Goal: Task Accomplishment & Management: Manage account settings

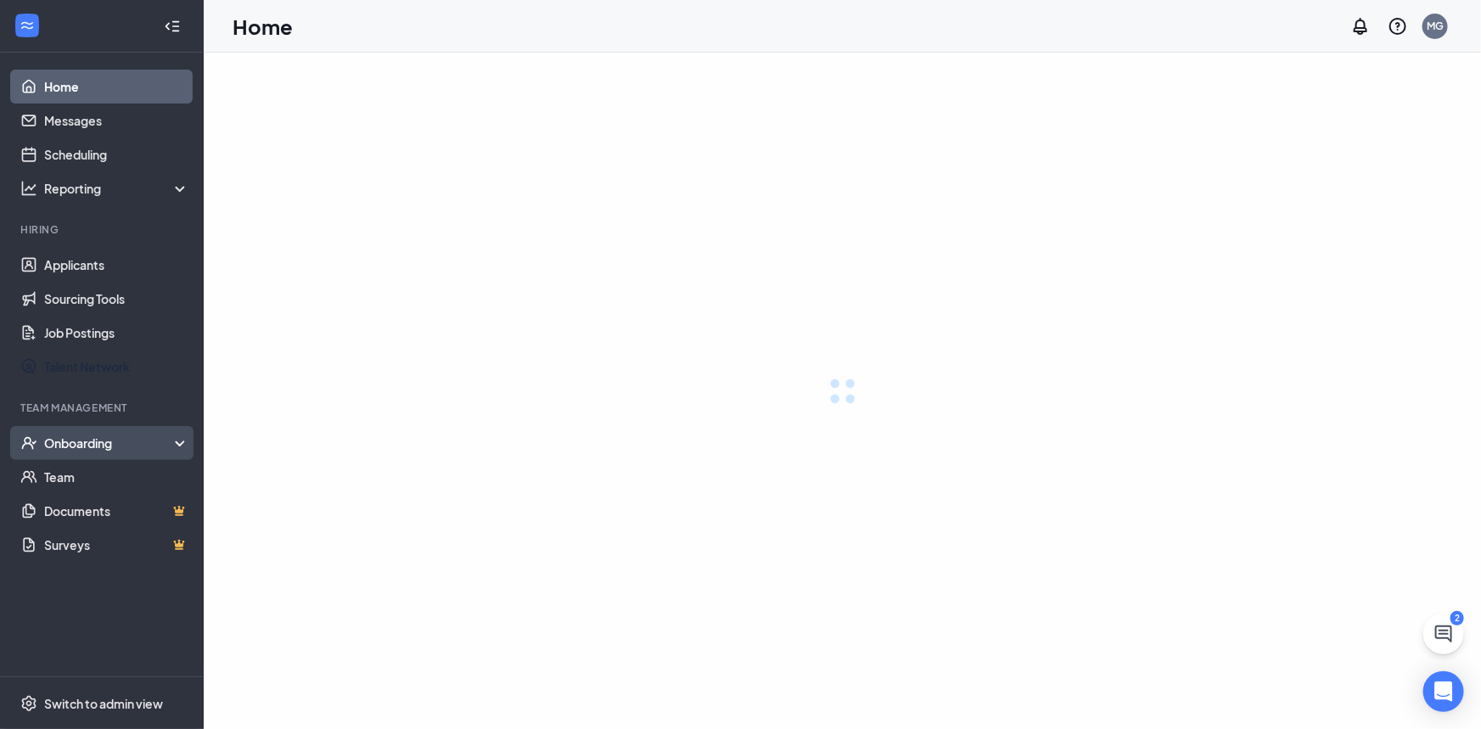
click at [107, 432] on div "Onboarding" at bounding box center [102, 443] width 204 height 34
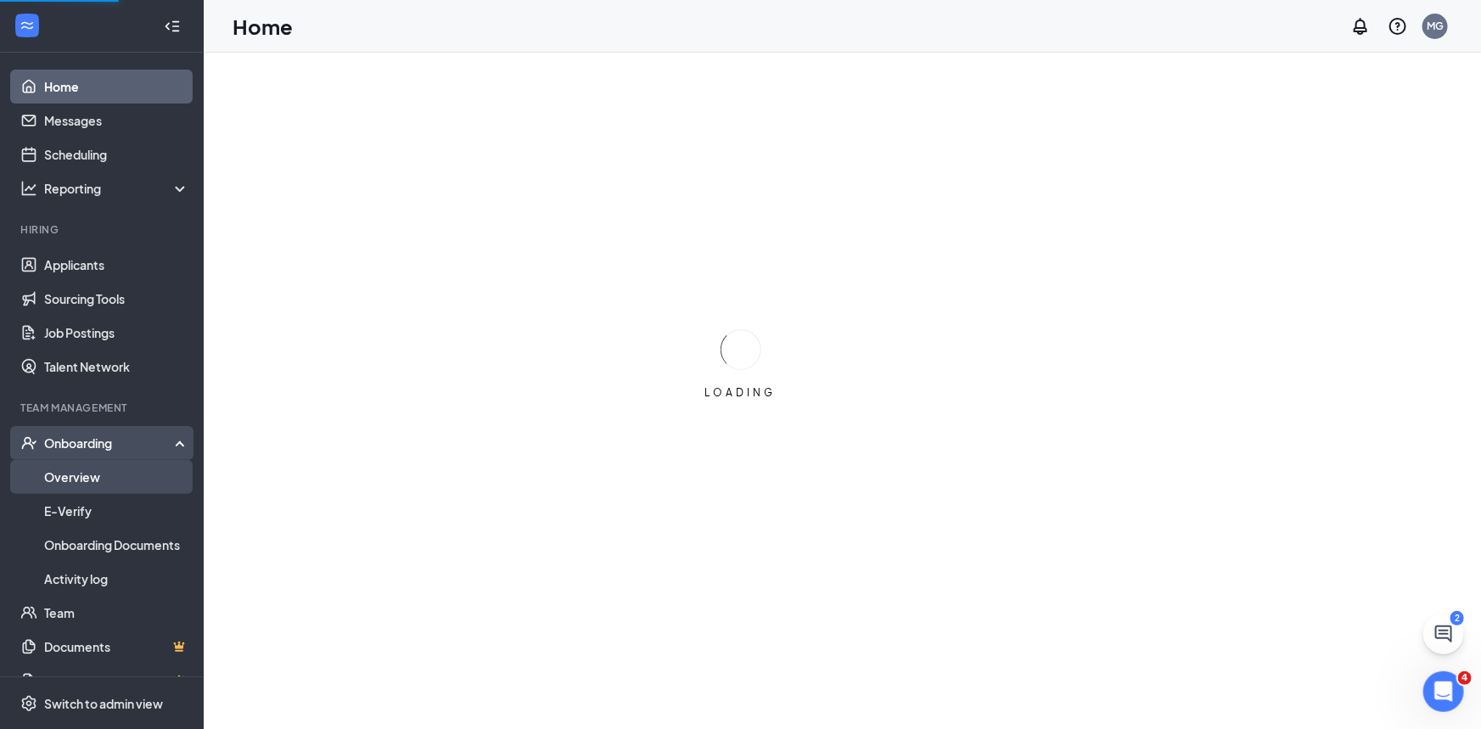
click at [98, 466] on link "Overview" at bounding box center [116, 477] width 145 height 34
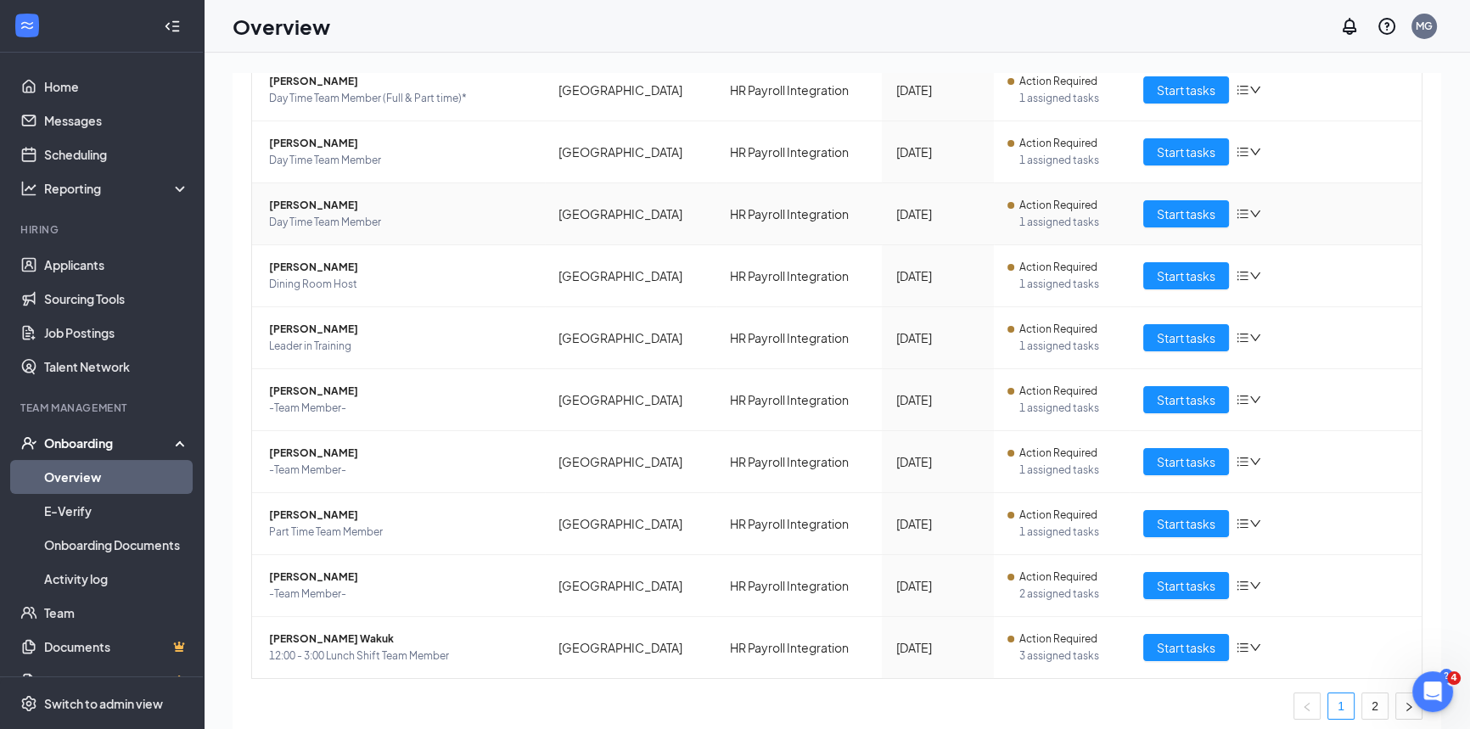
scroll to position [233, 0]
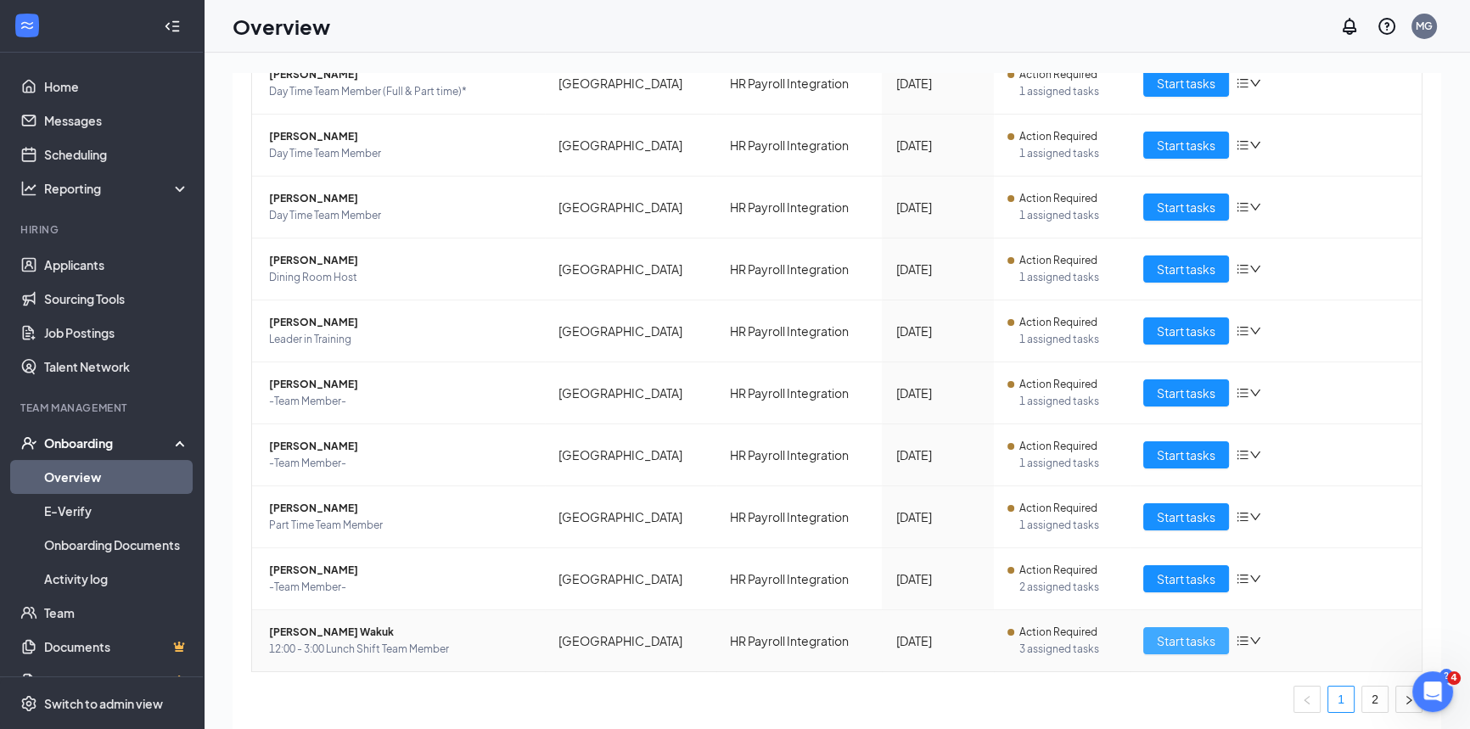
click at [1167, 638] on span "Start tasks" at bounding box center [1186, 640] width 59 height 19
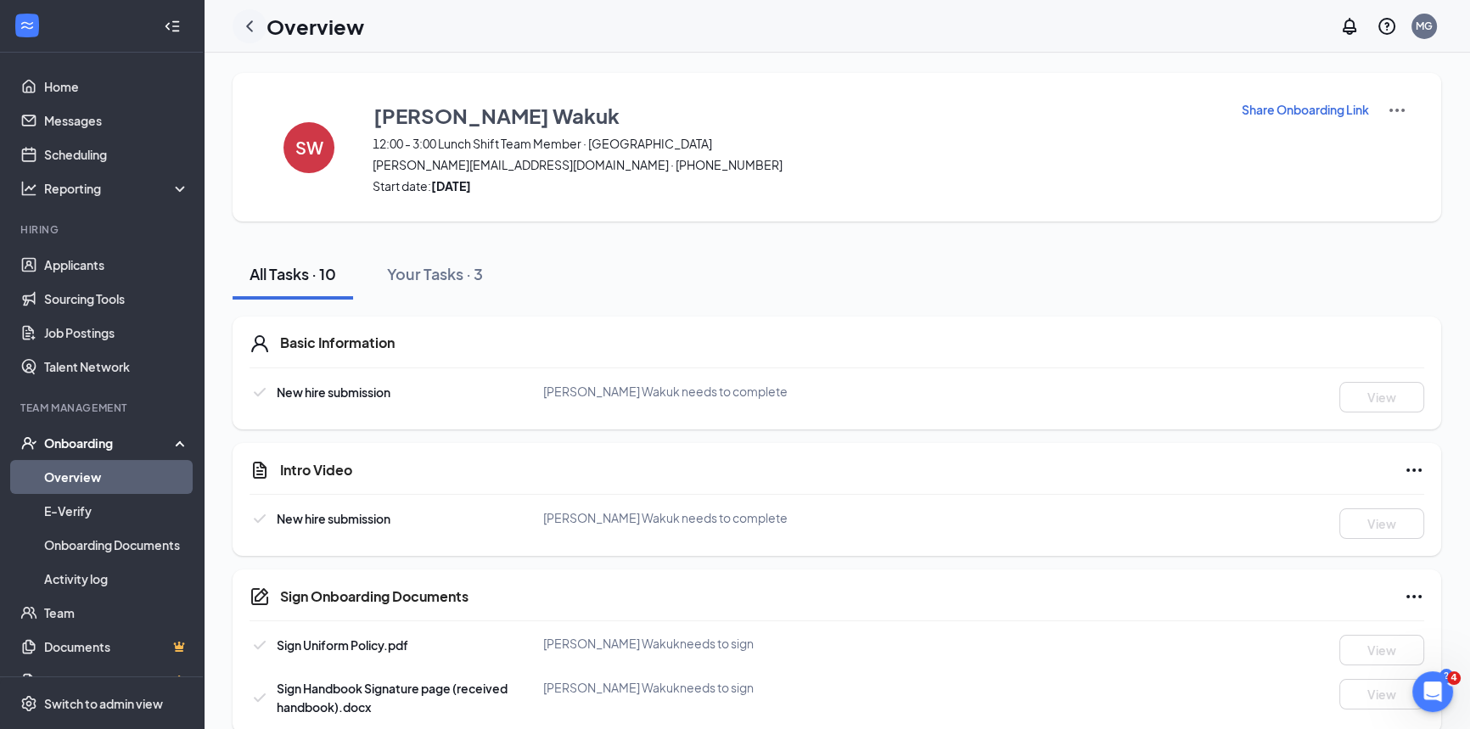
click at [255, 31] on icon "ChevronLeft" at bounding box center [249, 26] width 20 height 20
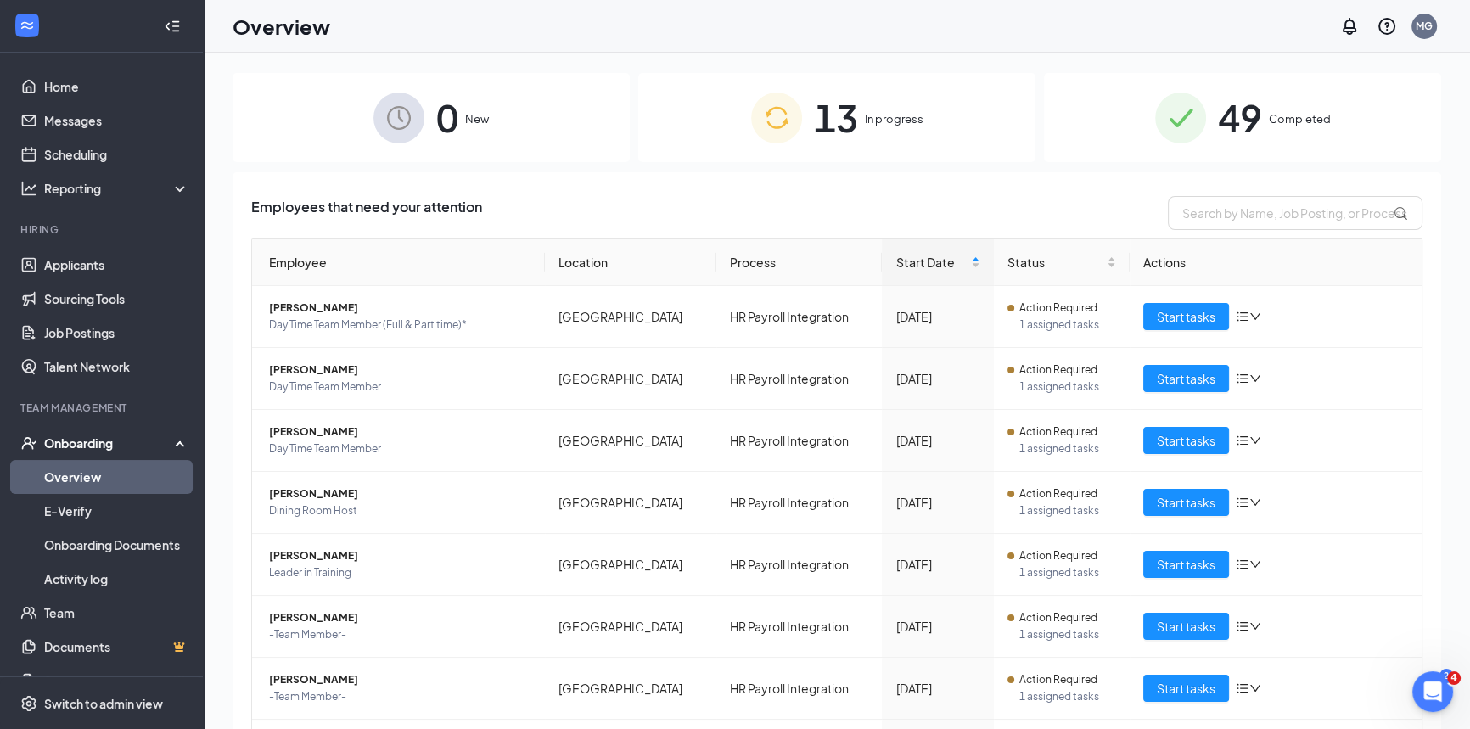
click at [603, 191] on div "Employees that need your attention Employee Location Process Start Date Status …" at bounding box center [837, 589] width 1208 height 834
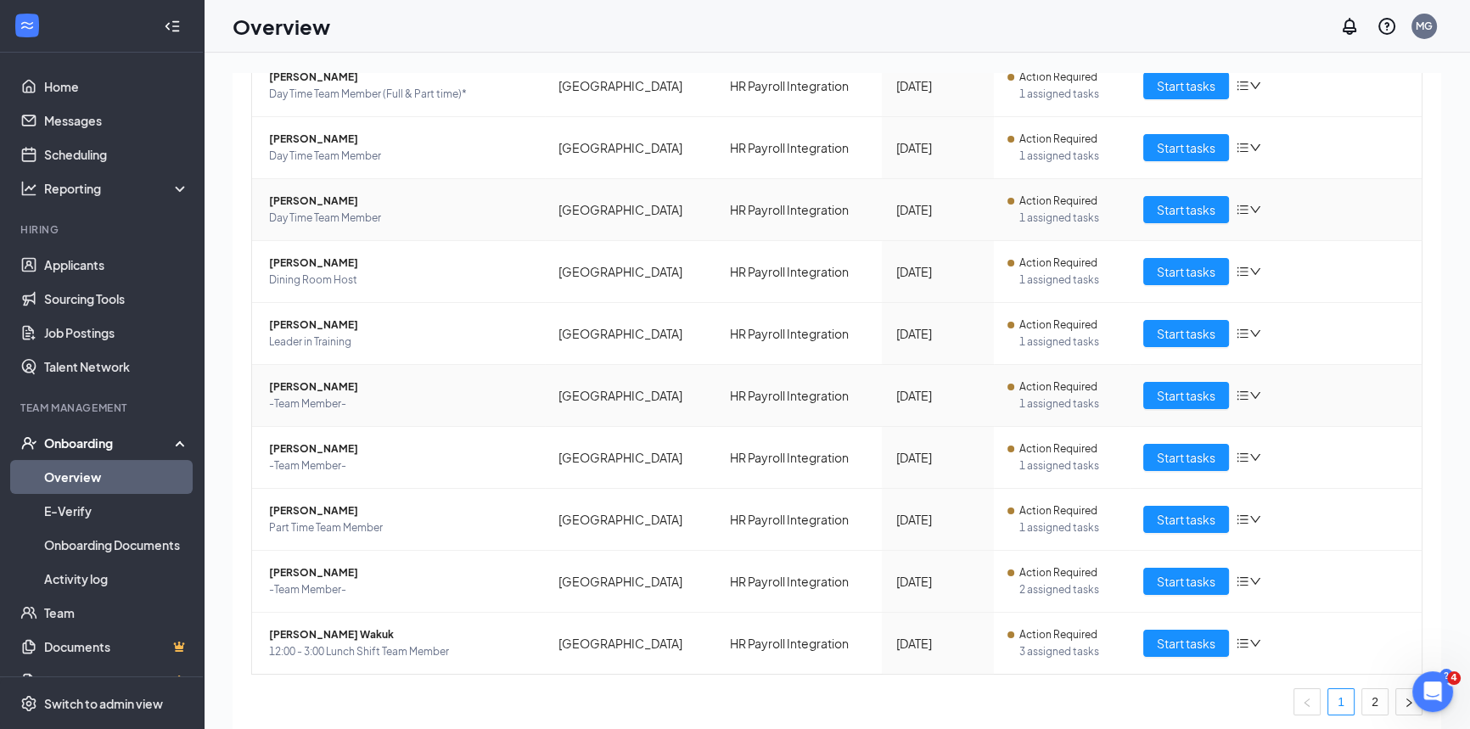
scroll to position [233, 0]
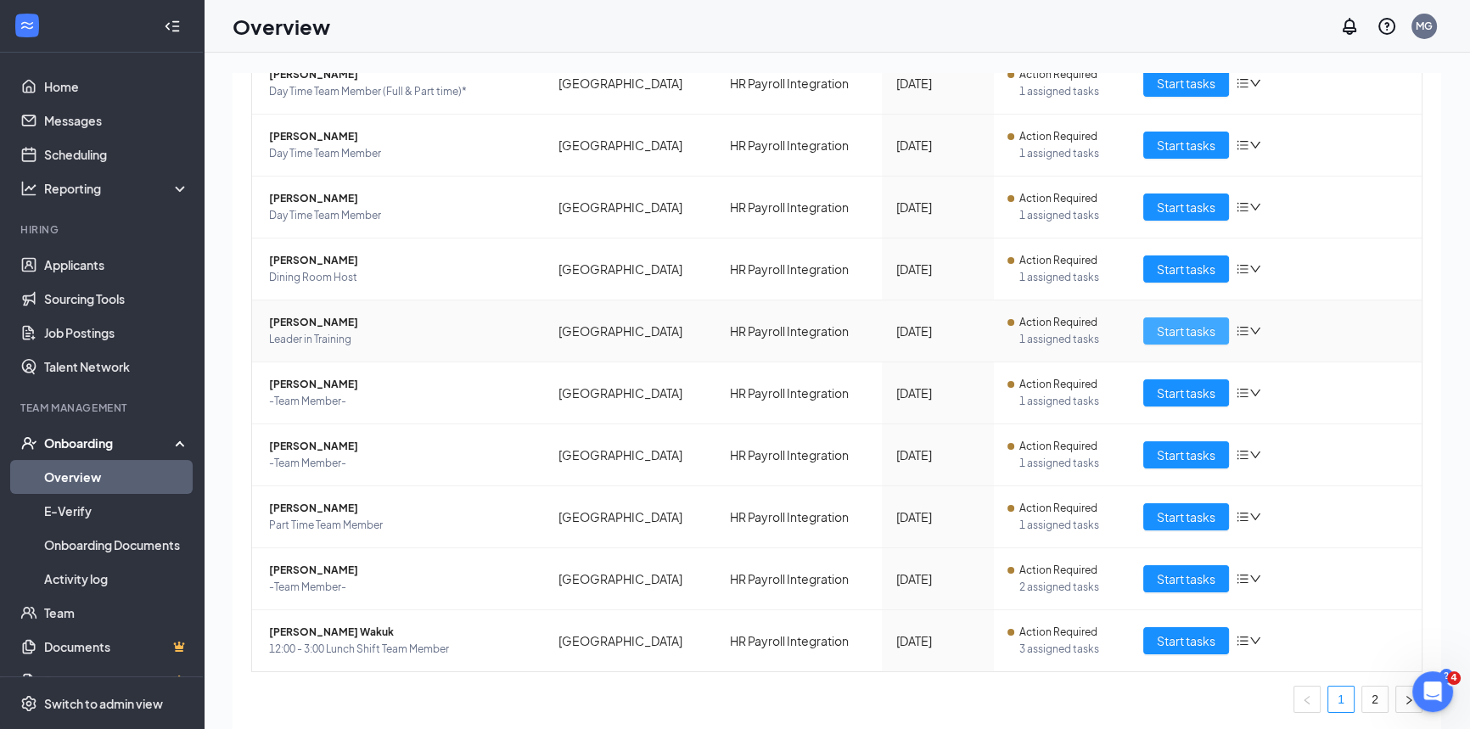
click at [1218, 329] on button "Start tasks" at bounding box center [1186, 330] width 86 height 27
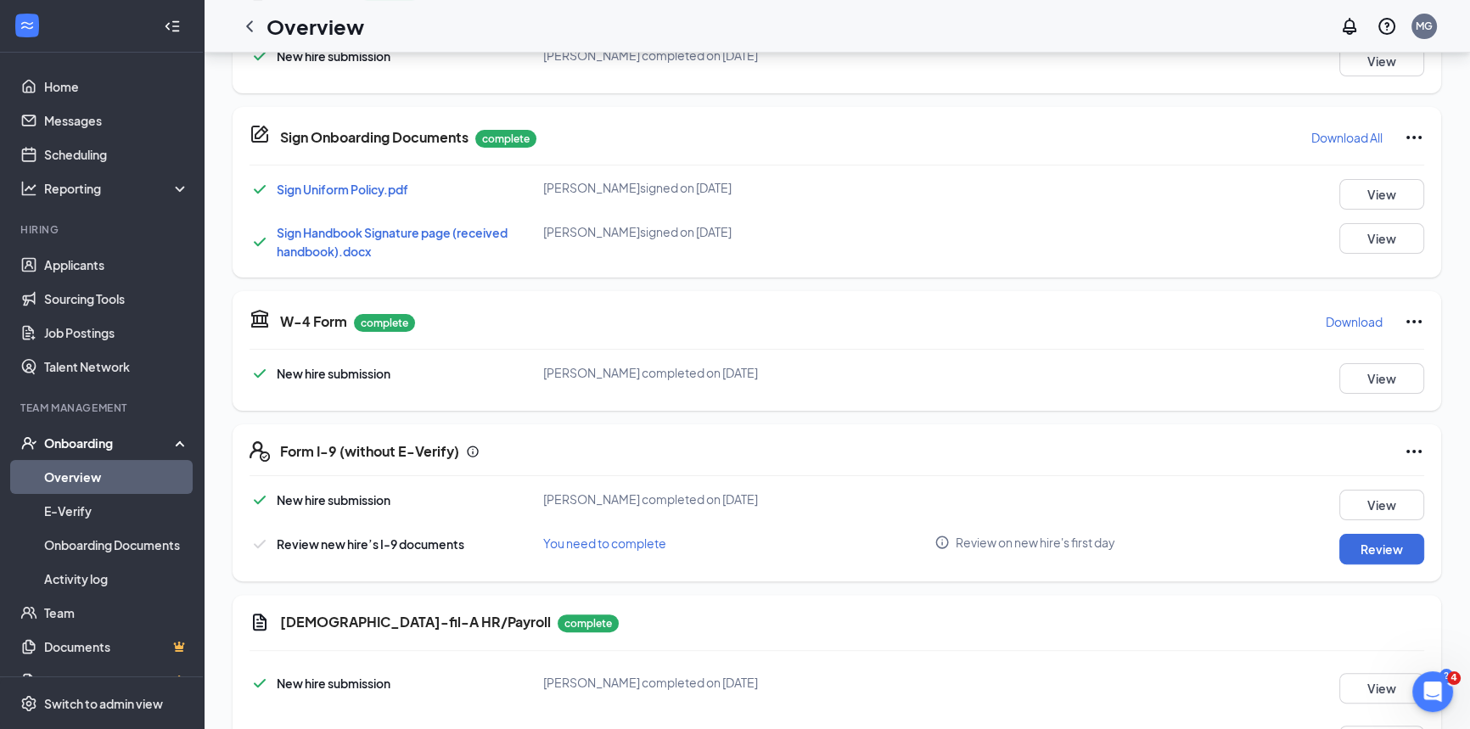
scroll to position [540, 0]
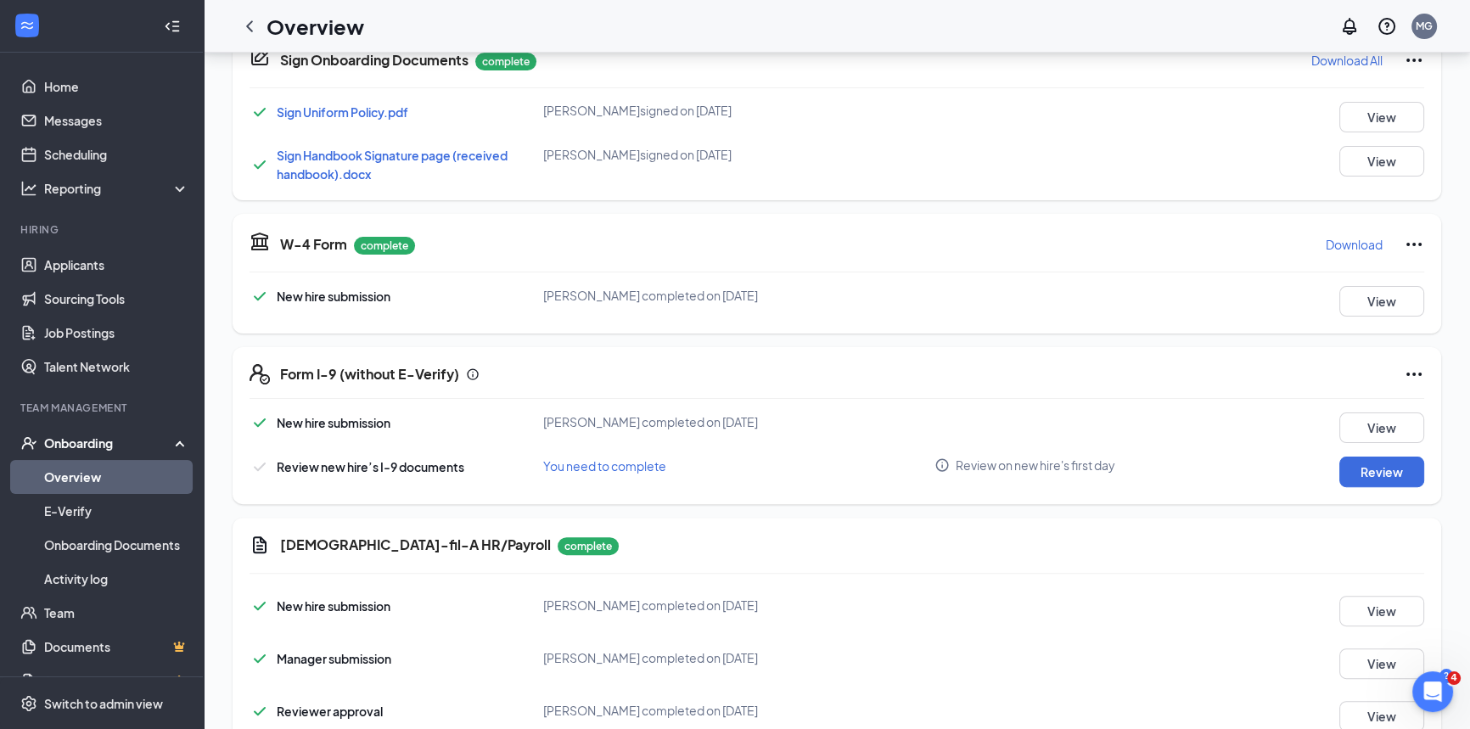
click at [74, 449] on div "Onboarding" at bounding box center [109, 442] width 131 height 17
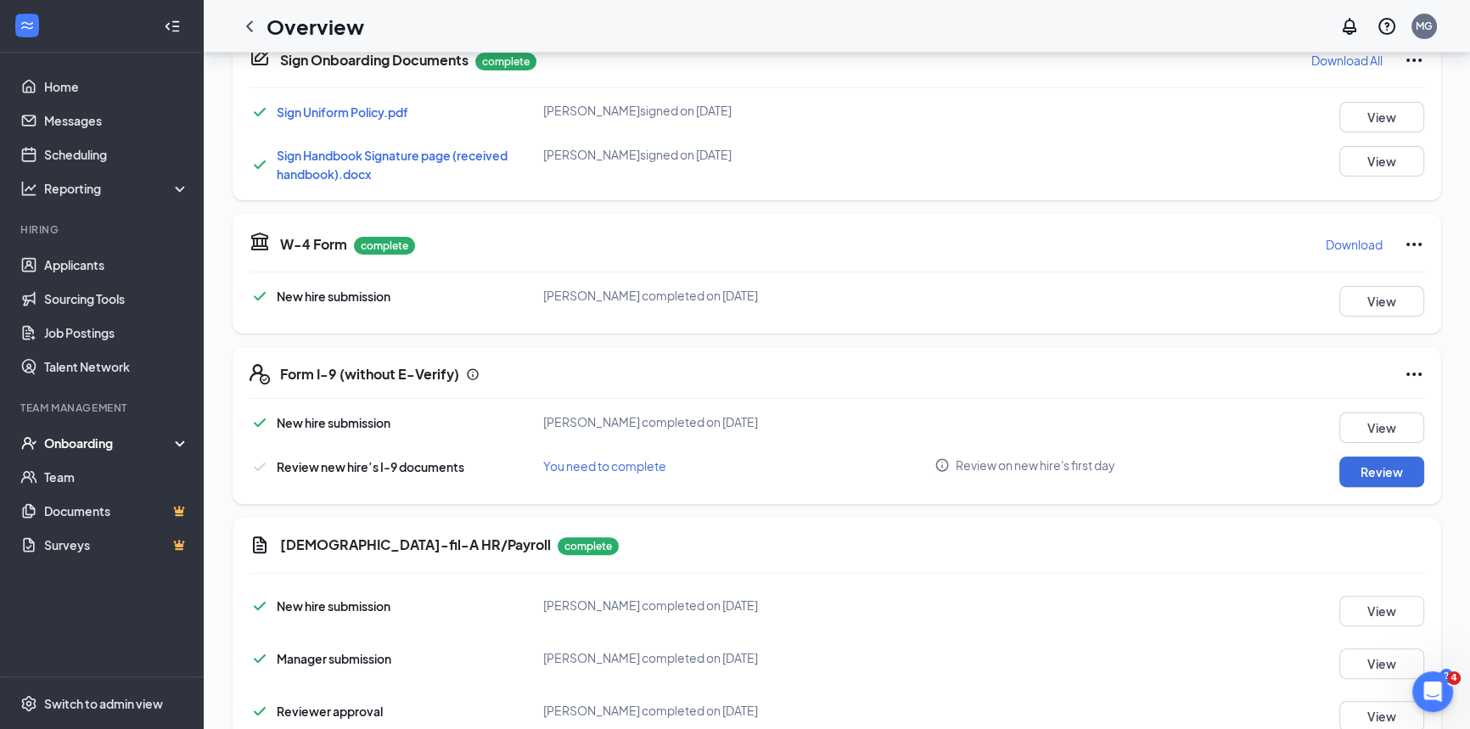
click at [102, 446] on div "Onboarding" at bounding box center [109, 442] width 131 height 17
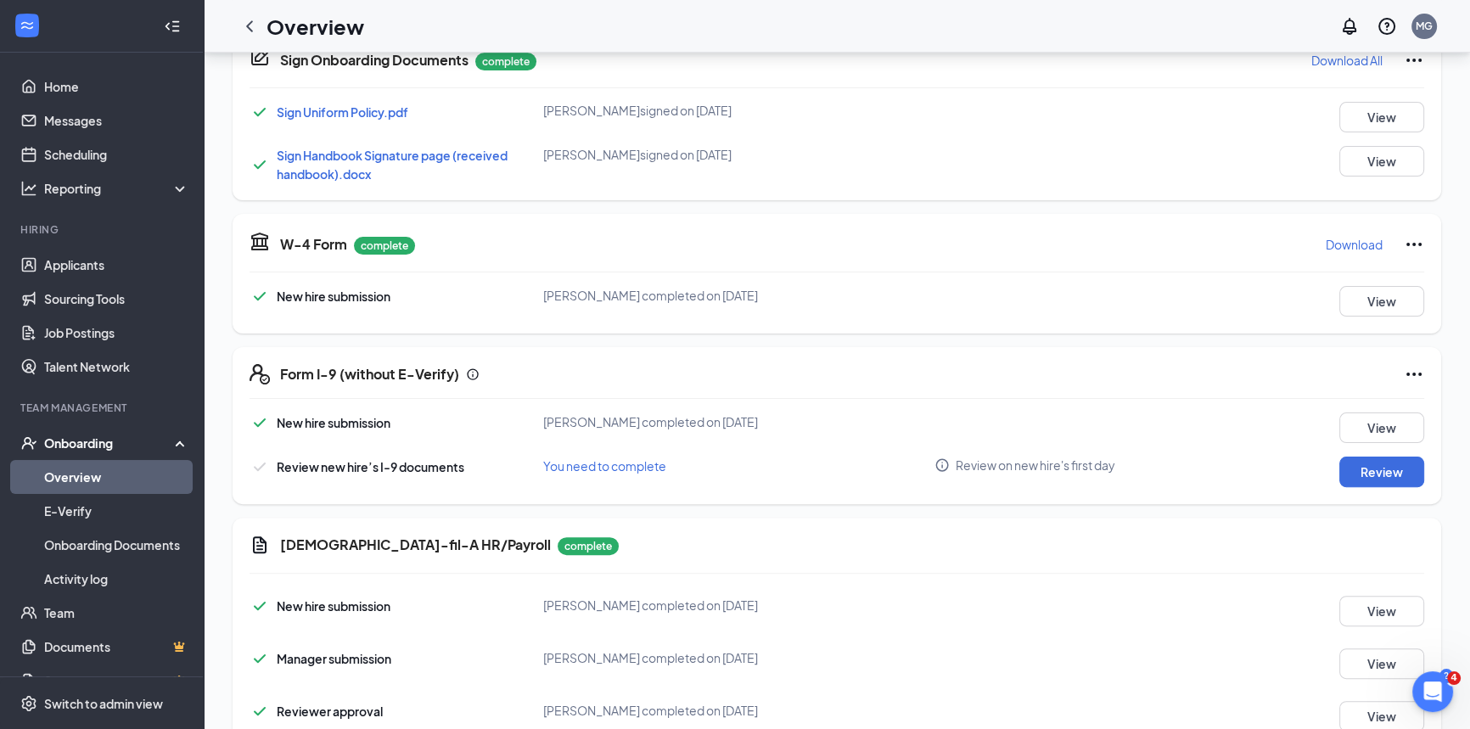
click at [101, 485] on link "Overview" at bounding box center [116, 477] width 145 height 34
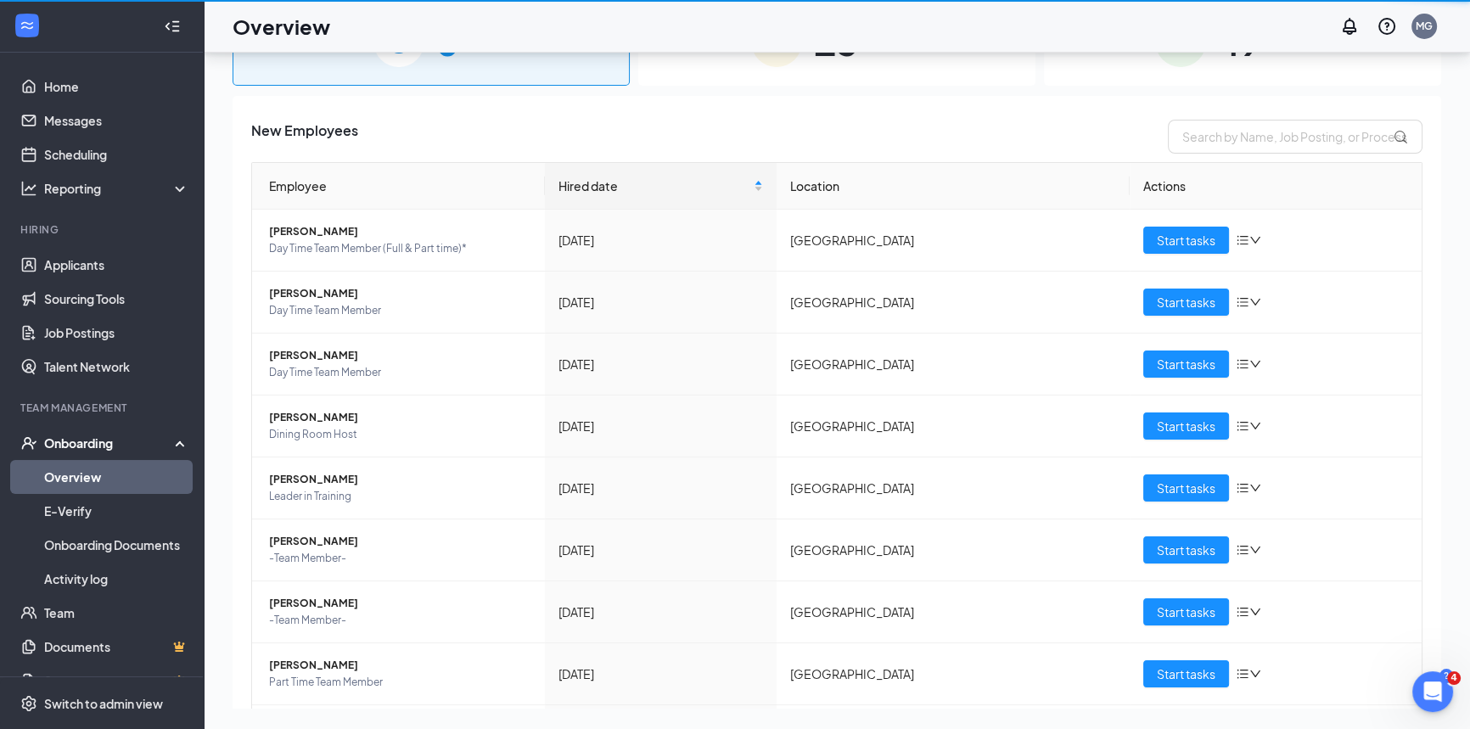
scroll to position [76, 0]
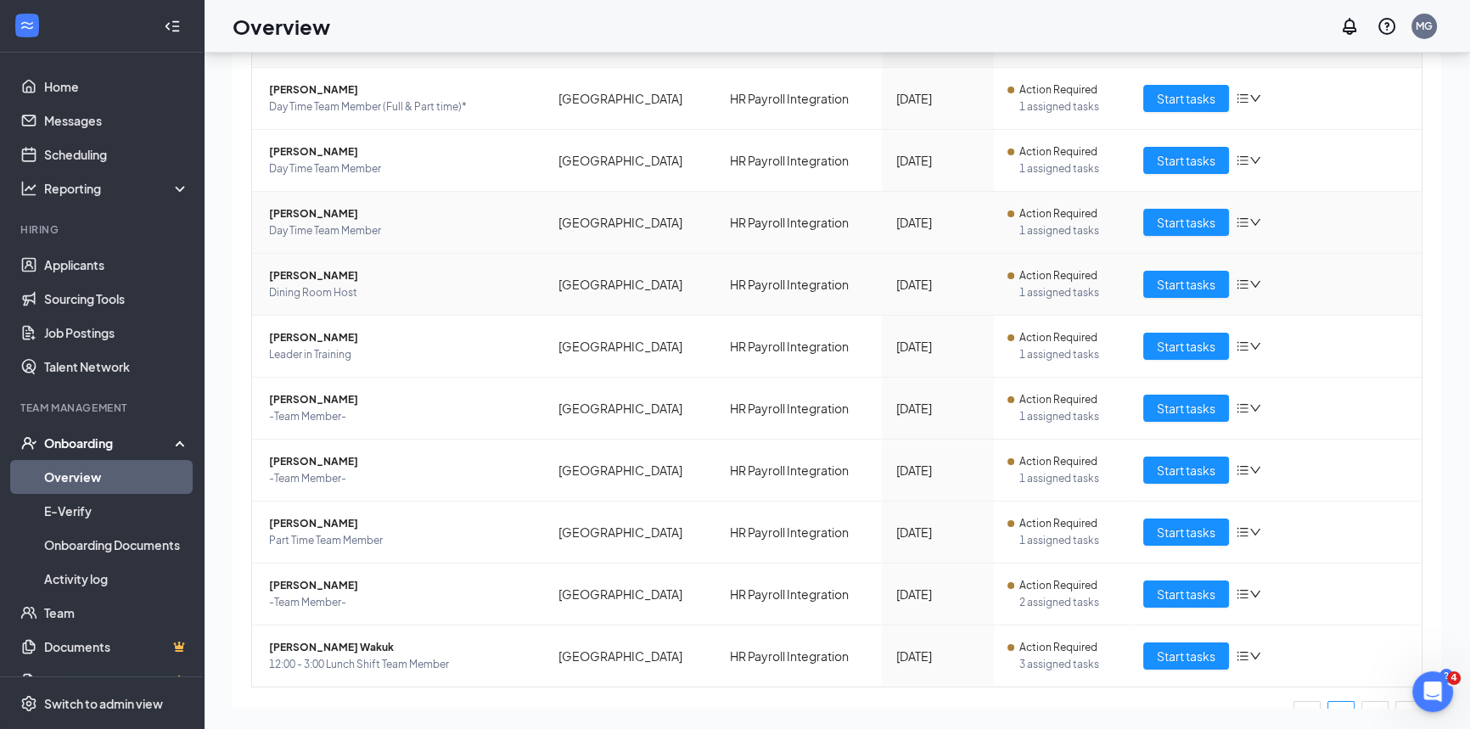
scroll to position [233, 0]
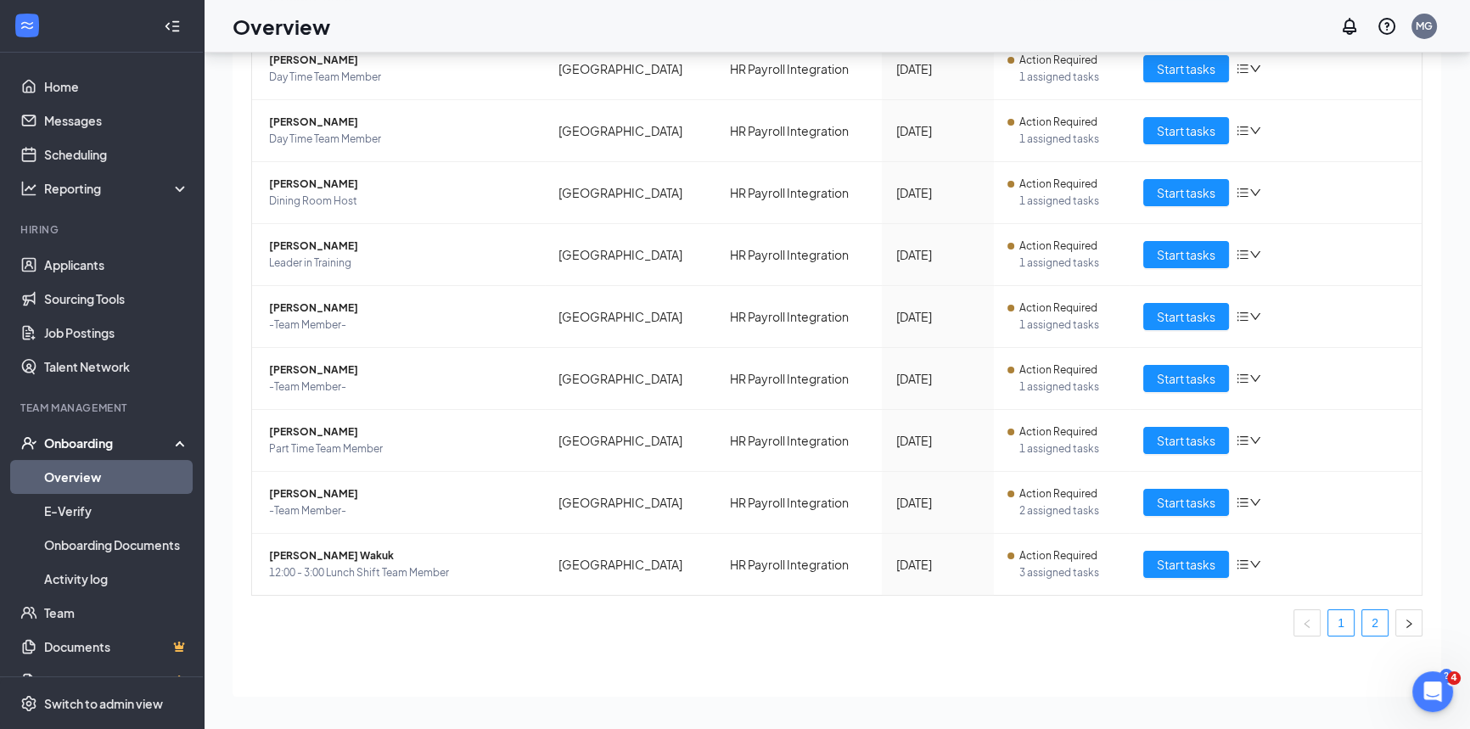
click at [1362, 611] on link "2" at bounding box center [1374, 622] width 25 height 25
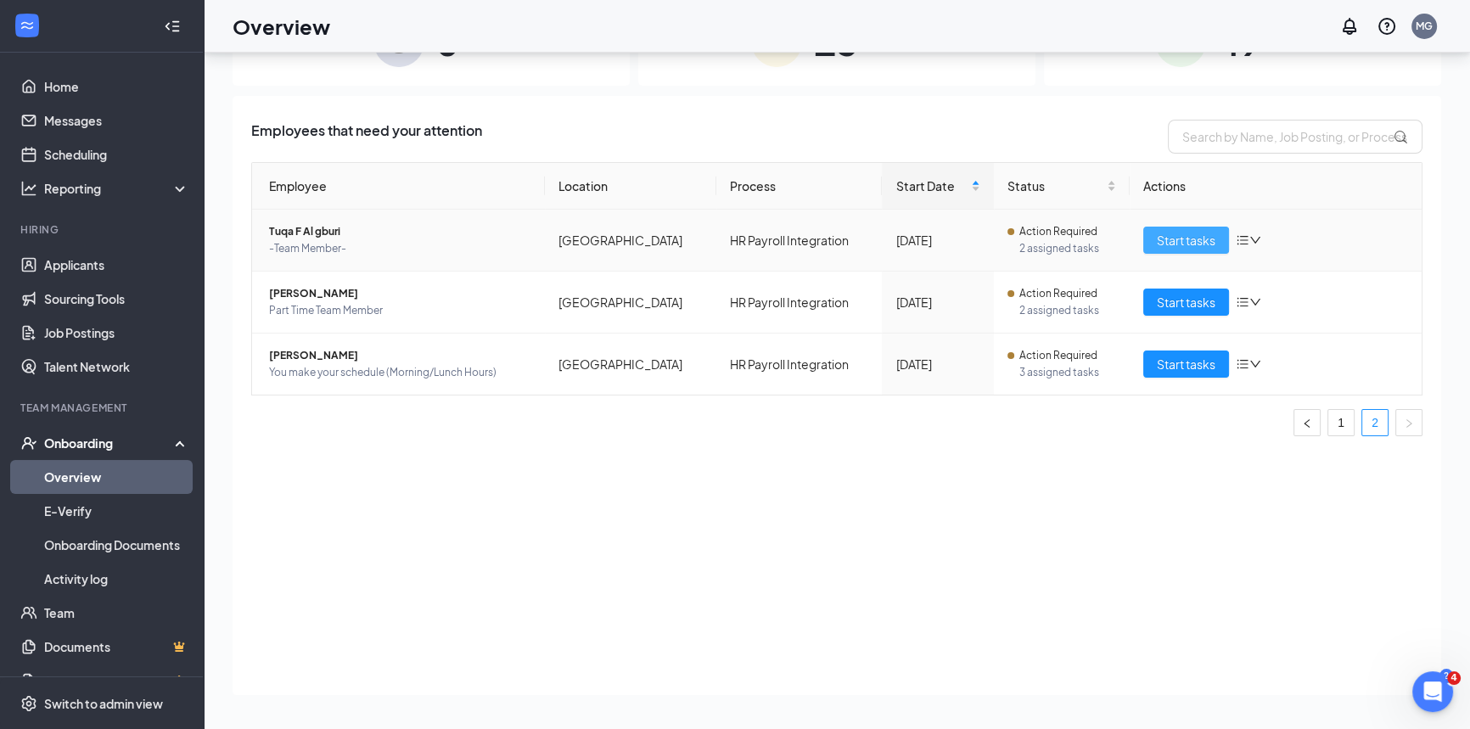
click at [1180, 246] on span "Start tasks" at bounding box center [1186, 240] width 59 height 19
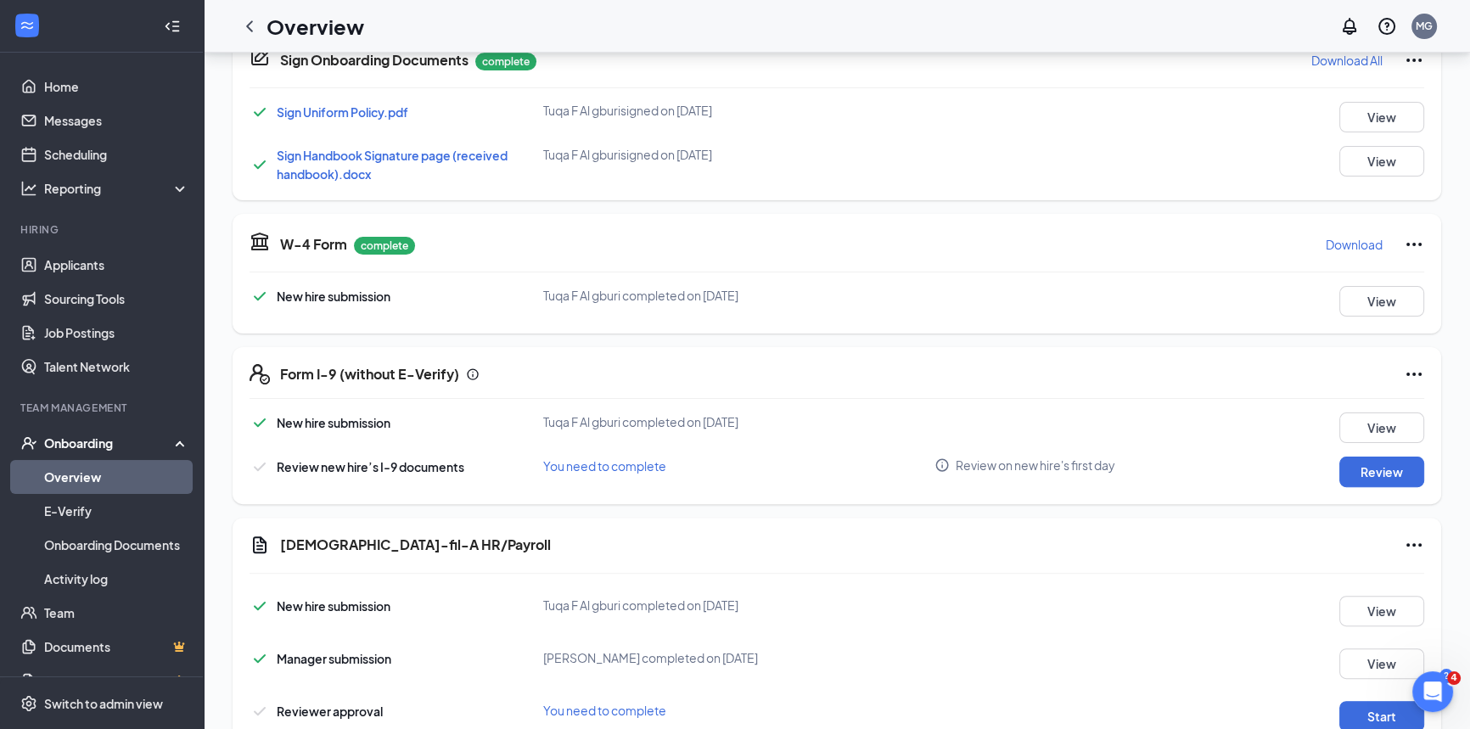
scroll to position [592, 0]
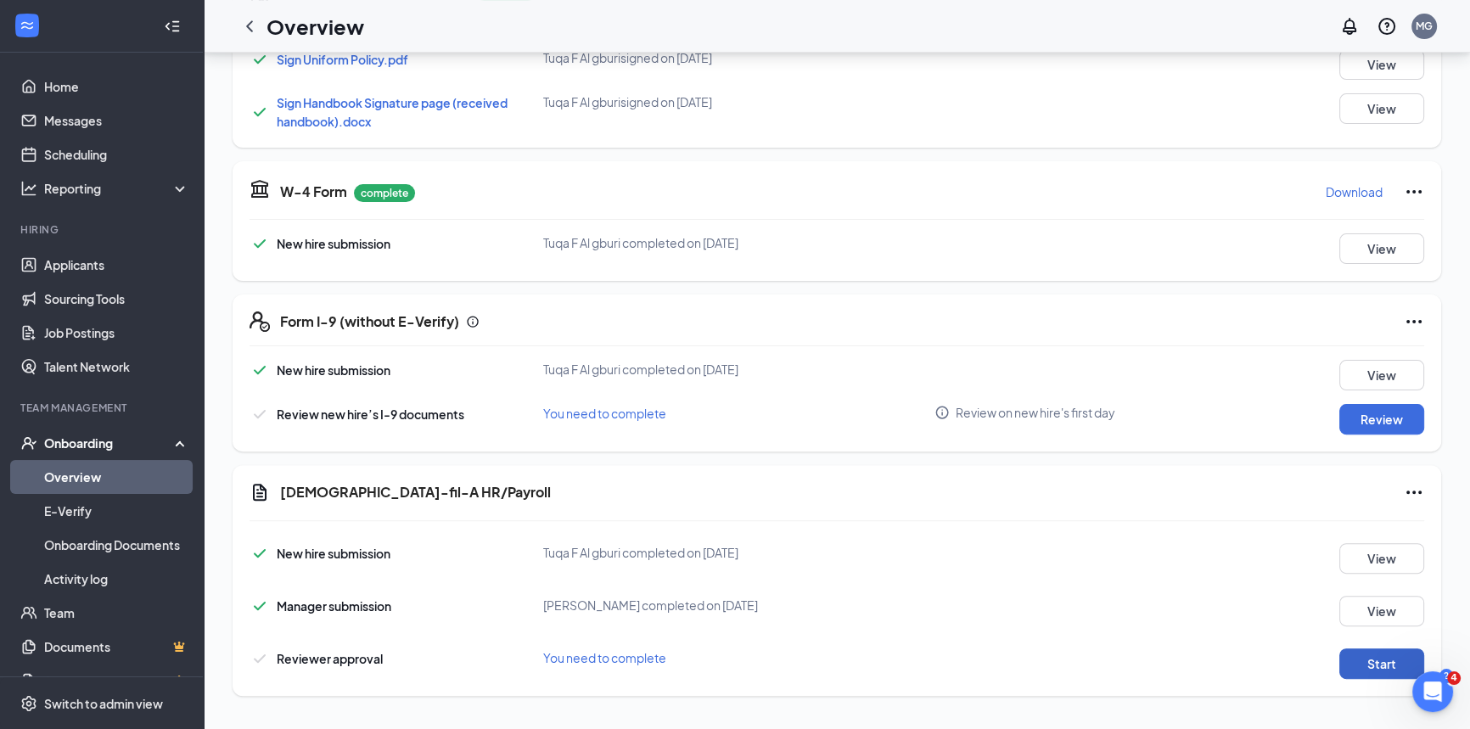
click at [1342, 658] on button "Start" at bounding box center [1381, 663] width 85 height 31
click at [143, 475] on link "Overview" at bounding box center [116, 477] width 145 height 34
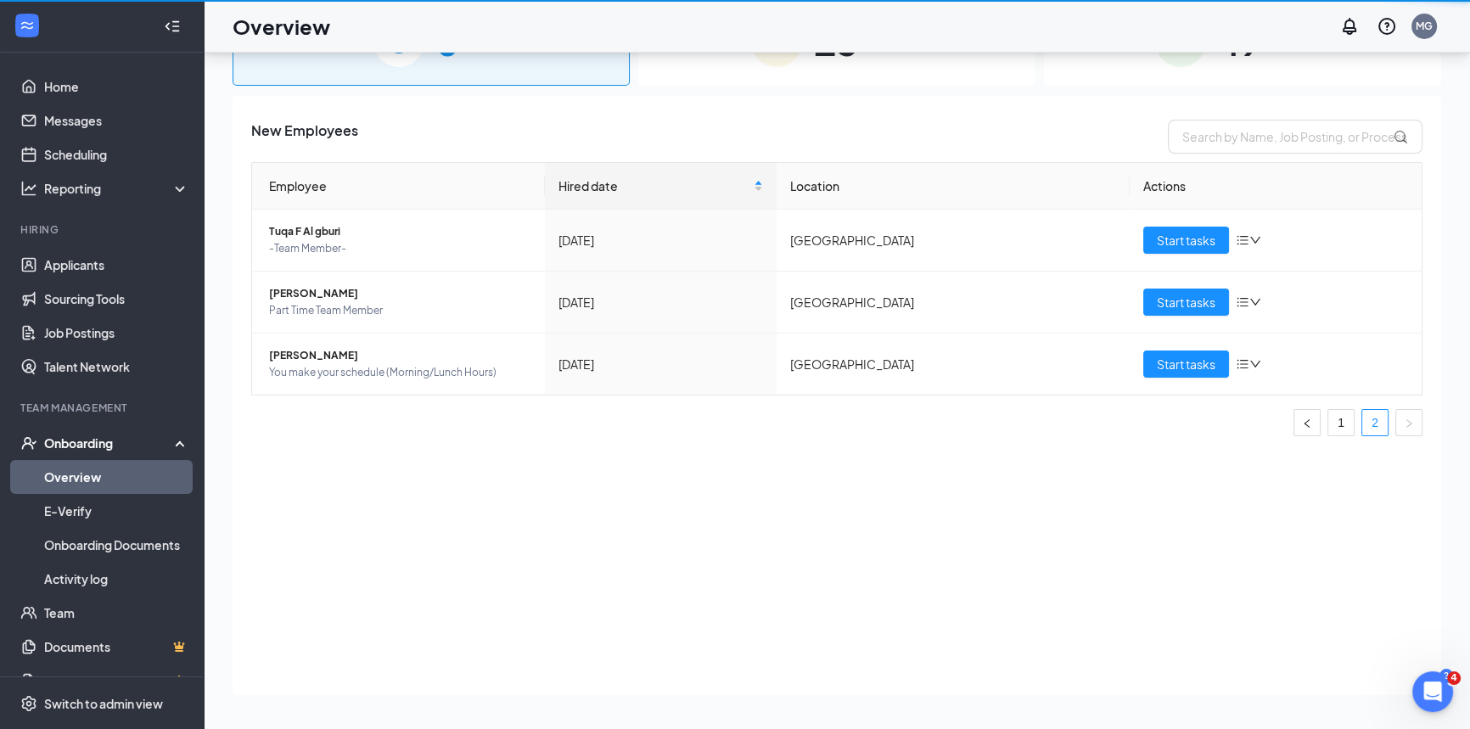
scroll to position [76, 0]
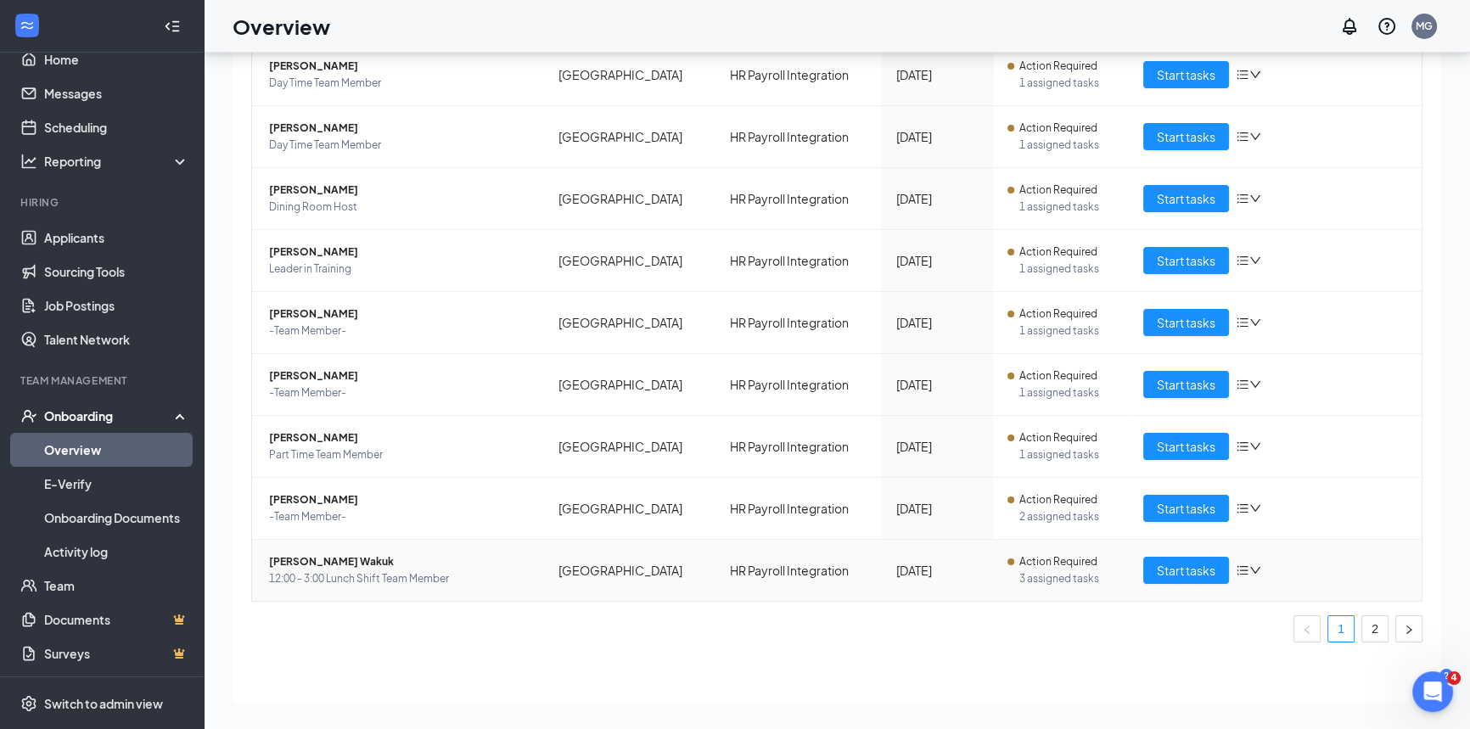
scroll to position [233, 0]
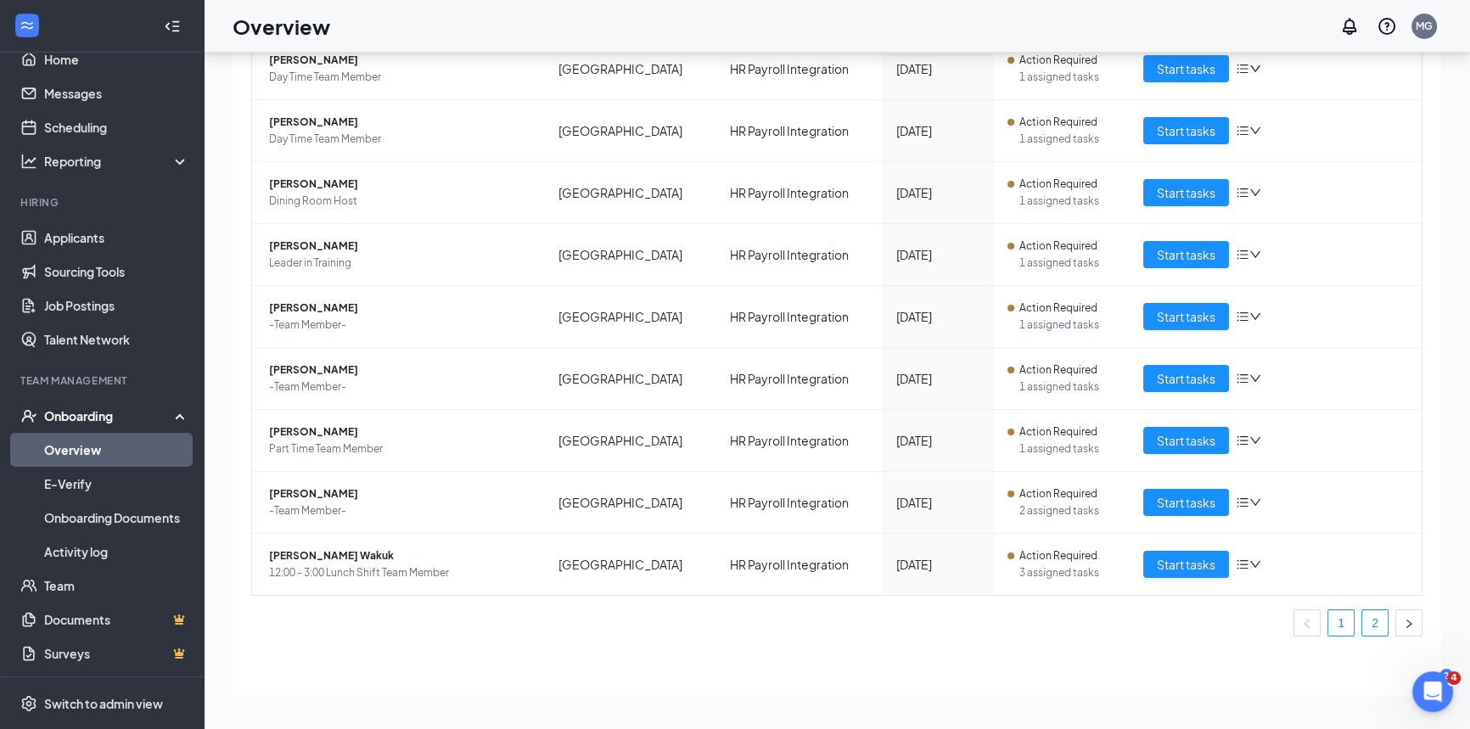
click at [1368, 620] on link "2" at bounding box center [1374, 622] width 25 height 25
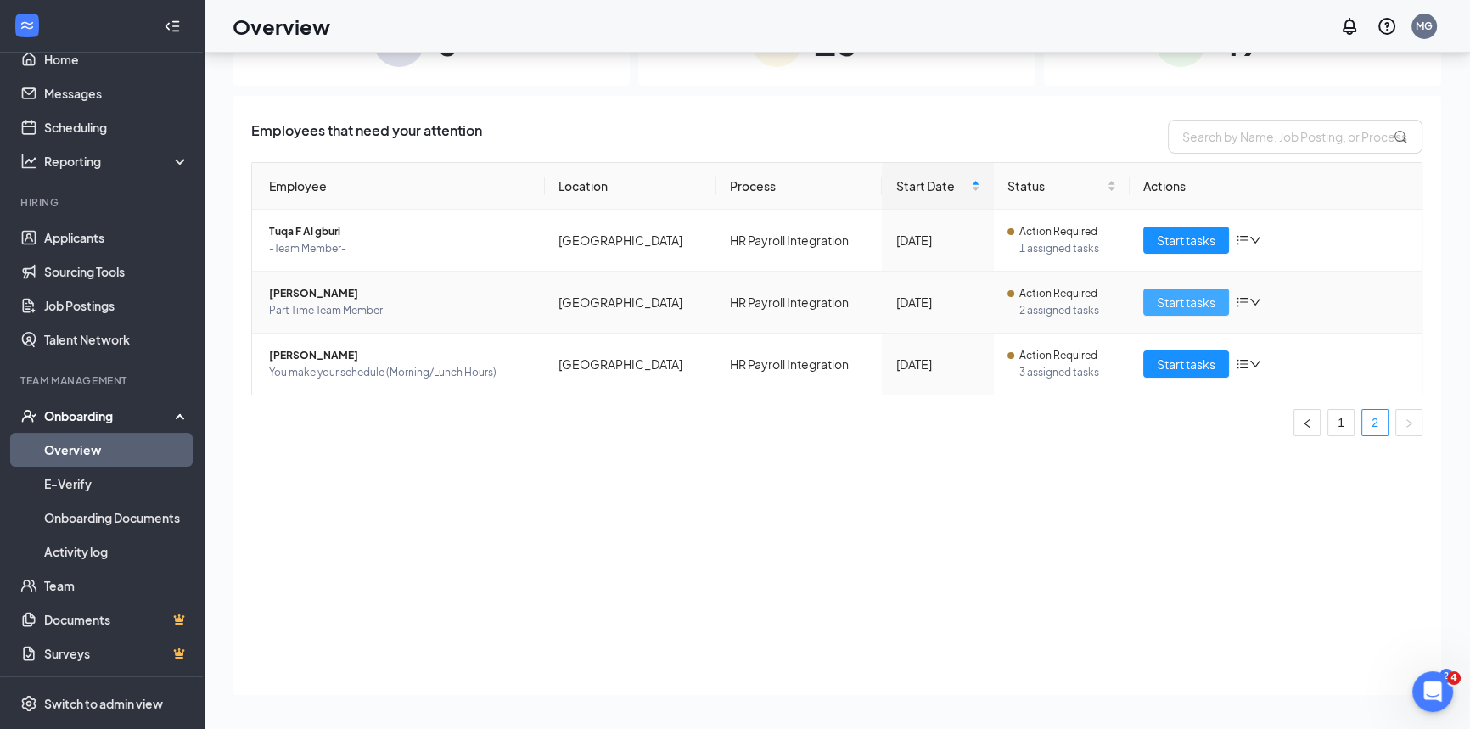
click at [1194, 294] on span "Start tasks" at bounding box center [1186, 302] width 59 height 19
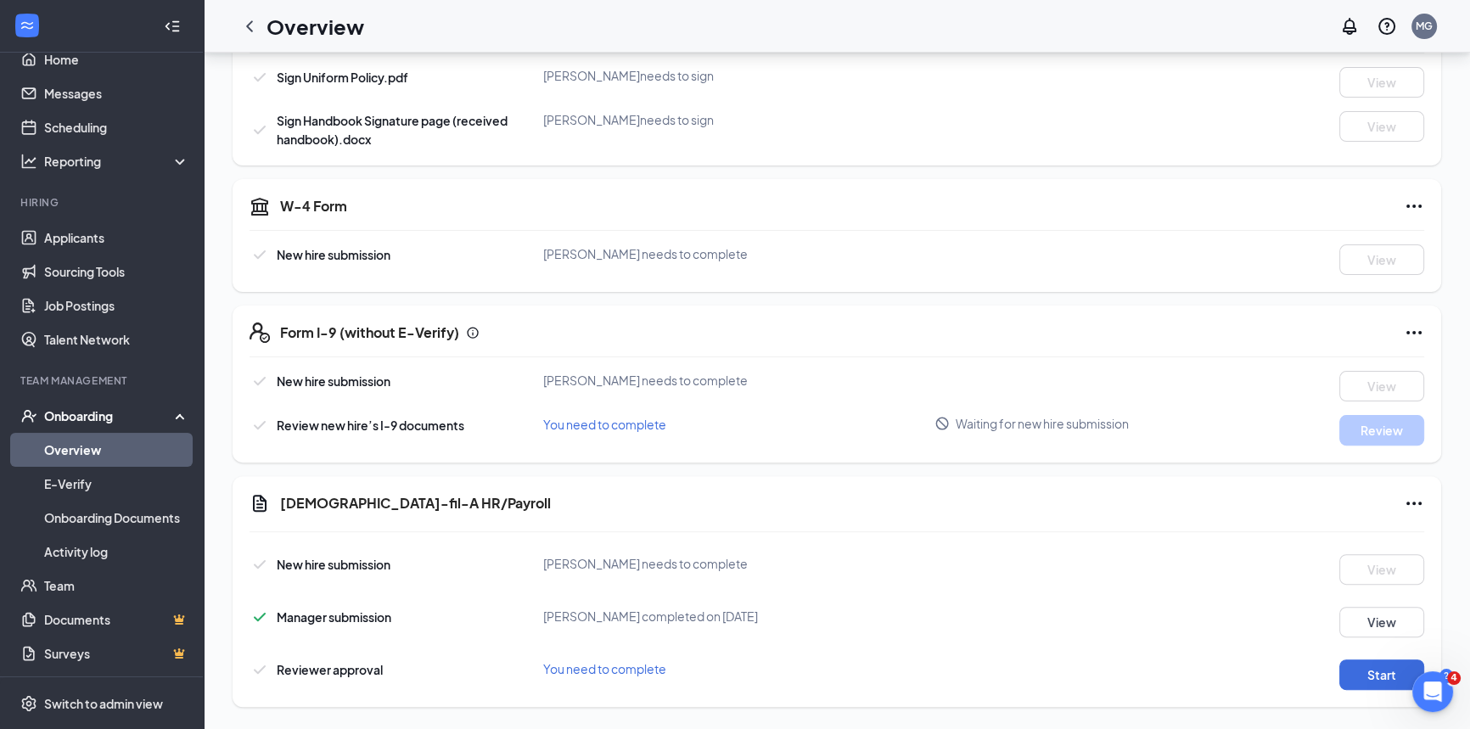
scroll to position [578, 0]
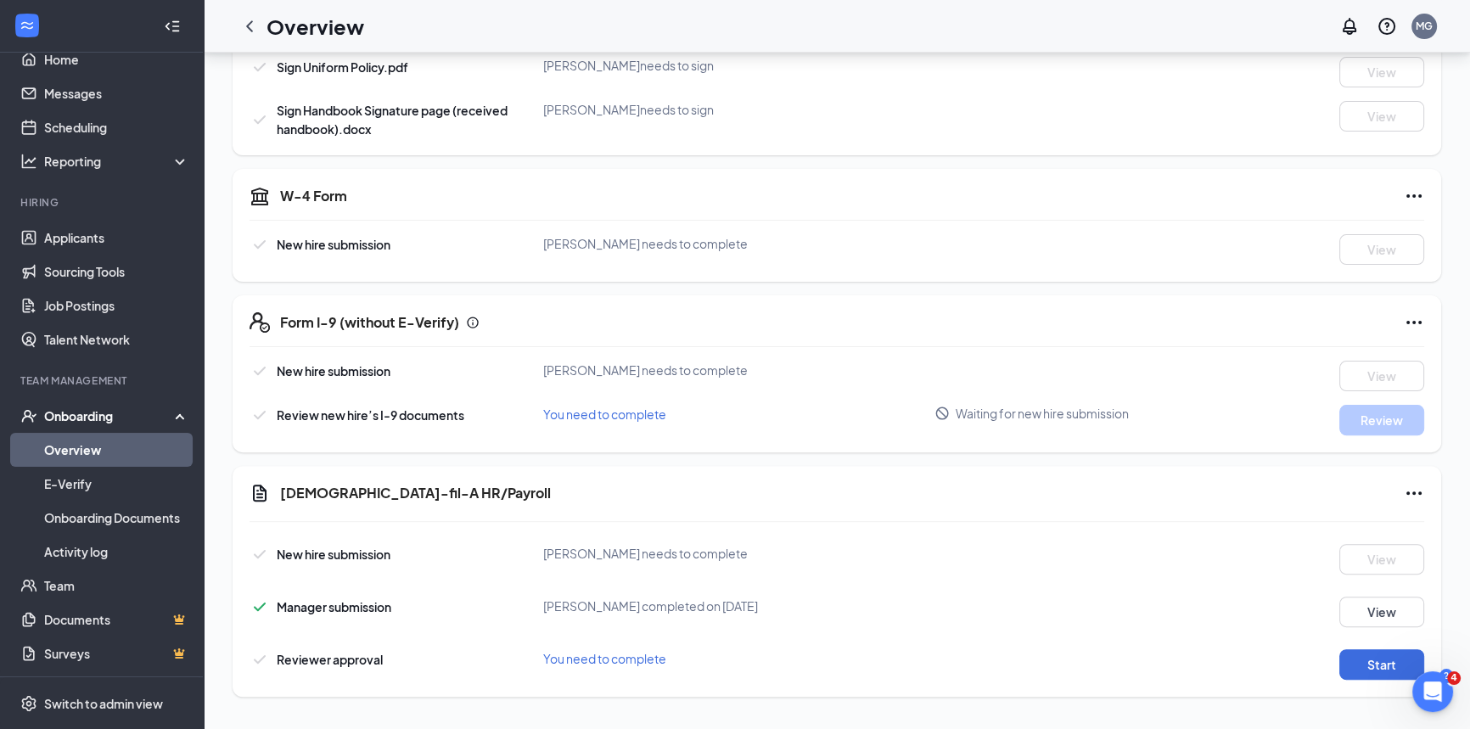
click at [155, 451] on link "Overview" at bounding box center [116, 450] width 145 height 34
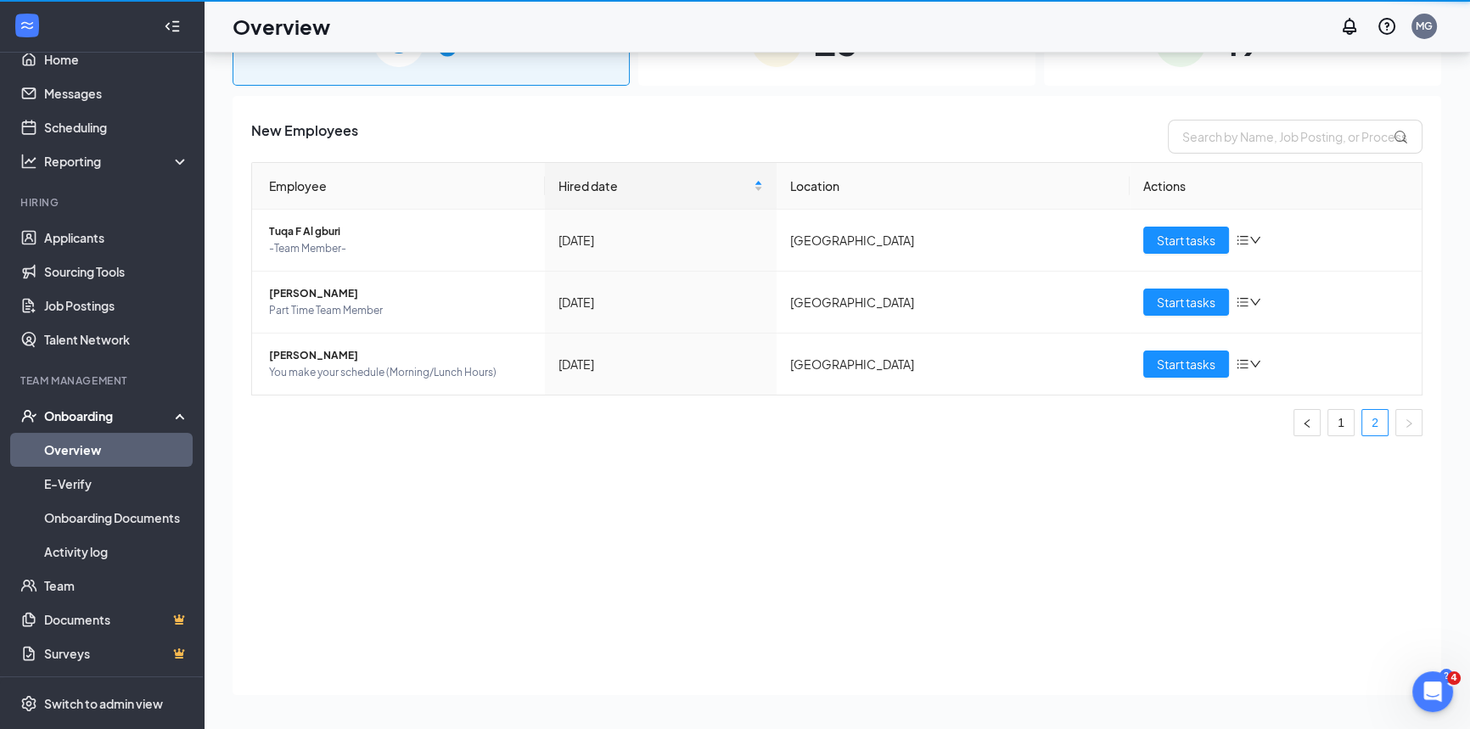
scroll to position [76, 0]
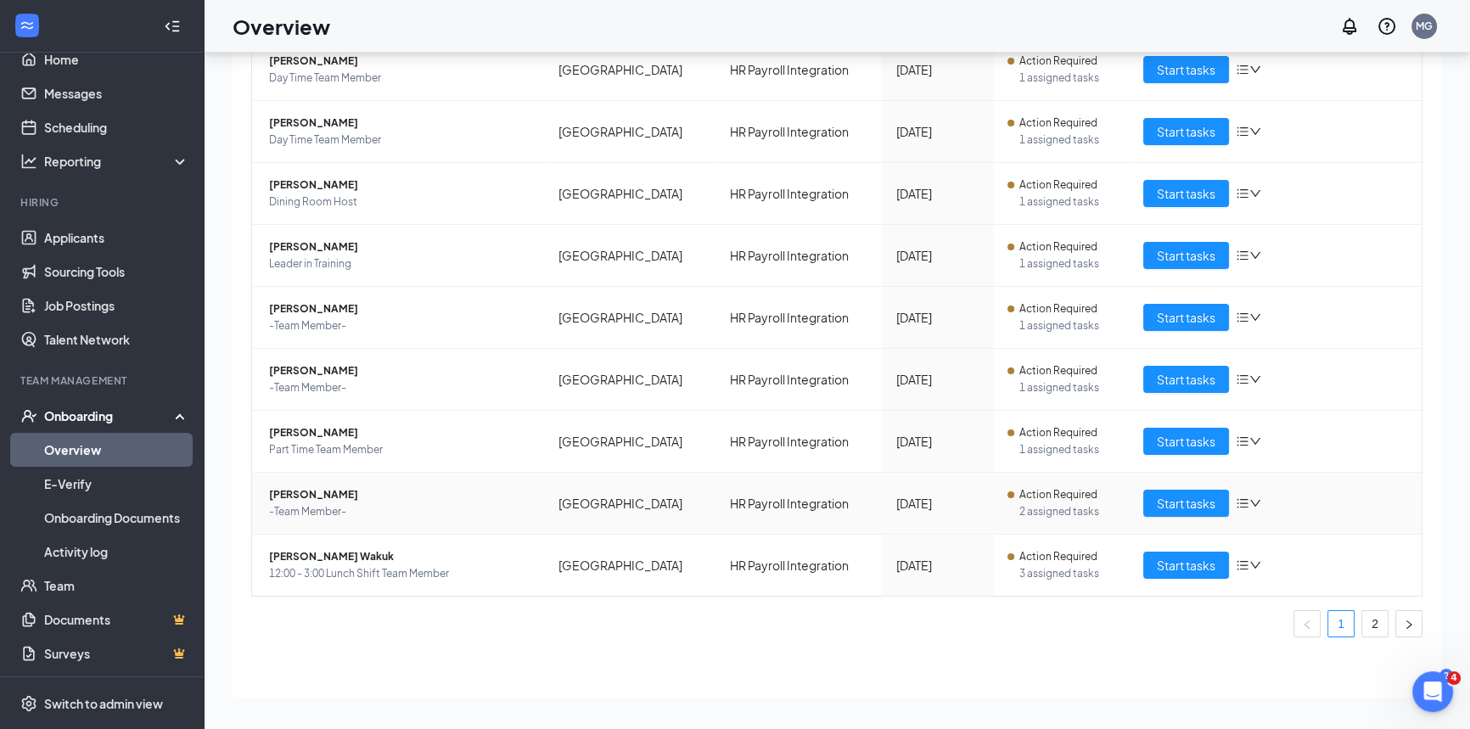
scroll to position [233, 0]
click at [1348, 614] on ul "1 2" at bounding box center [836, 622] width 1171 height 27
click at [1362, 617] on link "2" at bounding box center [1374, 622] width 25 height 25
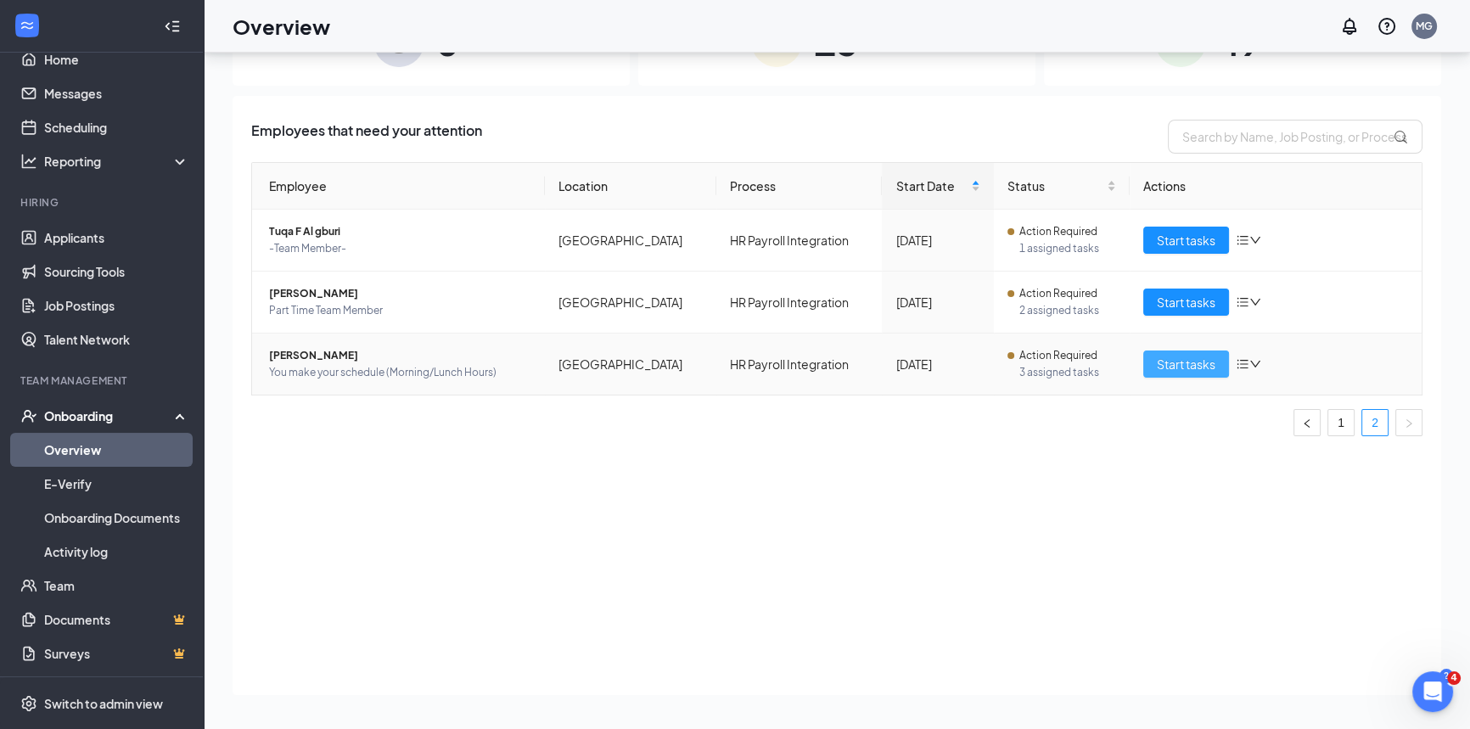
click at [1202, 356] on span "Start tasks" at bounding box center [1186, 364] width 59 height 19
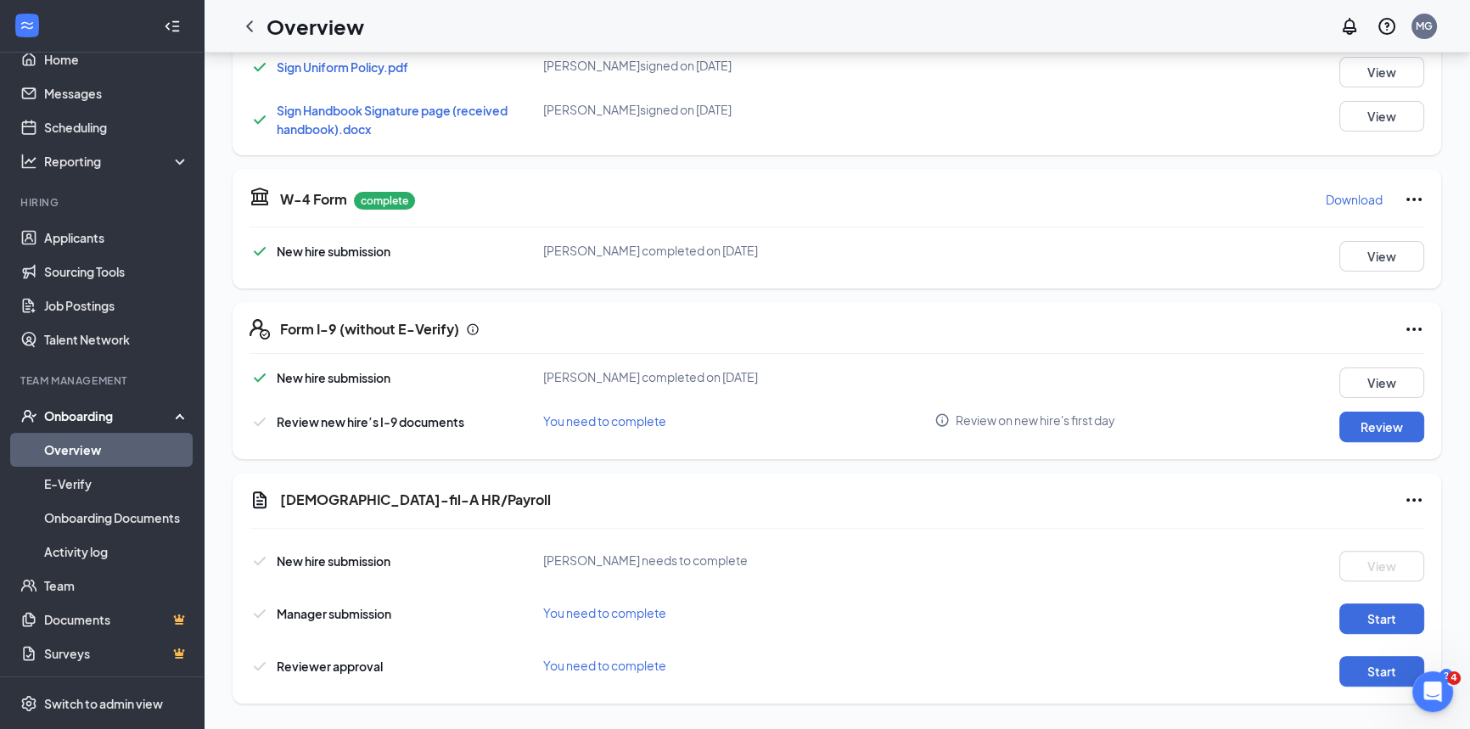
scroll to position [592, 0]
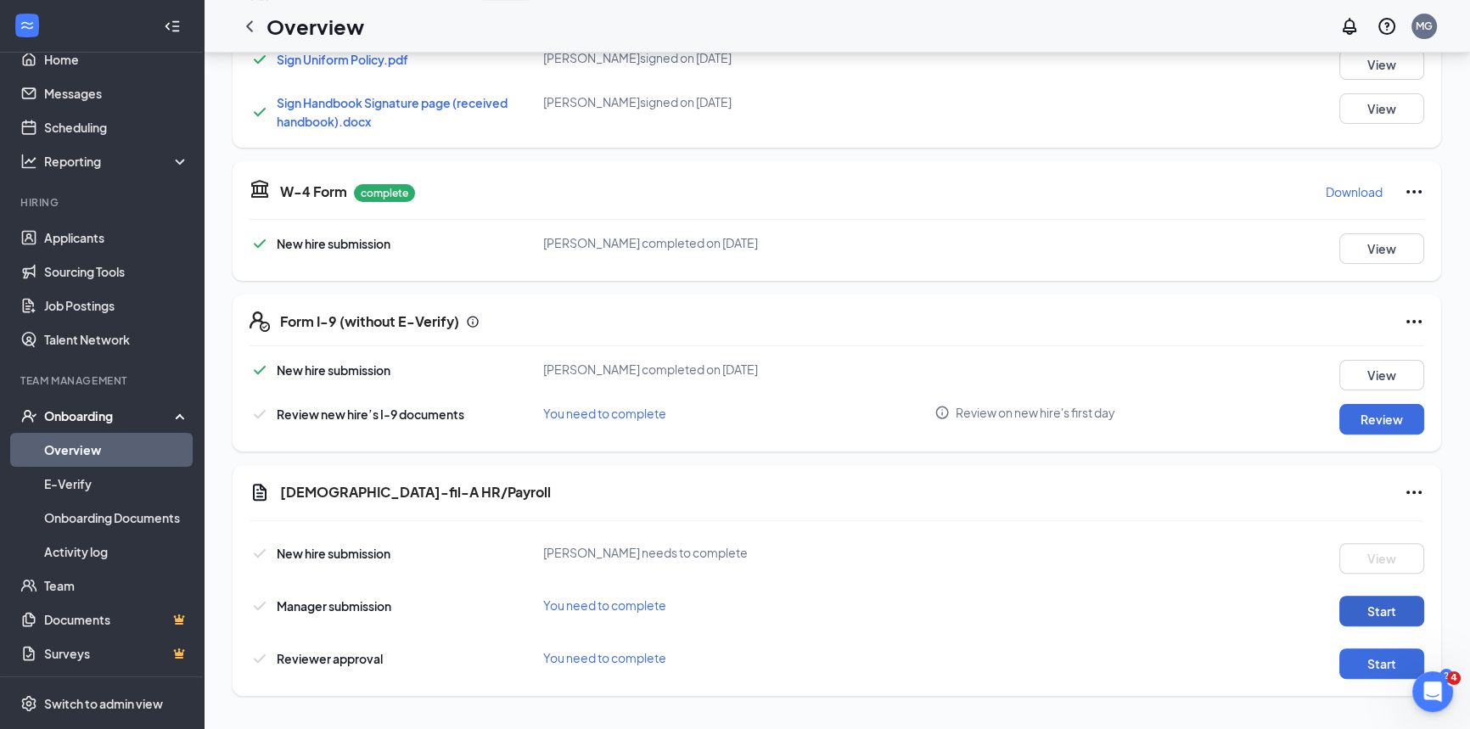
click at [1356, 619] on button "Start" at bounding box center [1381, 611] width 85 height 31
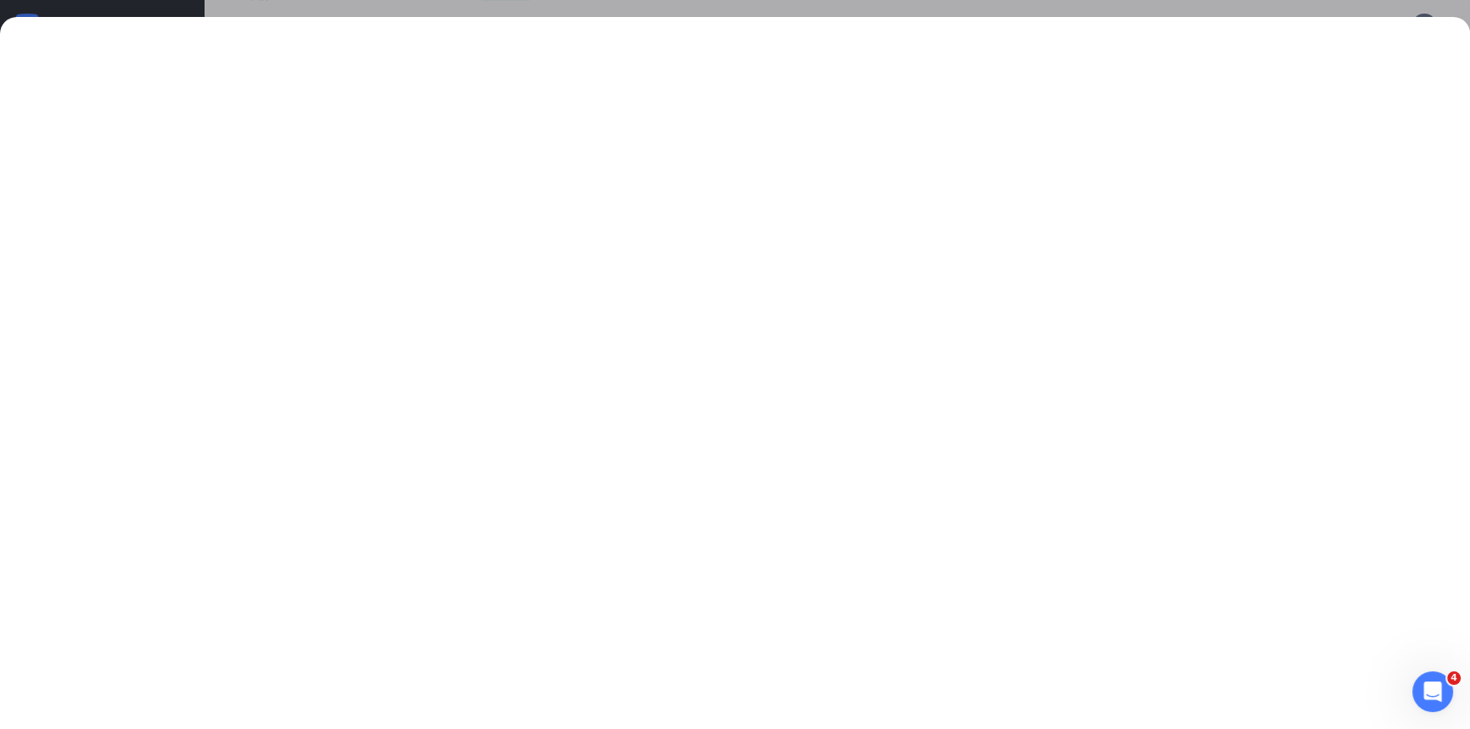
click at [1235, 31] on div at bounding box center [735, 373] width 1470 height 712
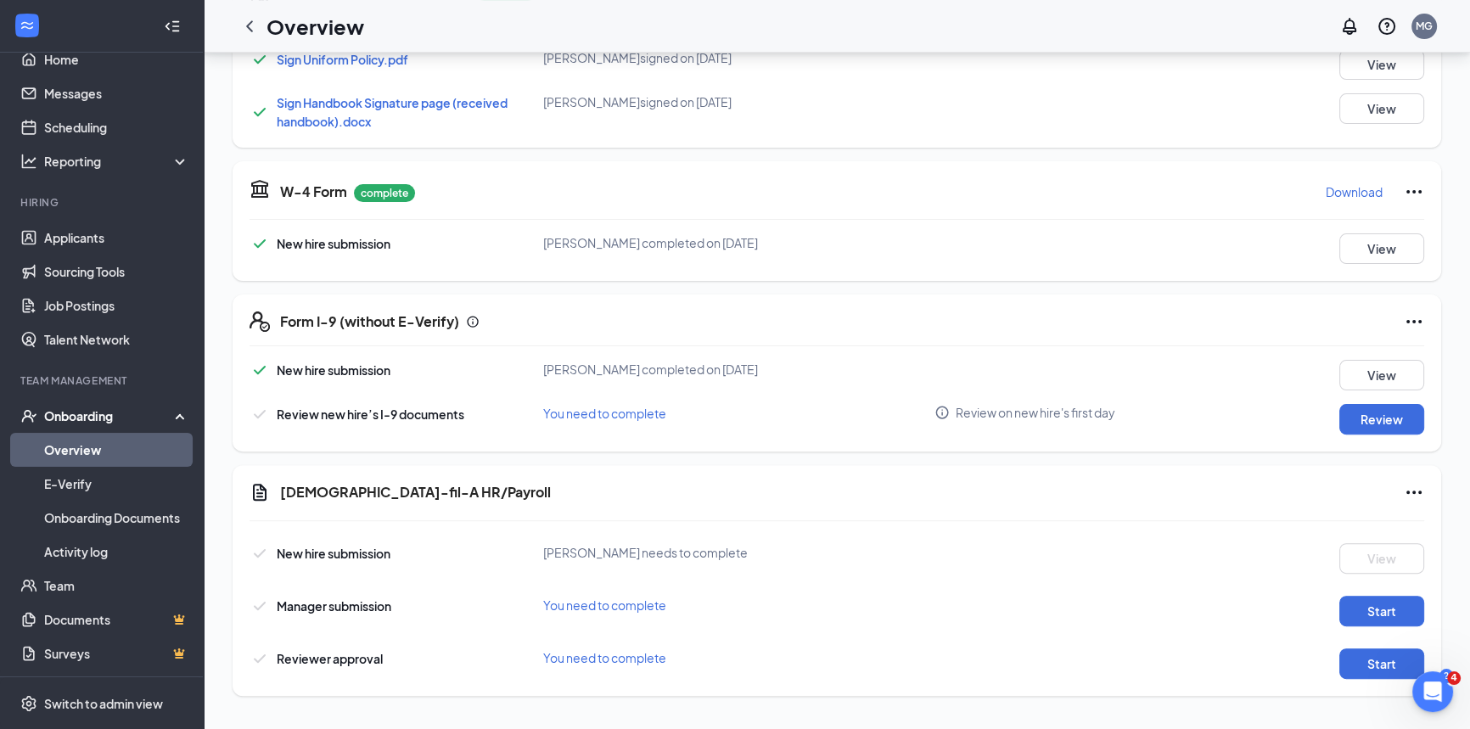
click at [70, 446] on link "Overview" at bounding box center [116, 450] width 145 height 34
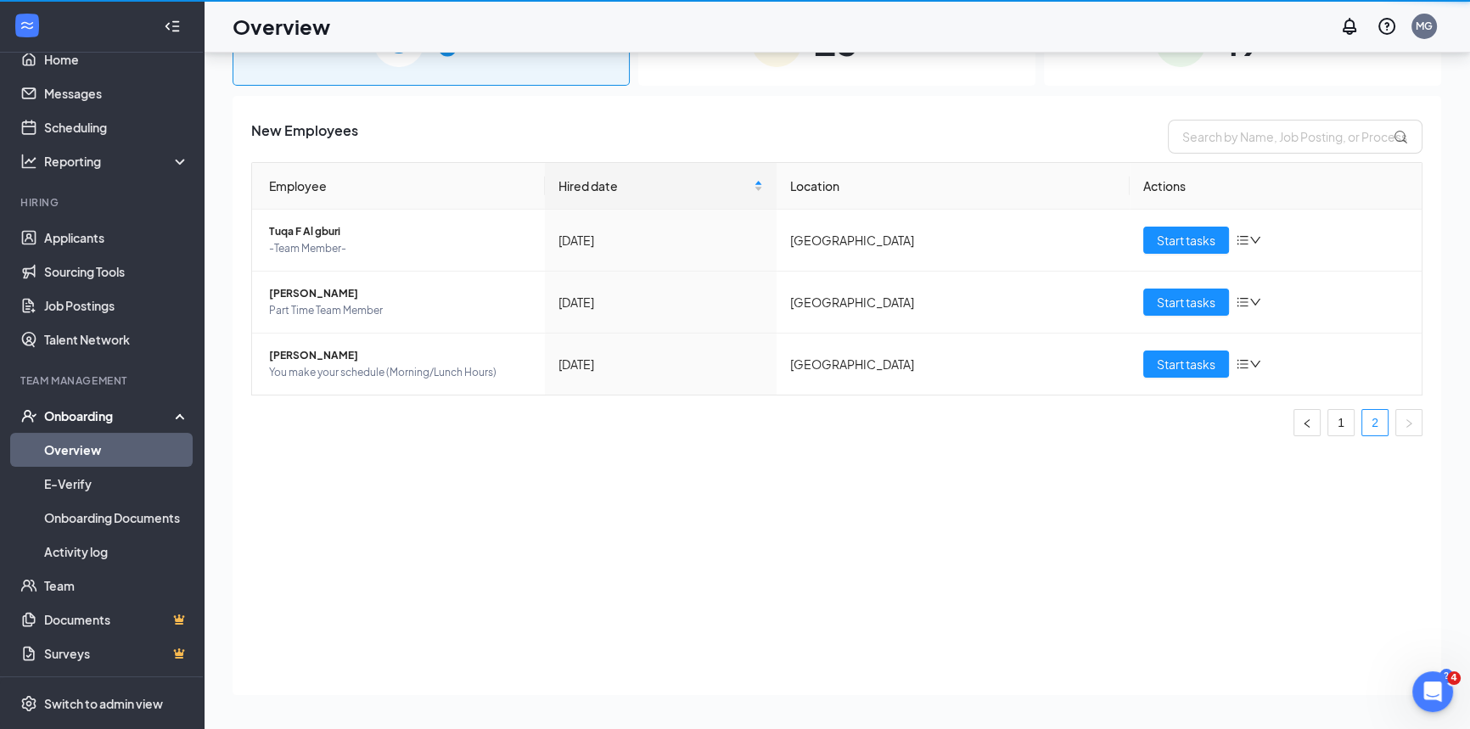
scroll to position [76, 0]
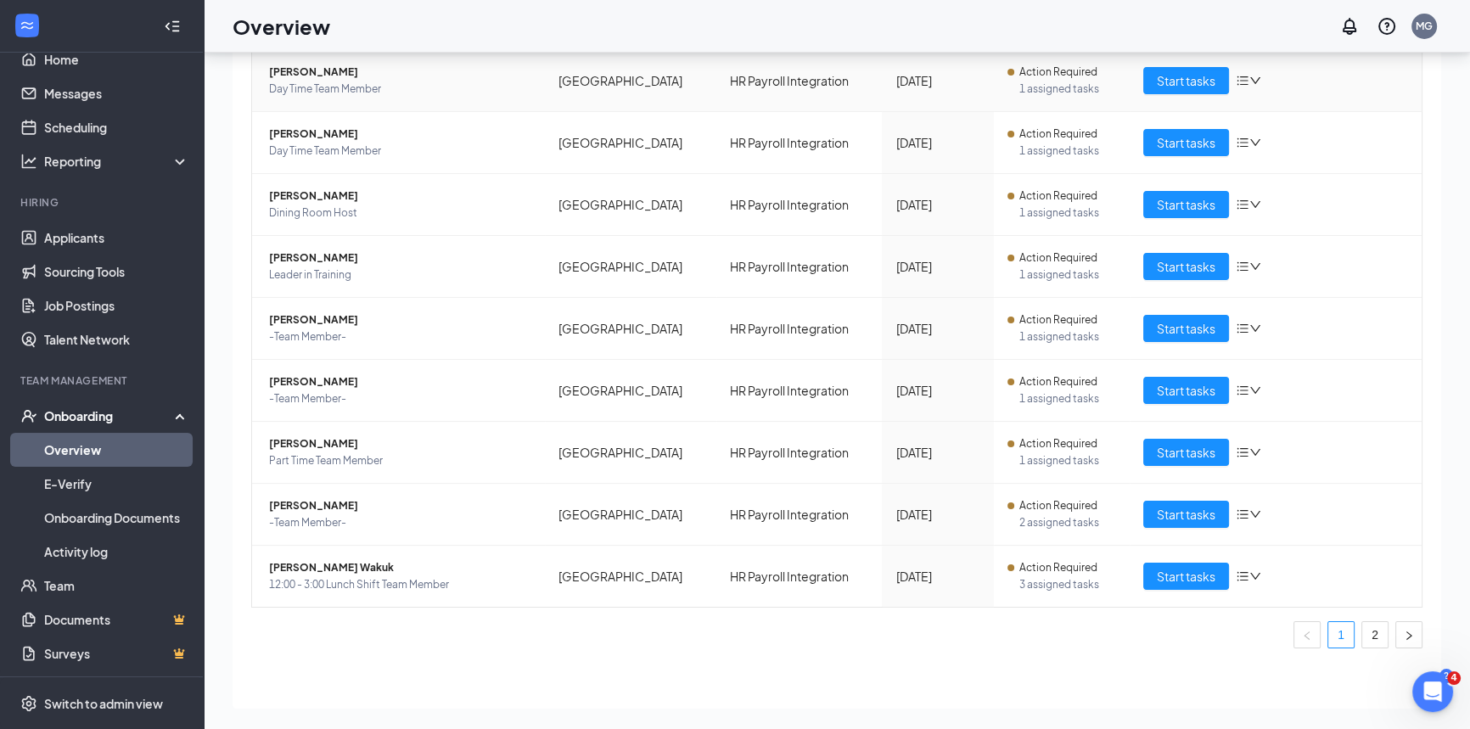
scroll to position [231, 0]
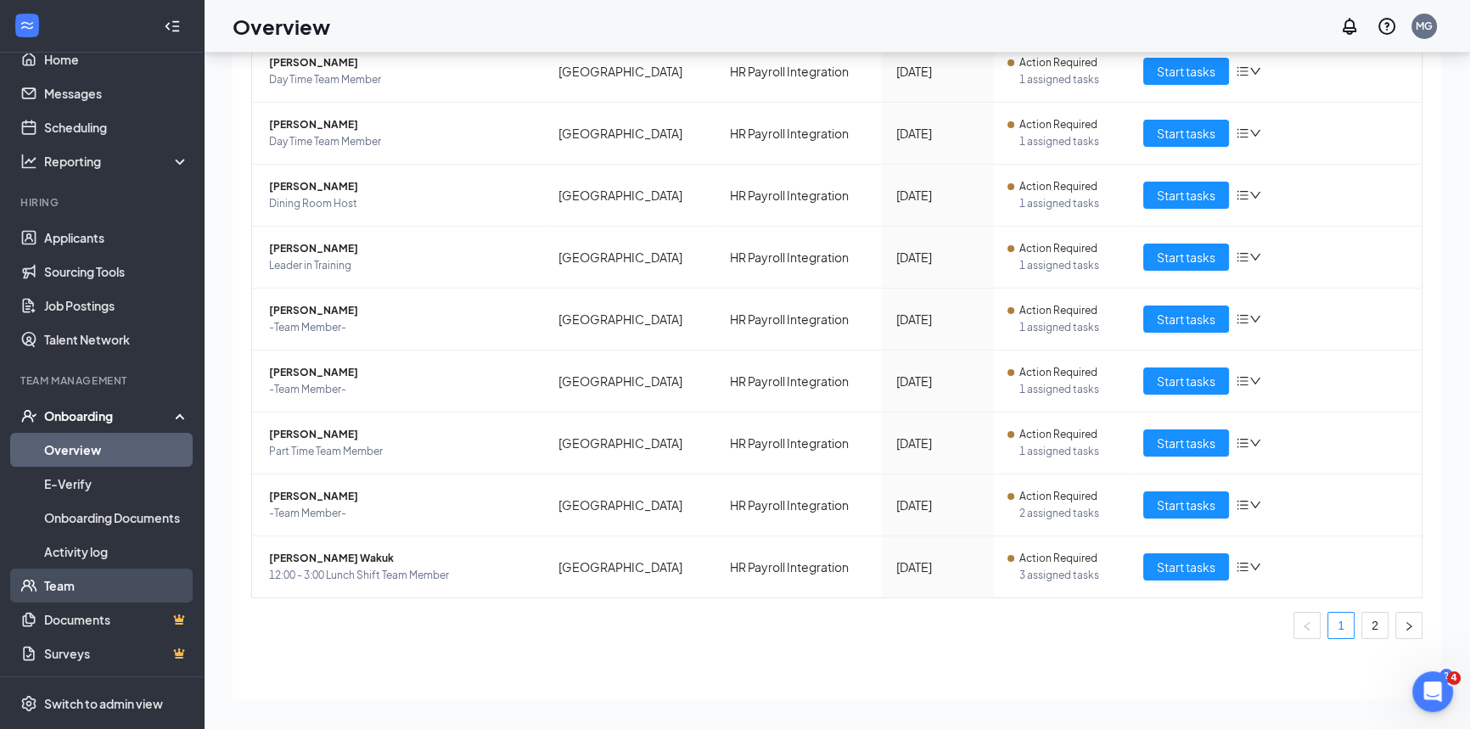
click at [60, 586] on link "Team" at bounding box center [116, 586] width 145 height 34
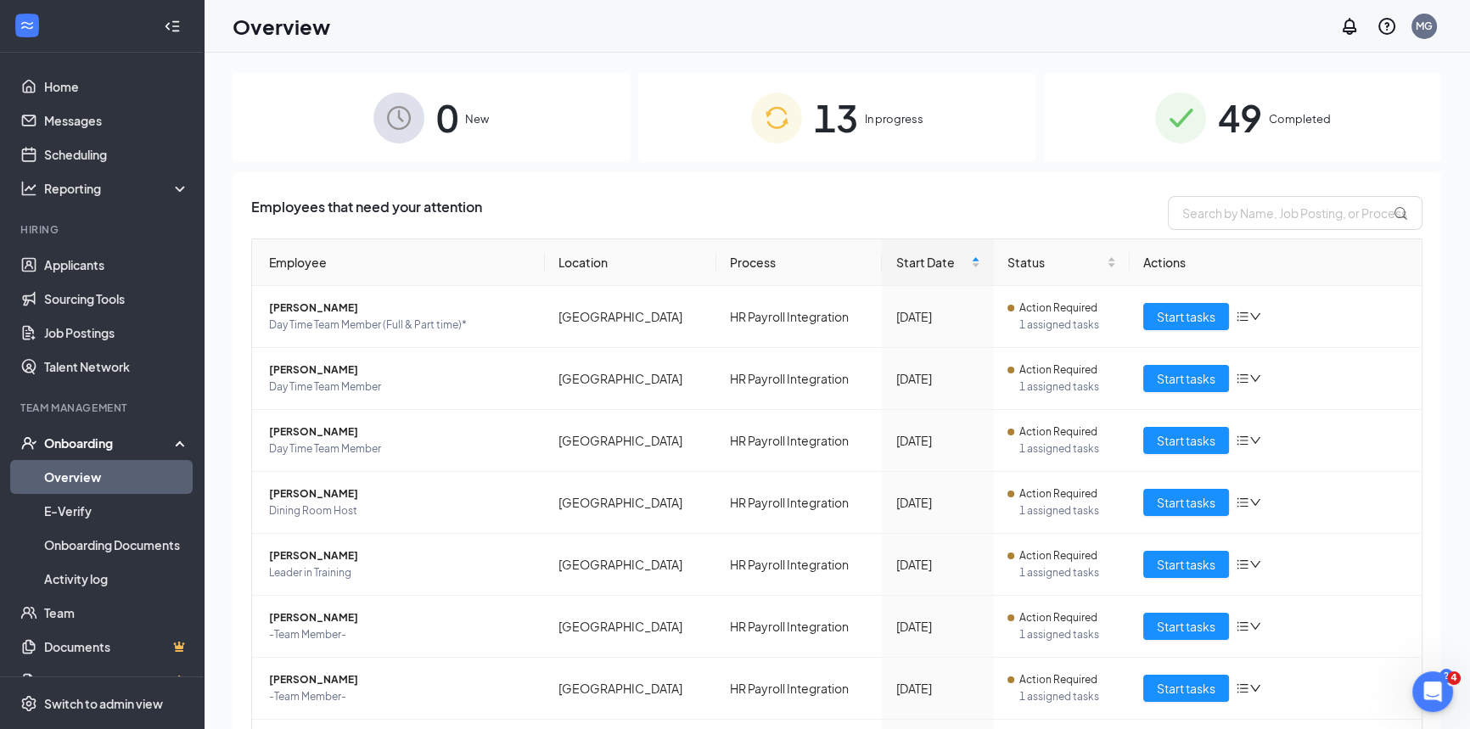
click at [1247, 125] on span "49" at bounding box center [1240, 117] width 44 height 59
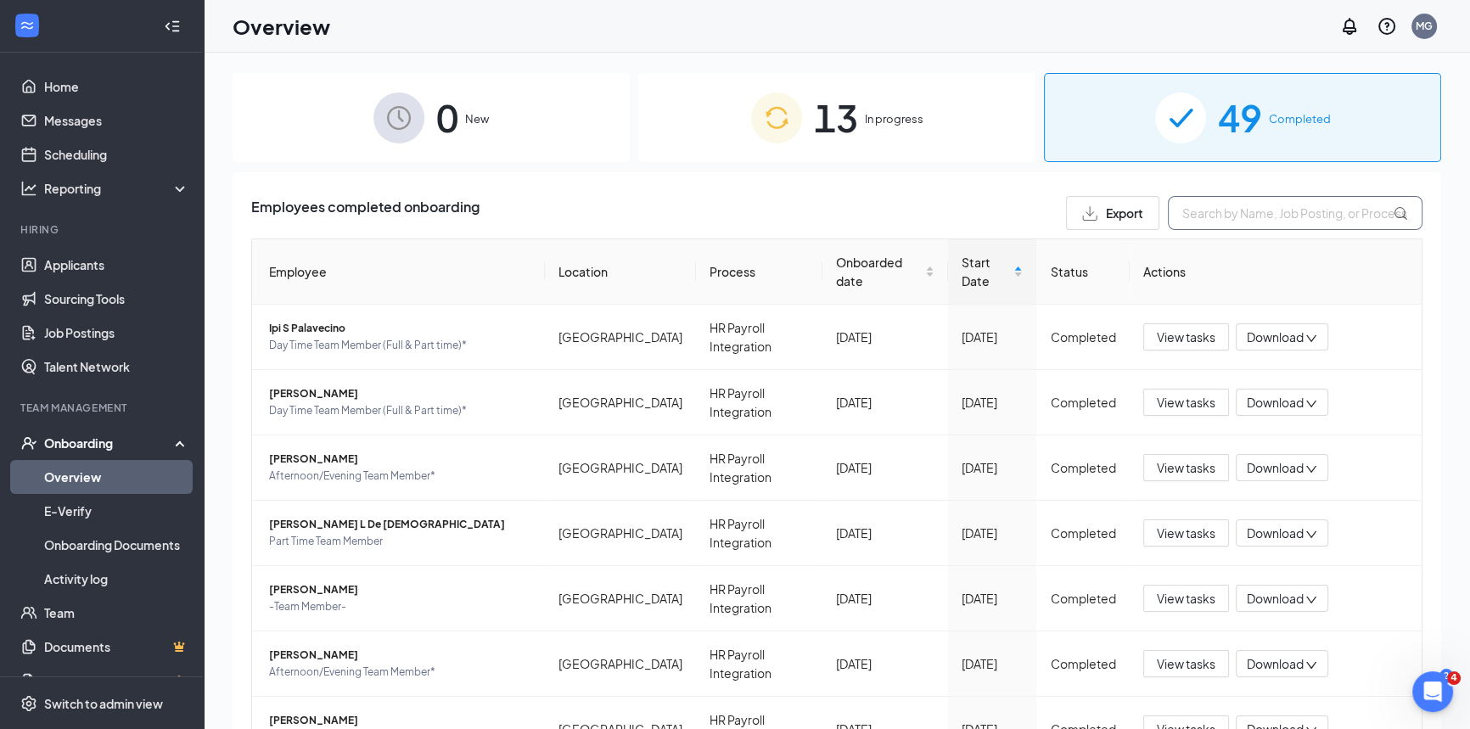
click at [1295, 219] on input "text" at bounding box center [1295, 213] width 255 height 34
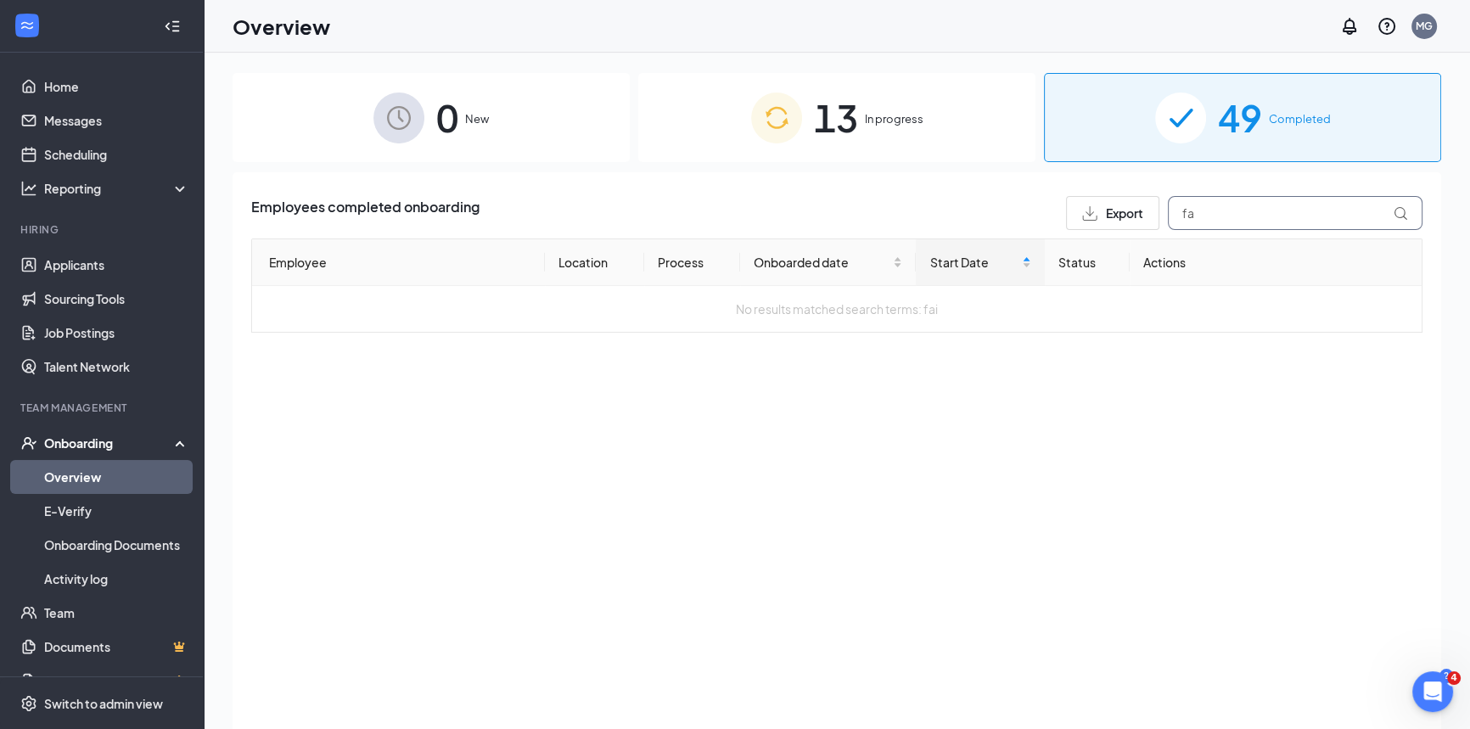
type input "f"
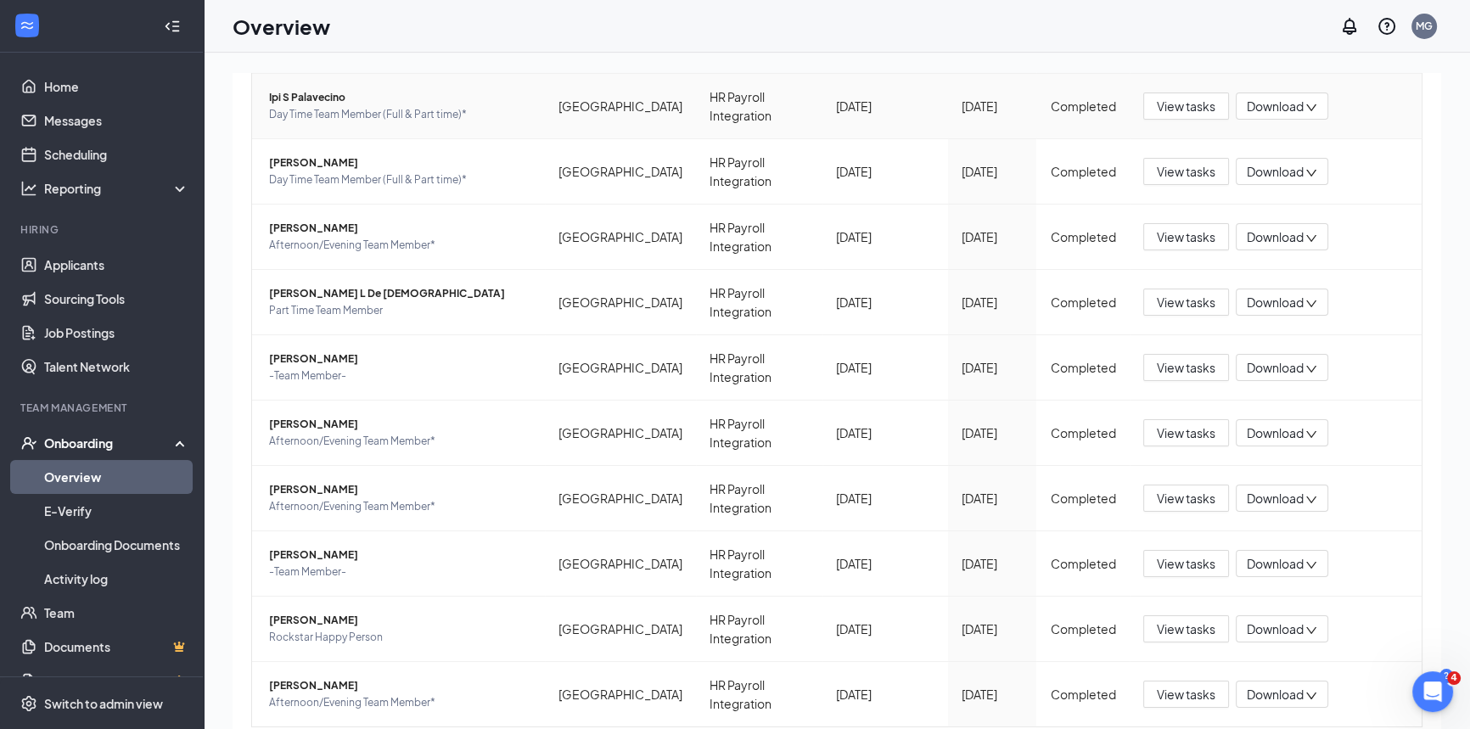
scroll to position [233, 0]
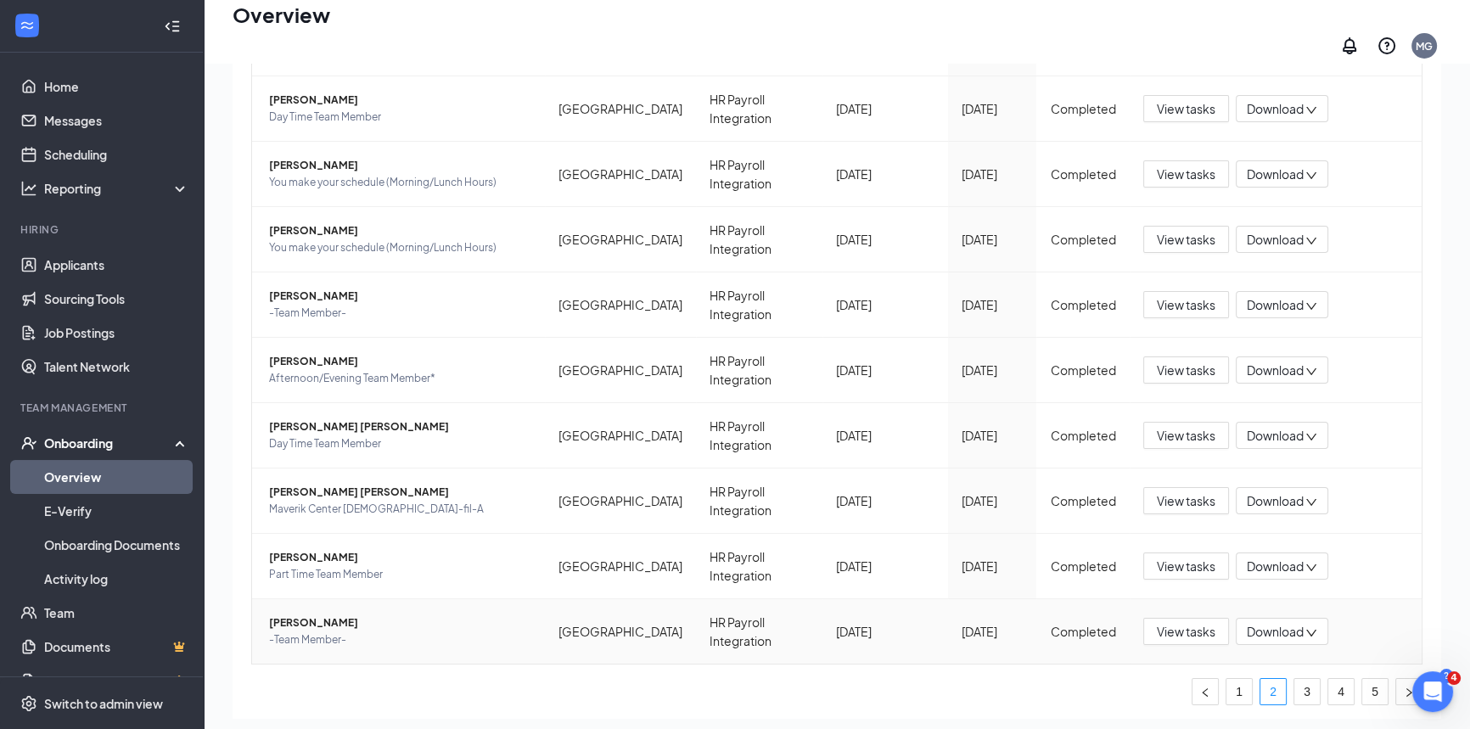
scroll to position [233, 0]
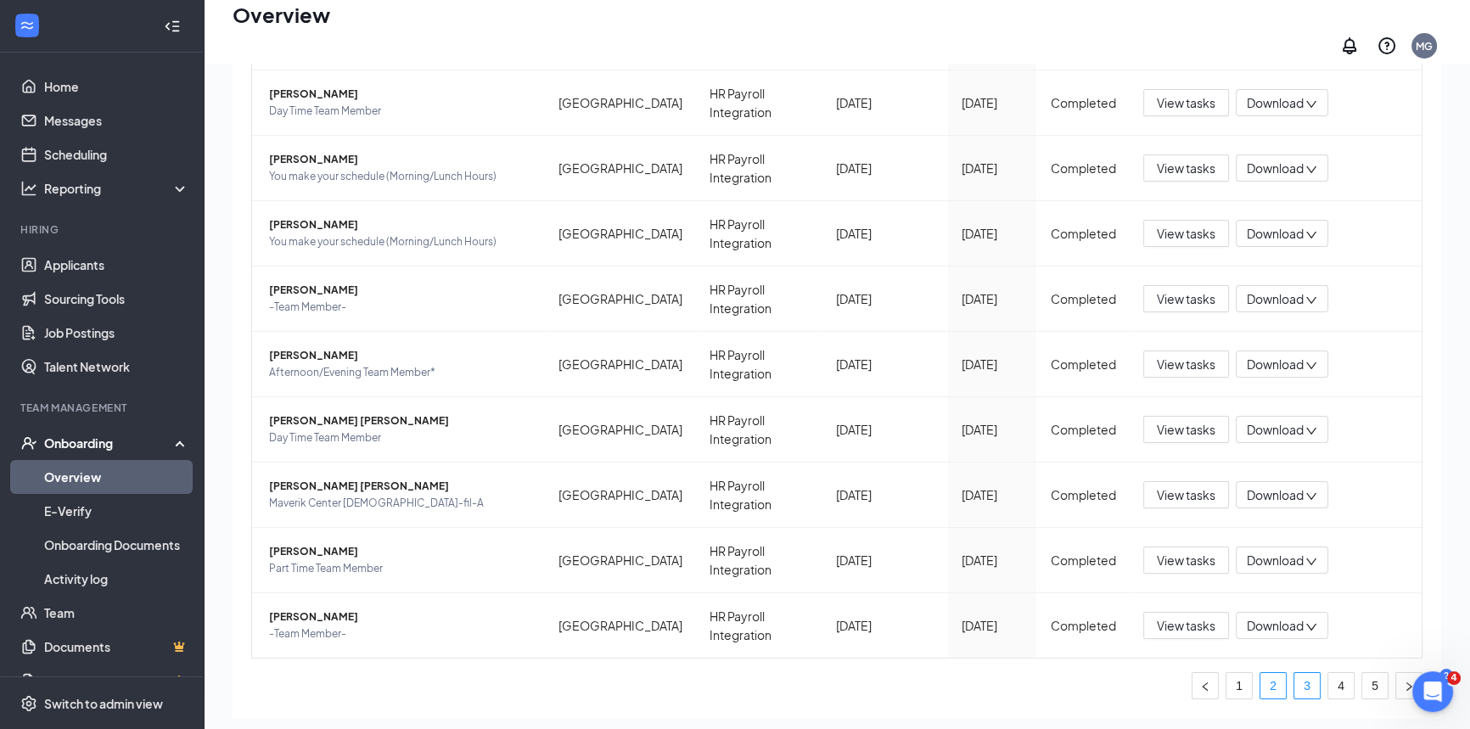
click at [1294, 673] on link "3" at bounding box center [1306, 685] width 25 height 25
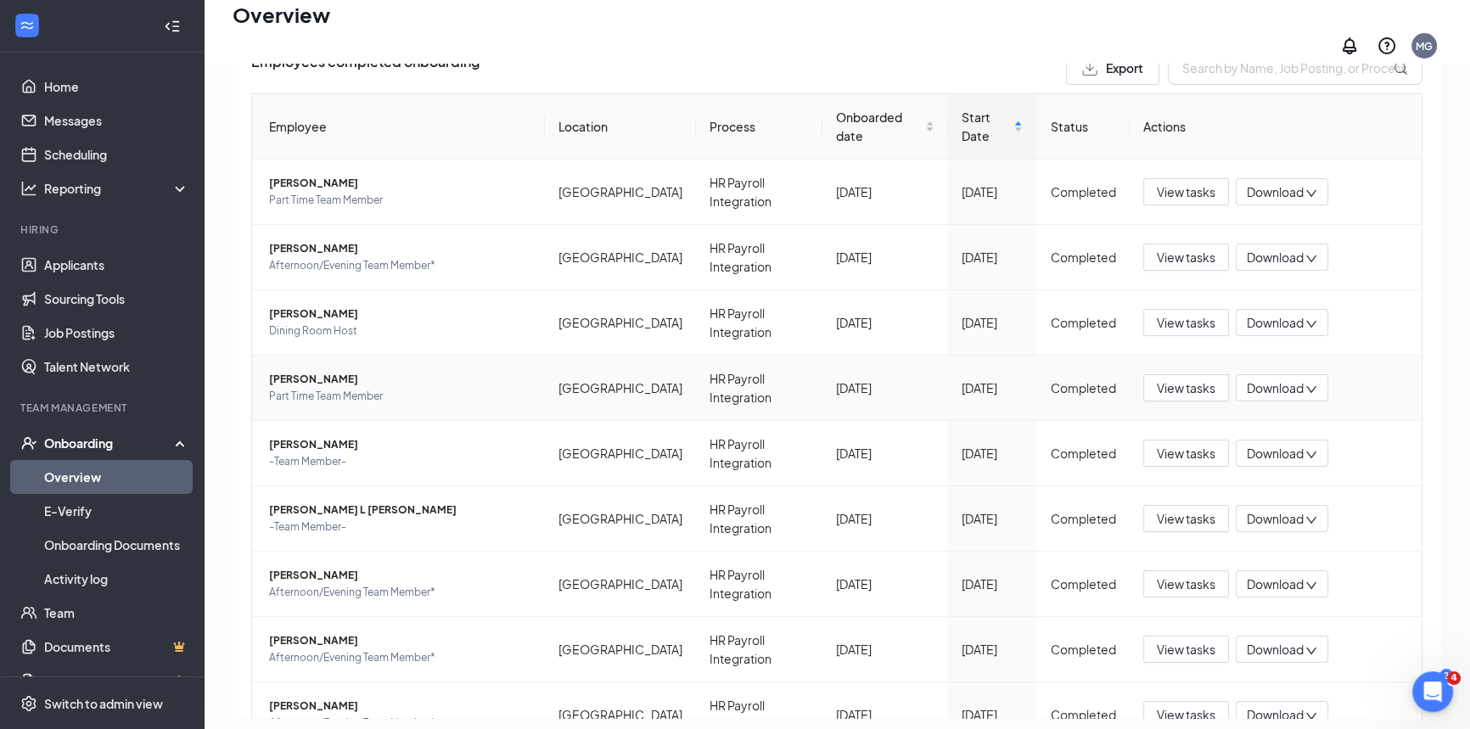
scroll to position [156, 0]
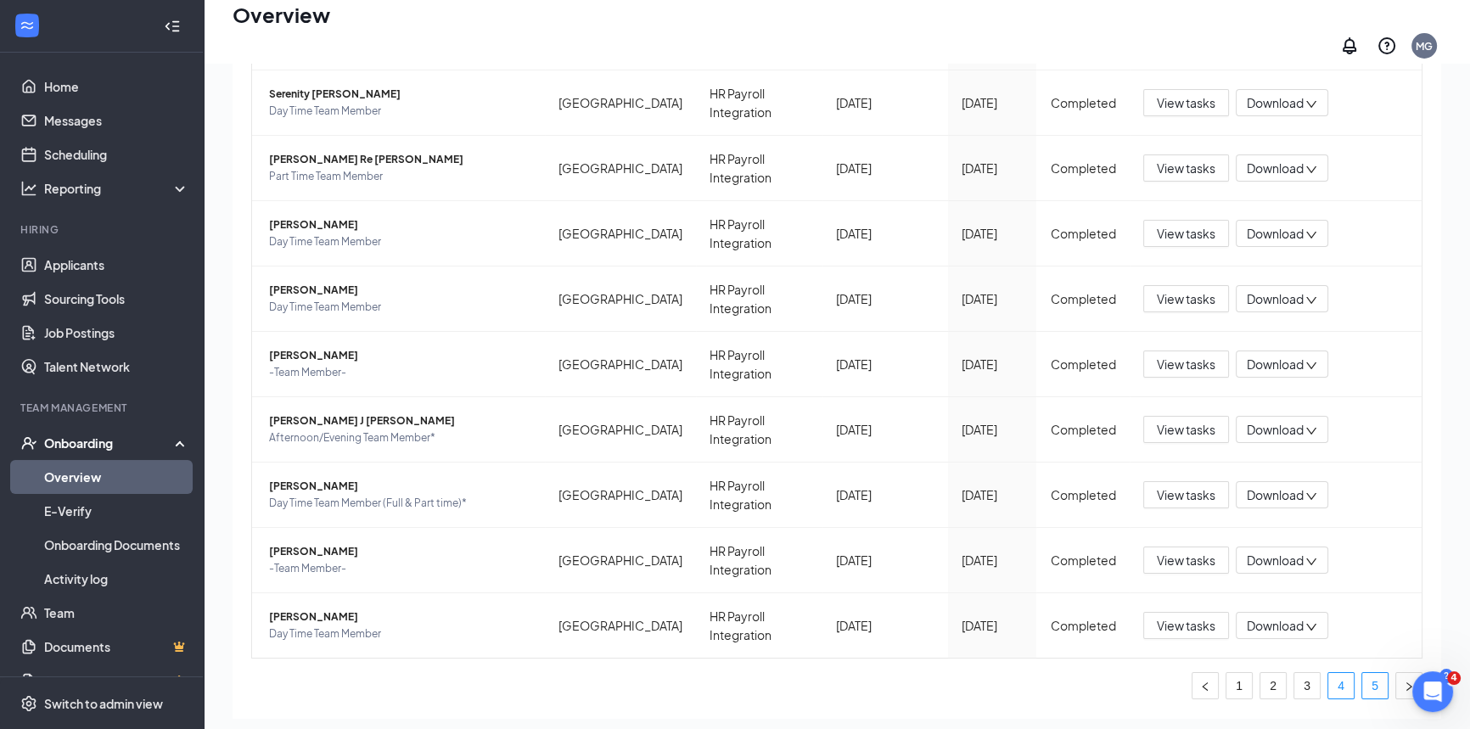
click at [1362, 673] on link "5" at bounding box center [1374, 685] width 25 height 25
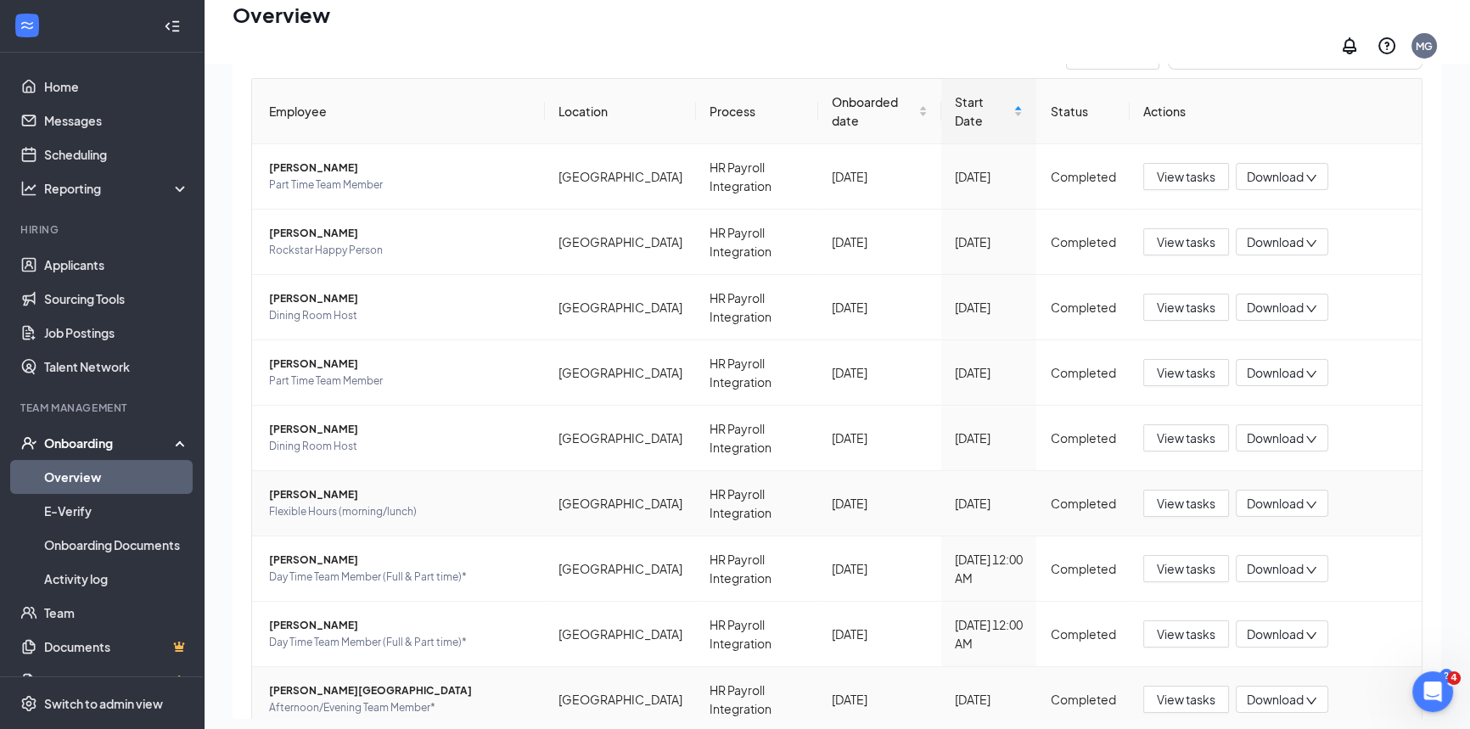
scroll to position [171, 0]
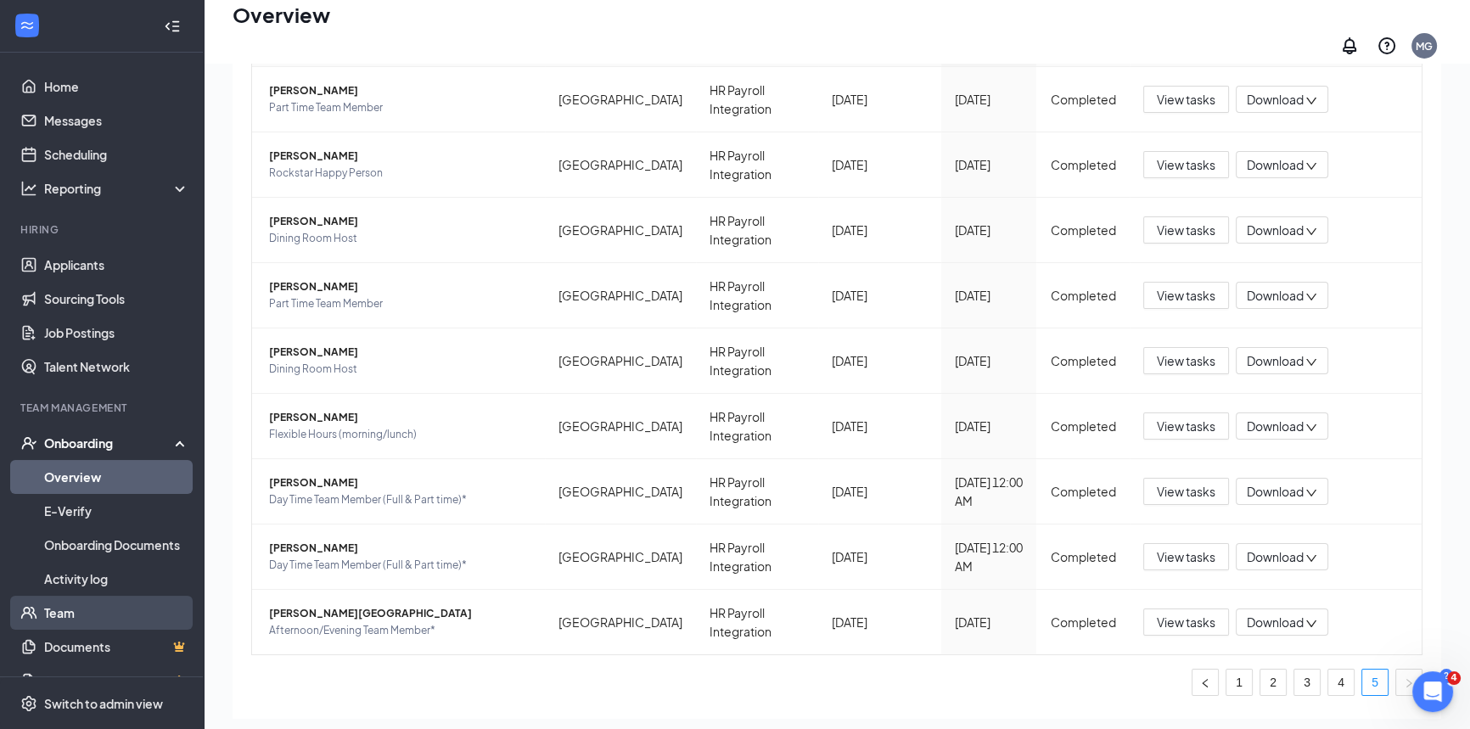
click at [71, 612] on link "Team" at bounding box center [116, 613] width 145 height 34
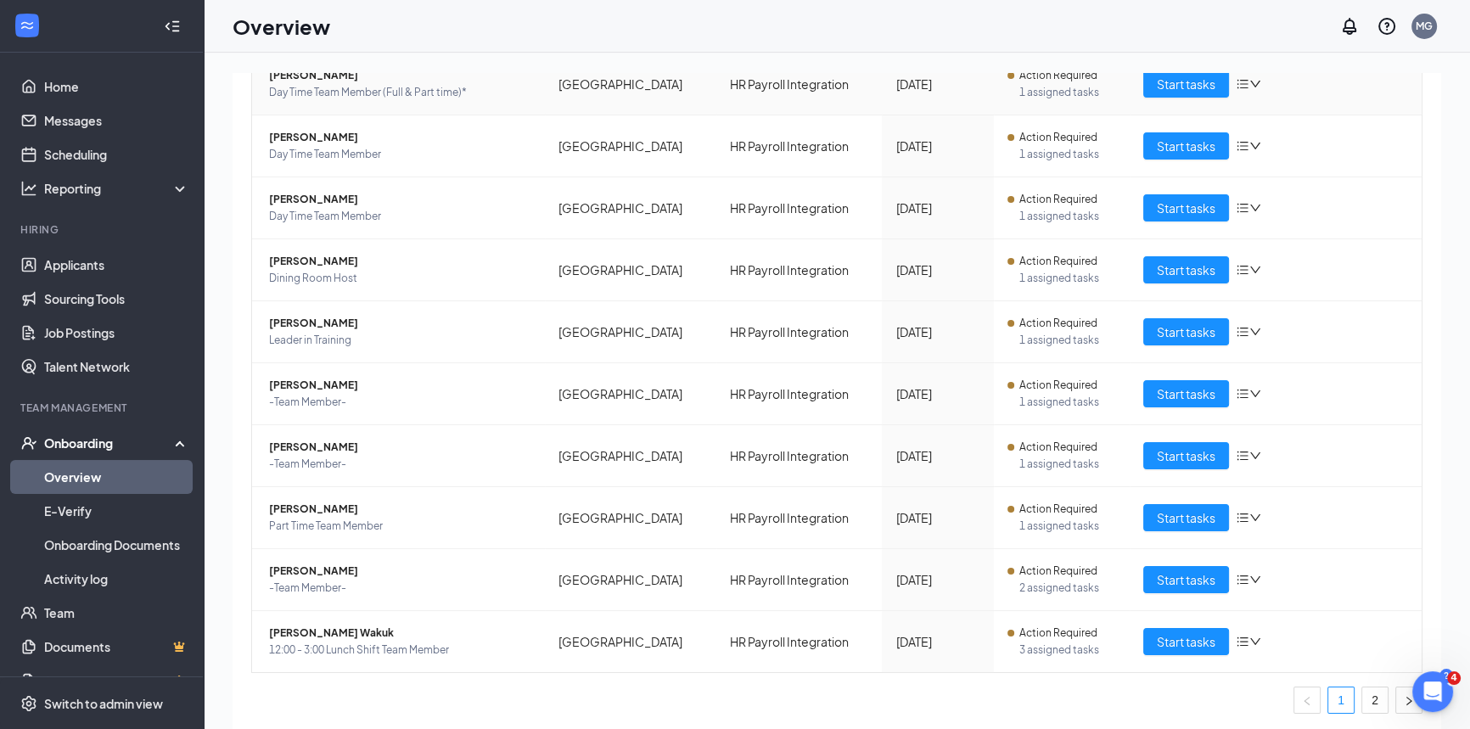
scroll to position [233, 0]
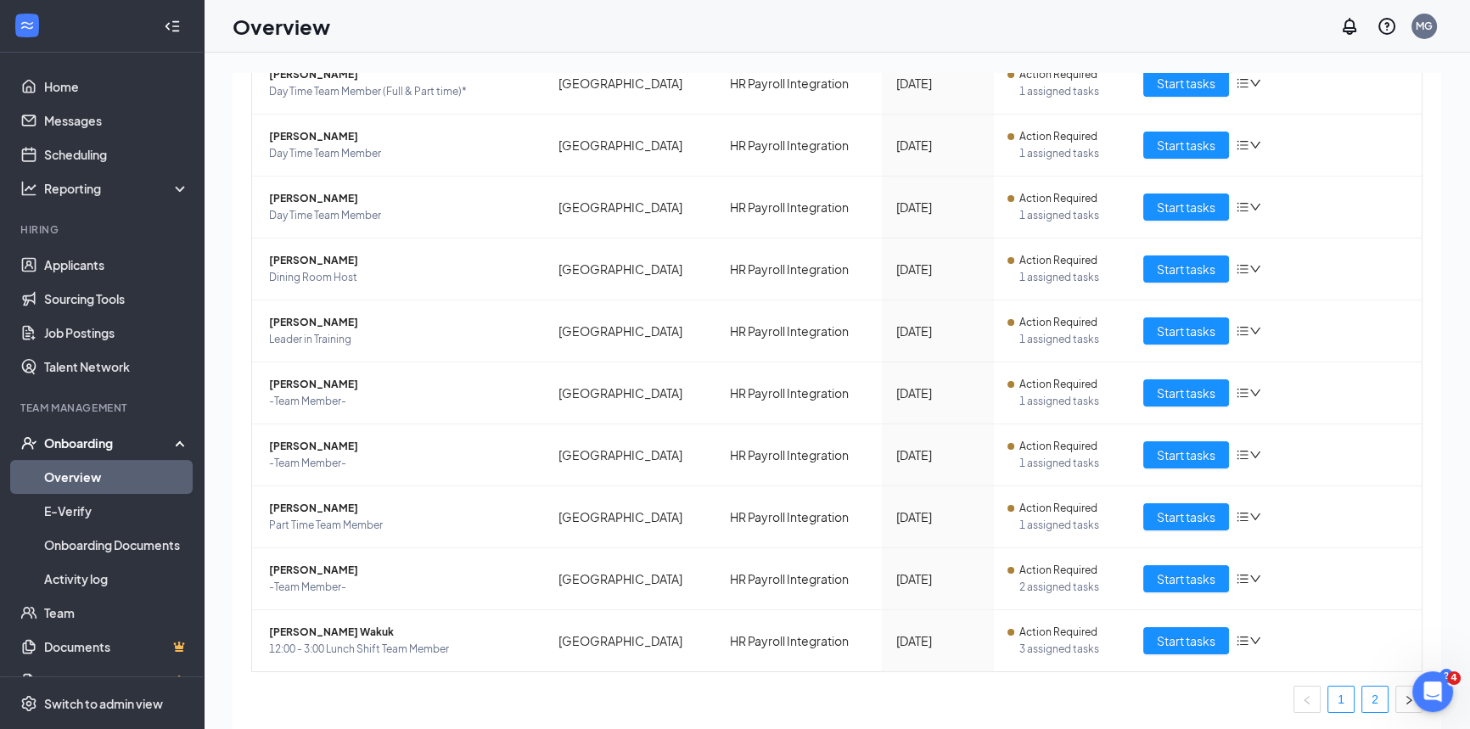
click at [1365, 703] on link "2" at bounding box center [1374, 698] width 25 height 25
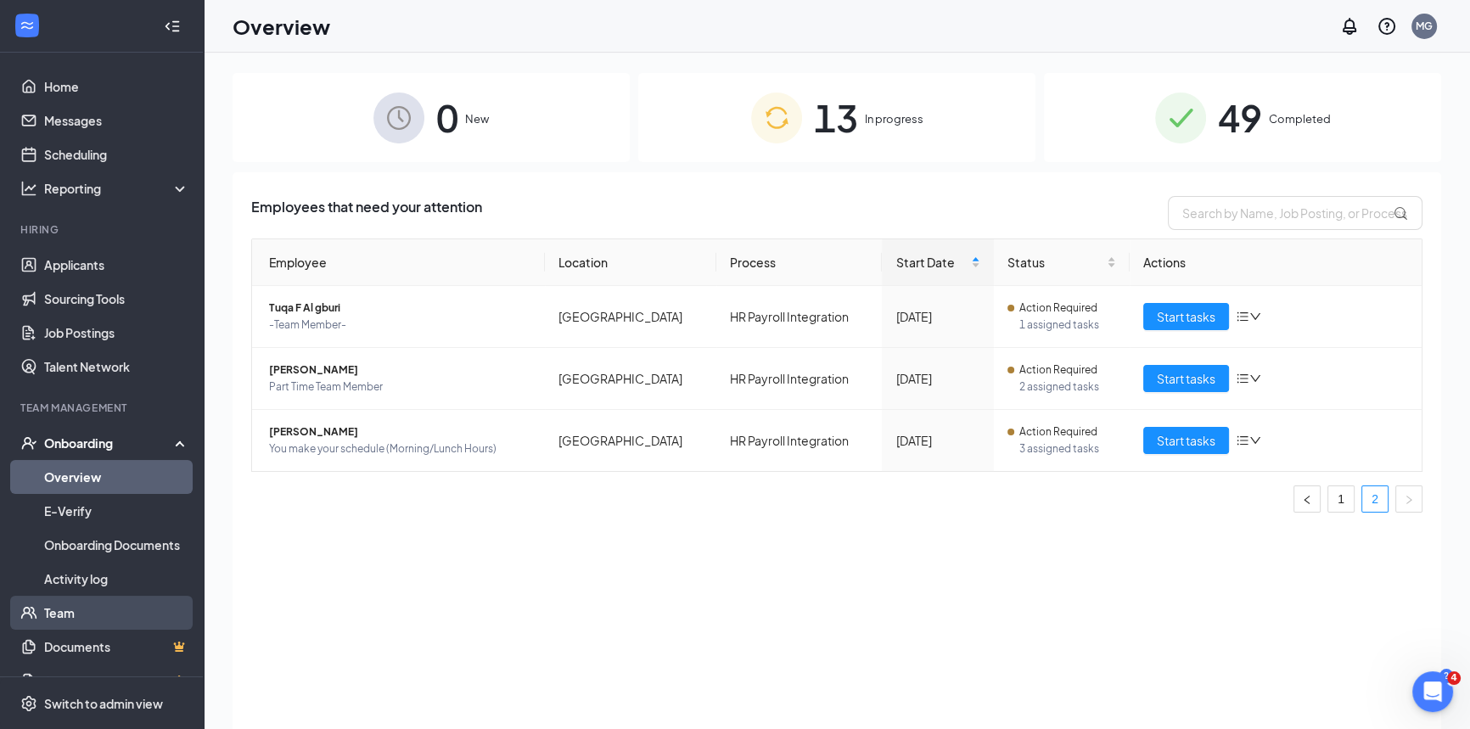
click at [65, 607] on link "Team" at bounding box center [116, 613] width 145 height 34
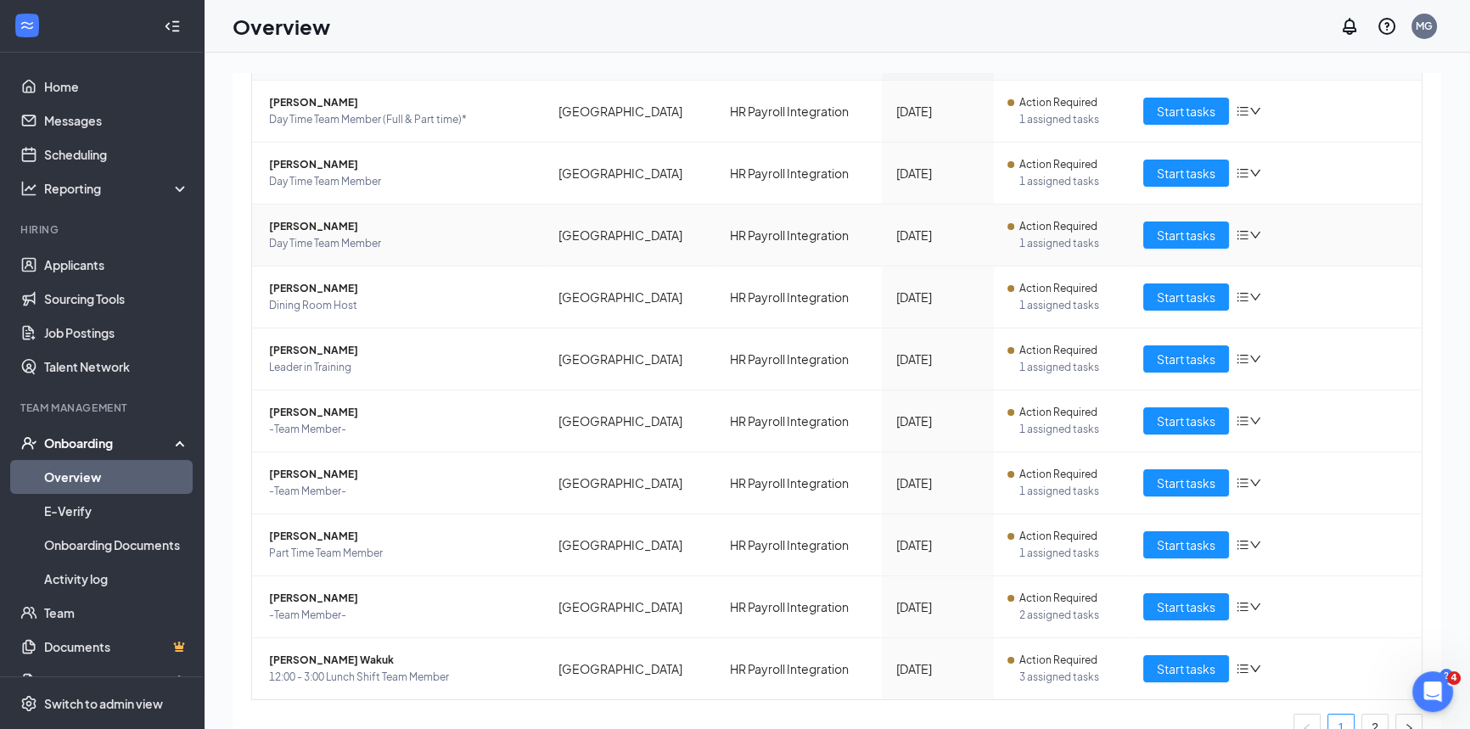
scroll to position [233, 0]
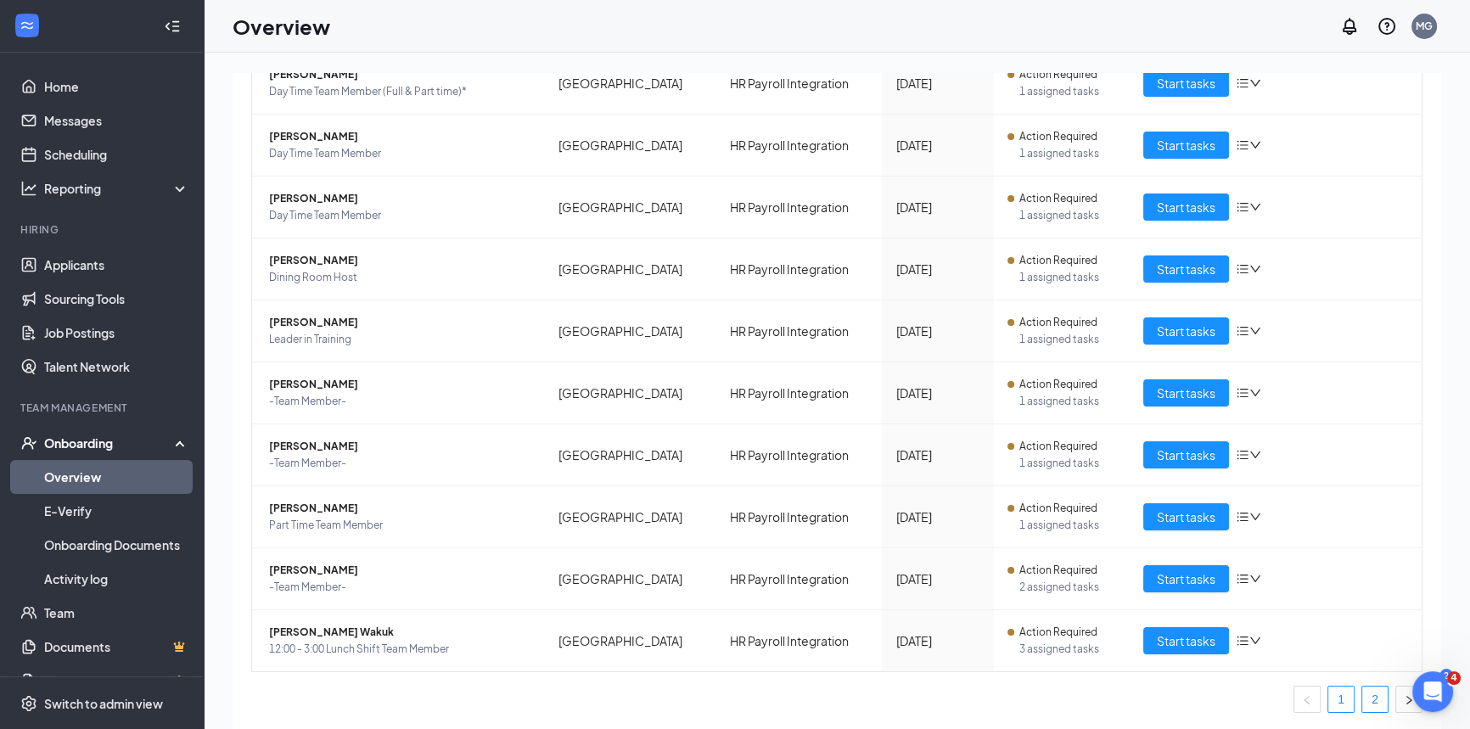
click at [1369, 702] on link "2" at bounding box center [1374, 698] width 25 height 25
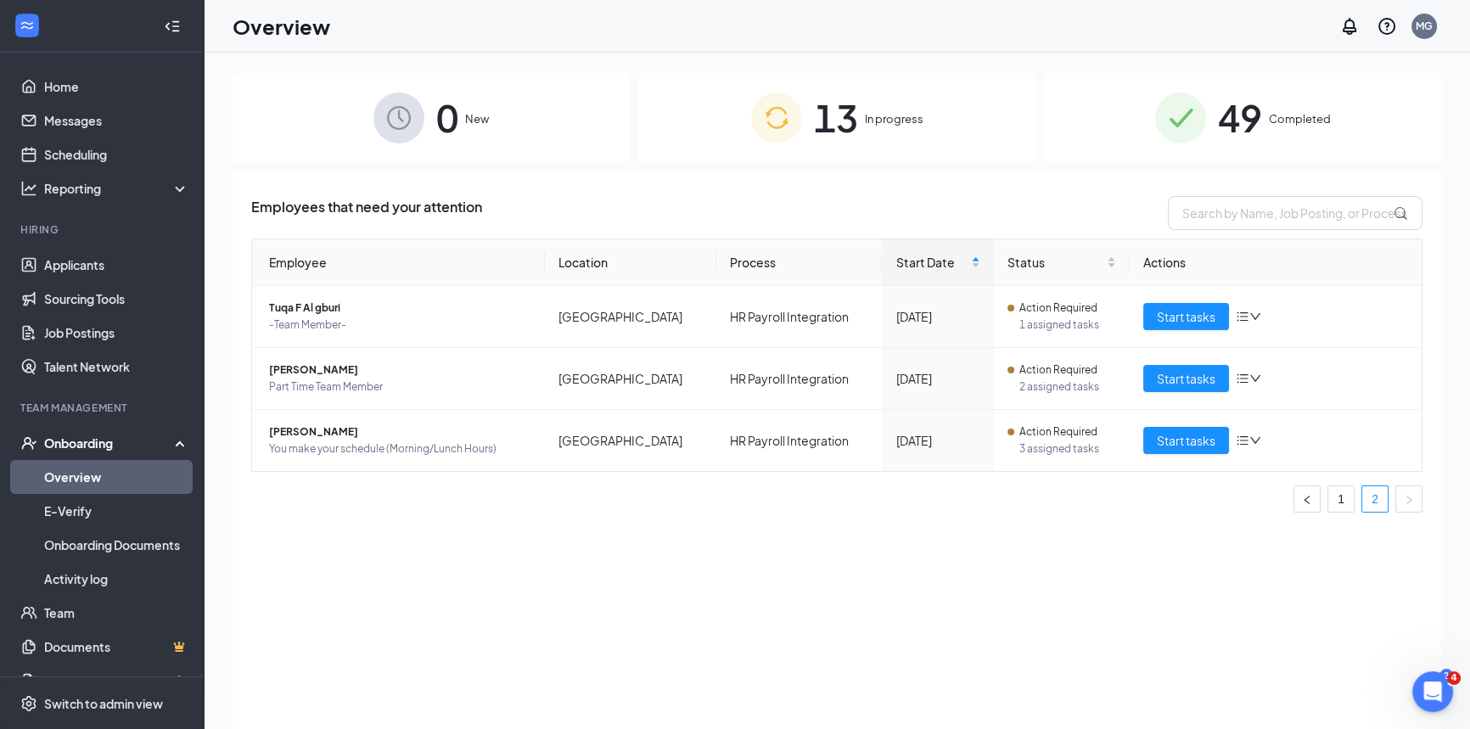
click at [1208, 120] on div "49 Completed" at bounding box center [1242, 117] width 397 height 89
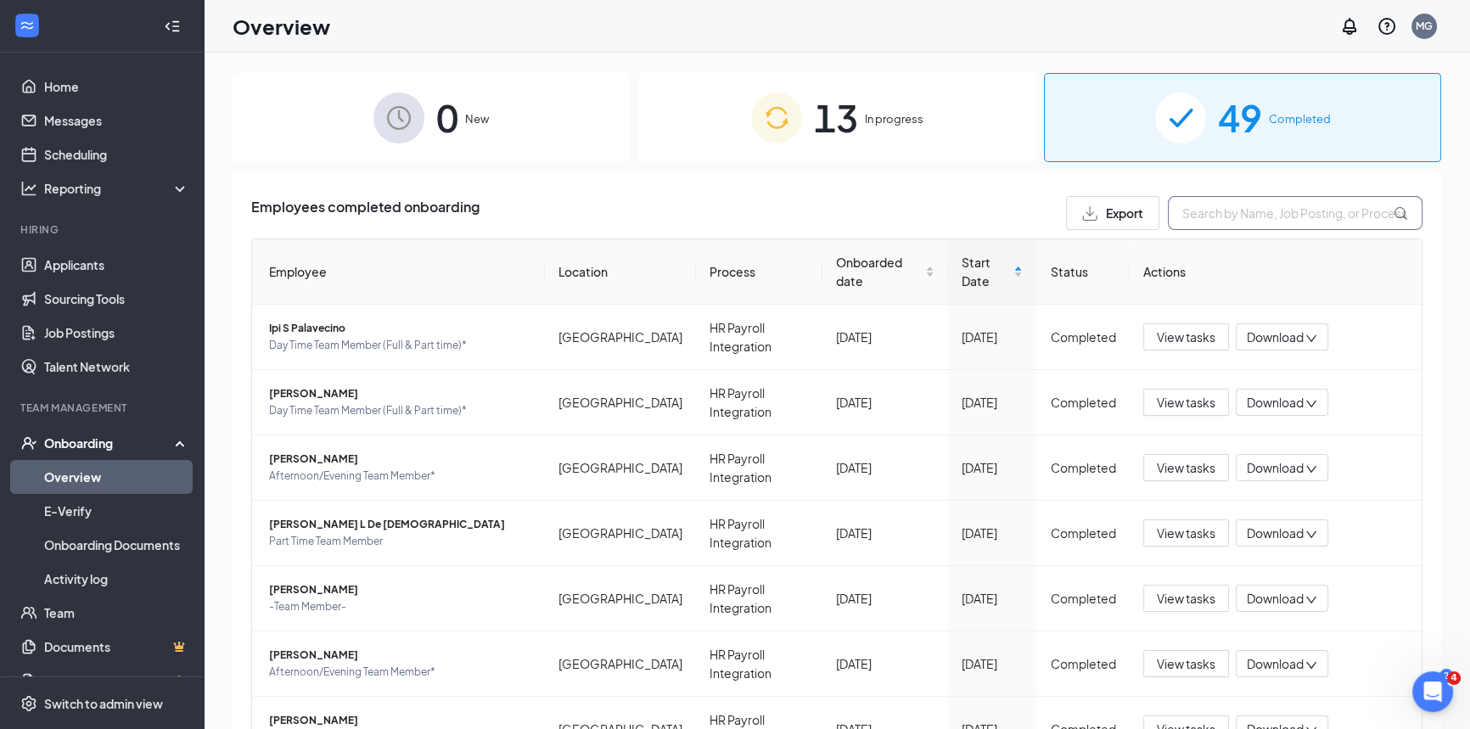
click at [1170, 205] on input "text" at bounding box center [1295, 213] width 255 height 34
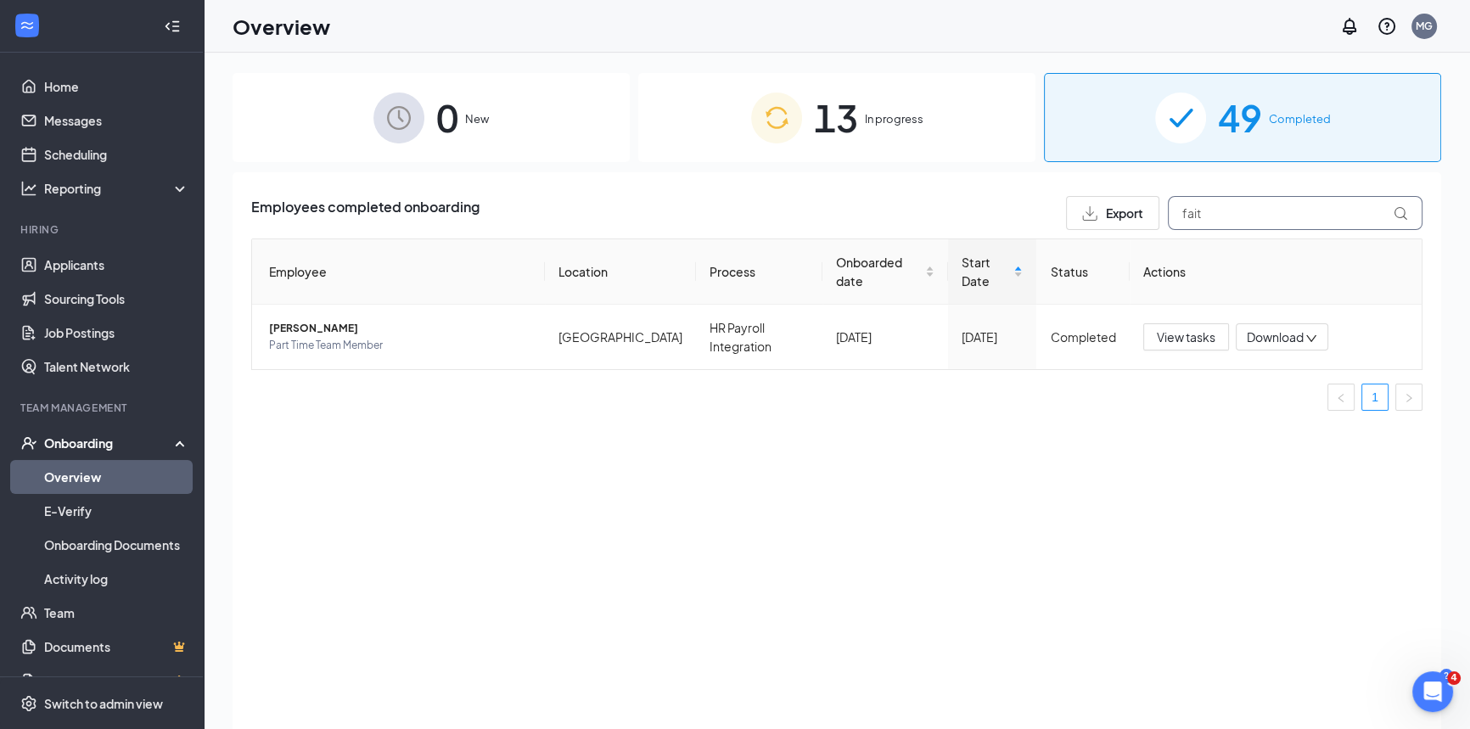
type input "faith"
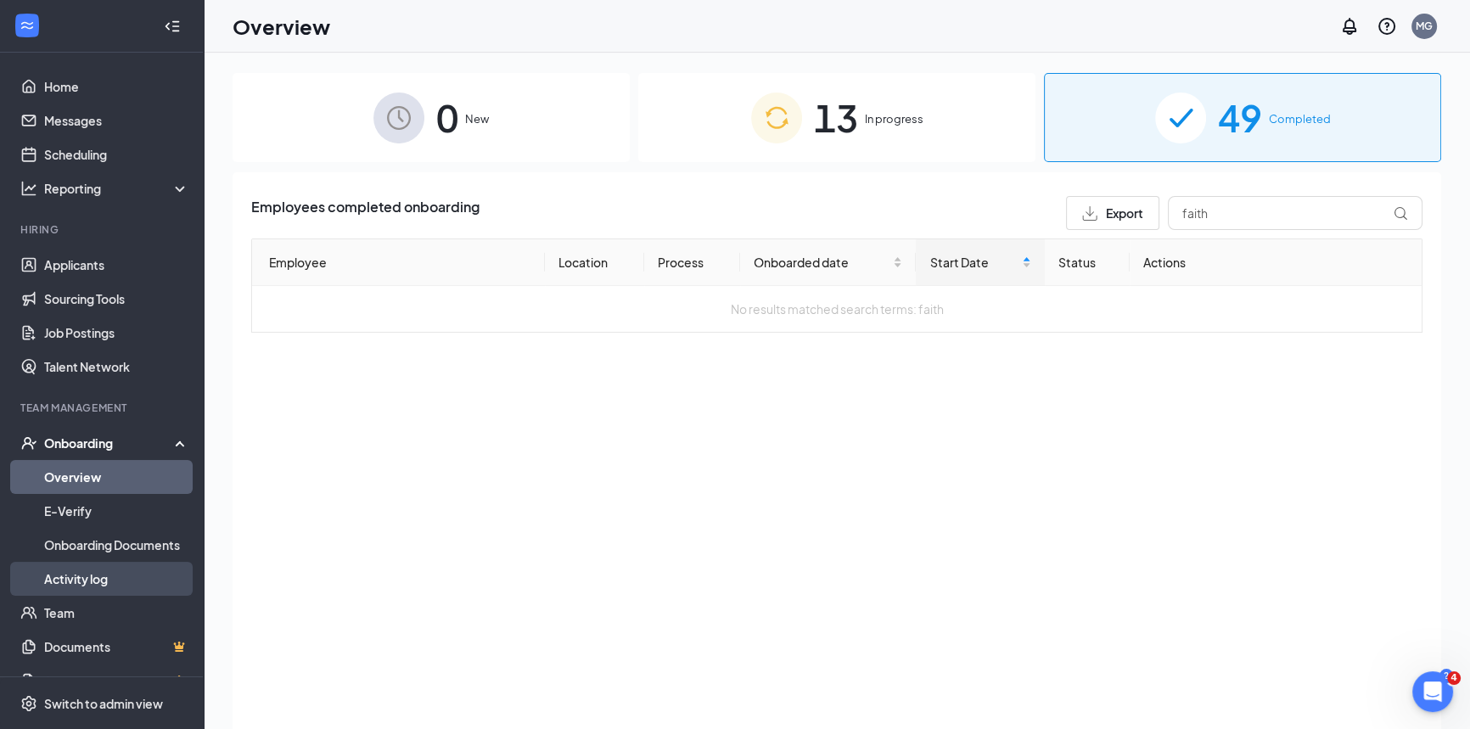
click at [84, 579] on link "Activity log" at bounding box center [116, 579] width 145 height 34
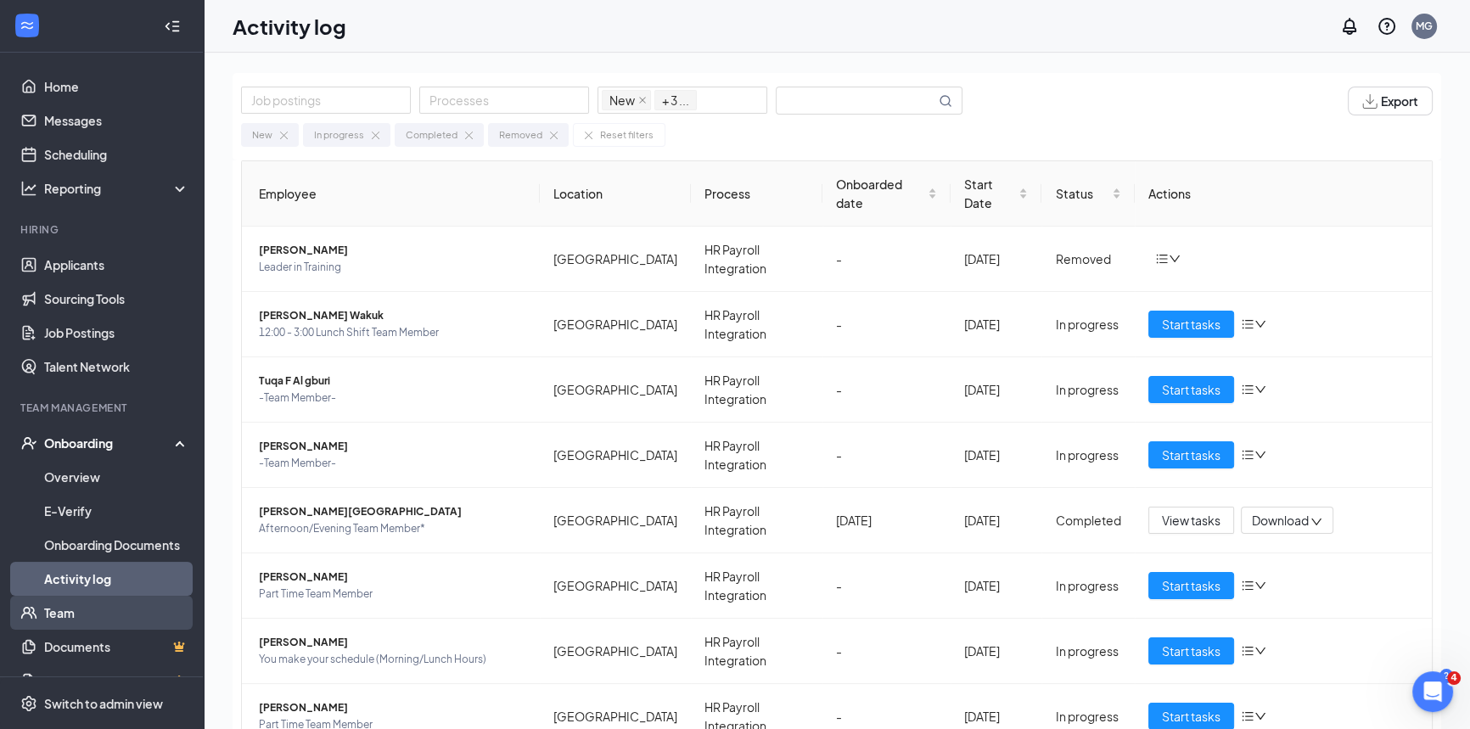
click at [79, 610] on link "Team" at bounding box center [116, 613] width 145 height 34
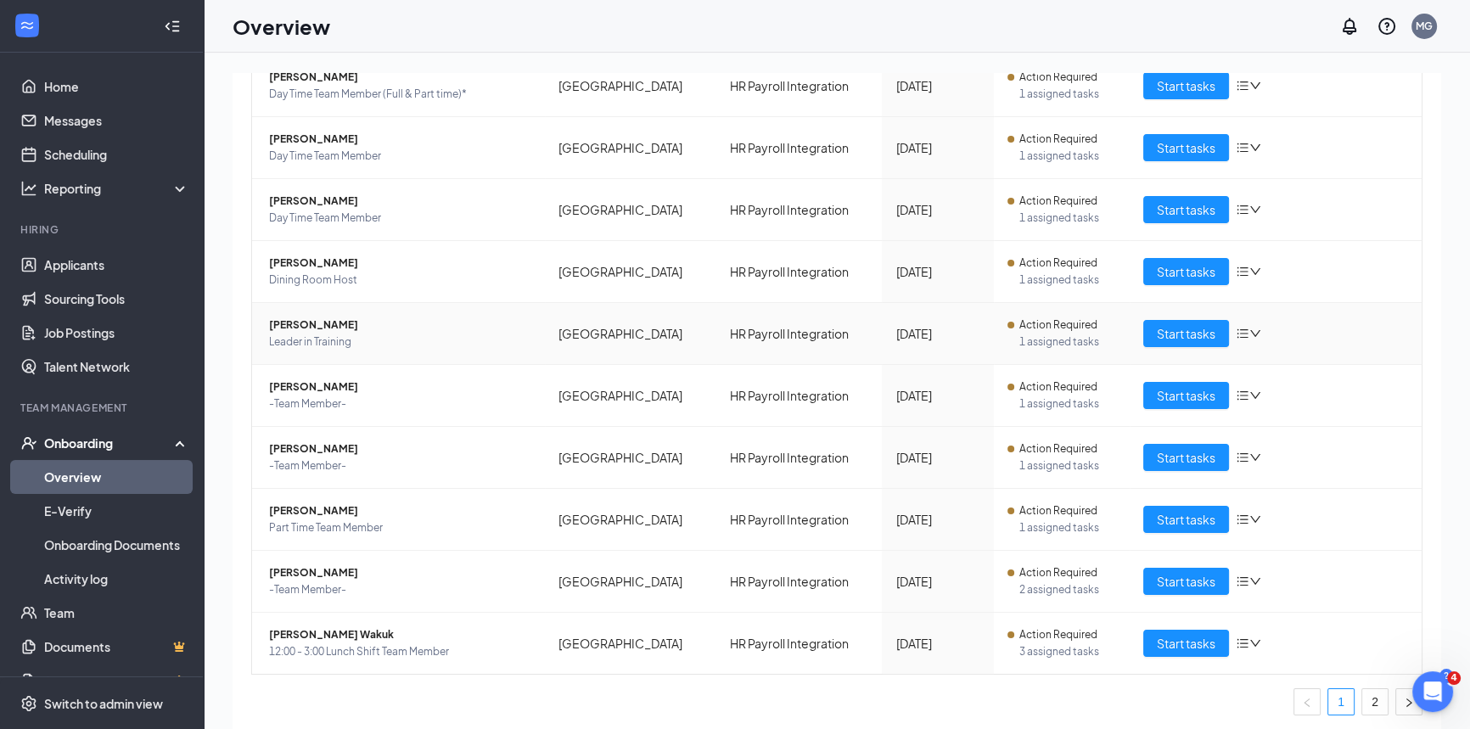
scroll to position [233, 0]
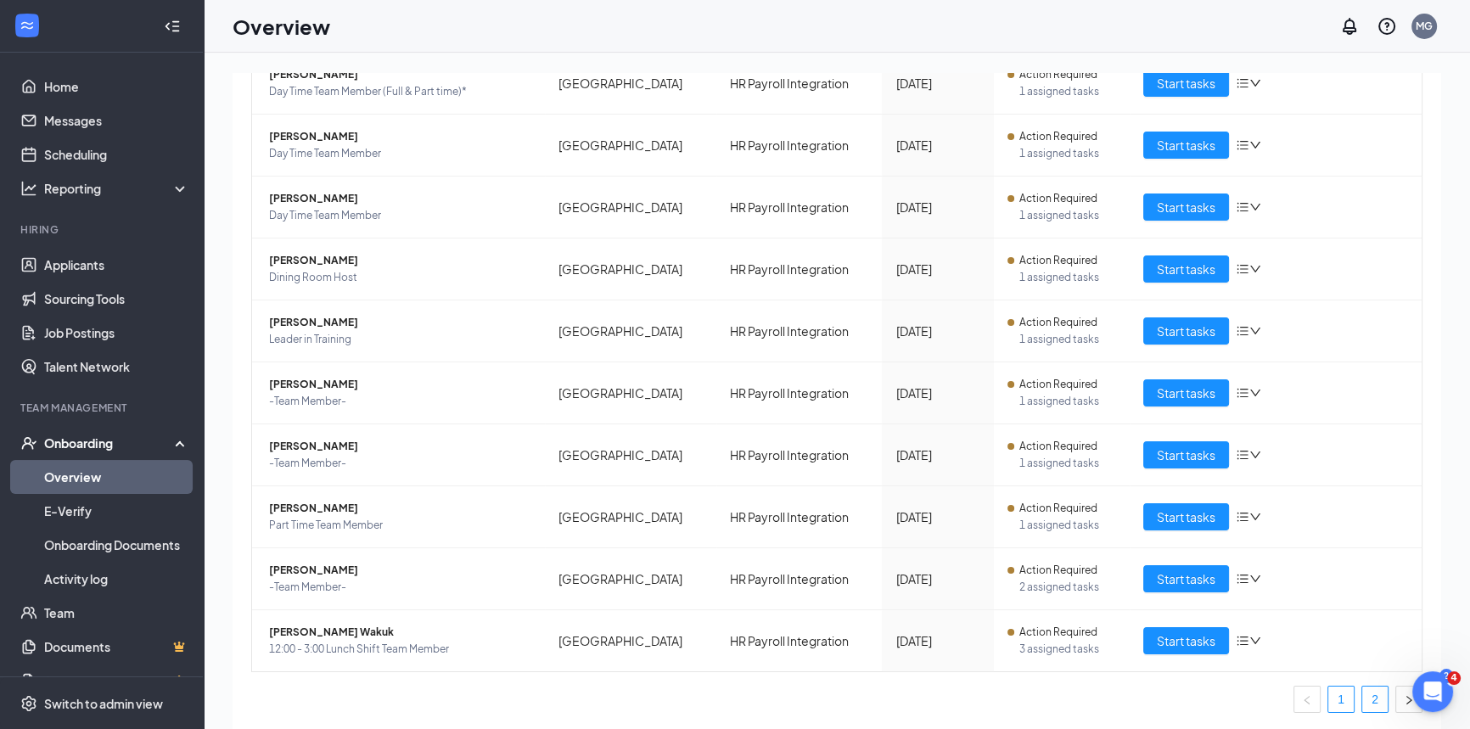
click at [1362, 696] on link "2" at bounding box center [1374, 698] width 25 height 25
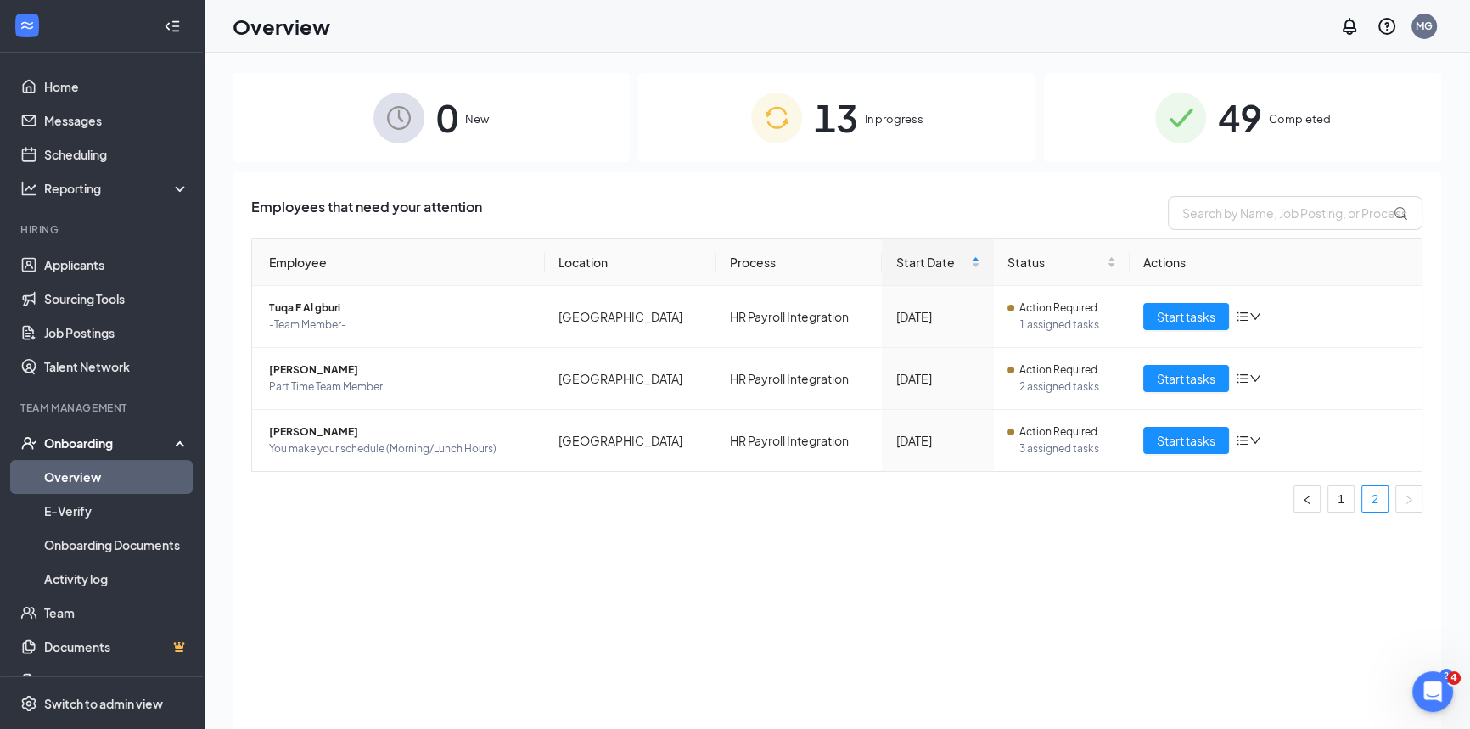
click at [885, 126] on span "In progress" at bounding box center [894, 118] width 59 height 17
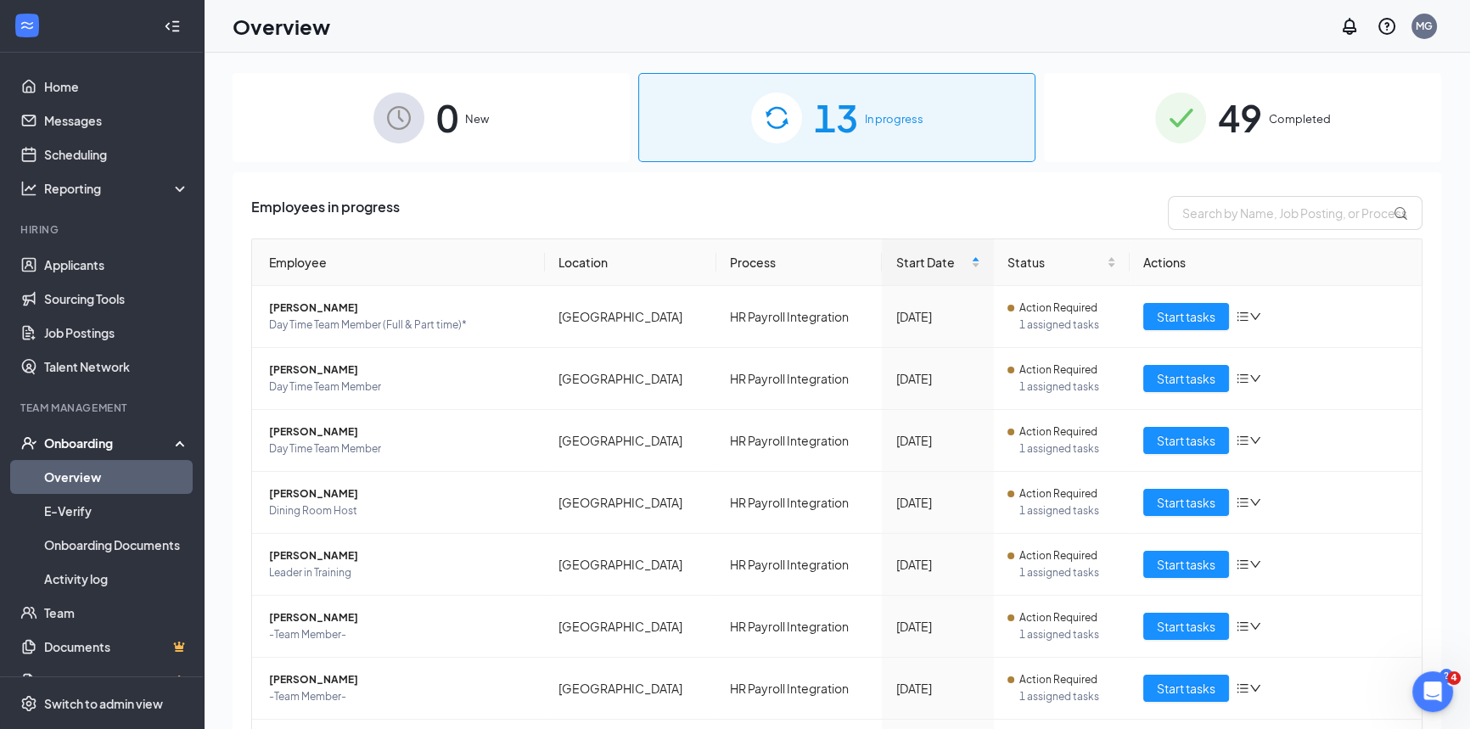
click at [1218, 146] on span "49" at bounding box center [1240, 117] width 44 height 59
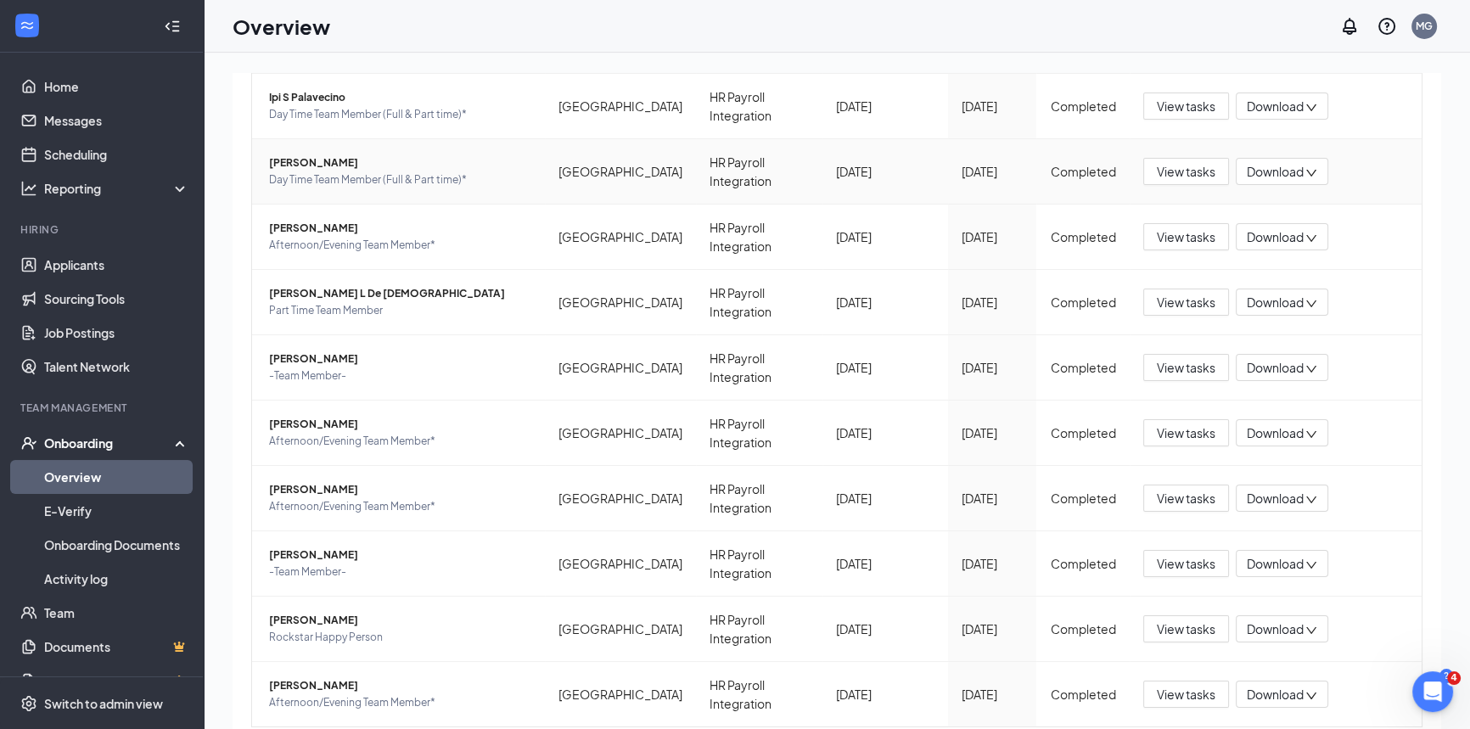
scroll to position [233, 0]
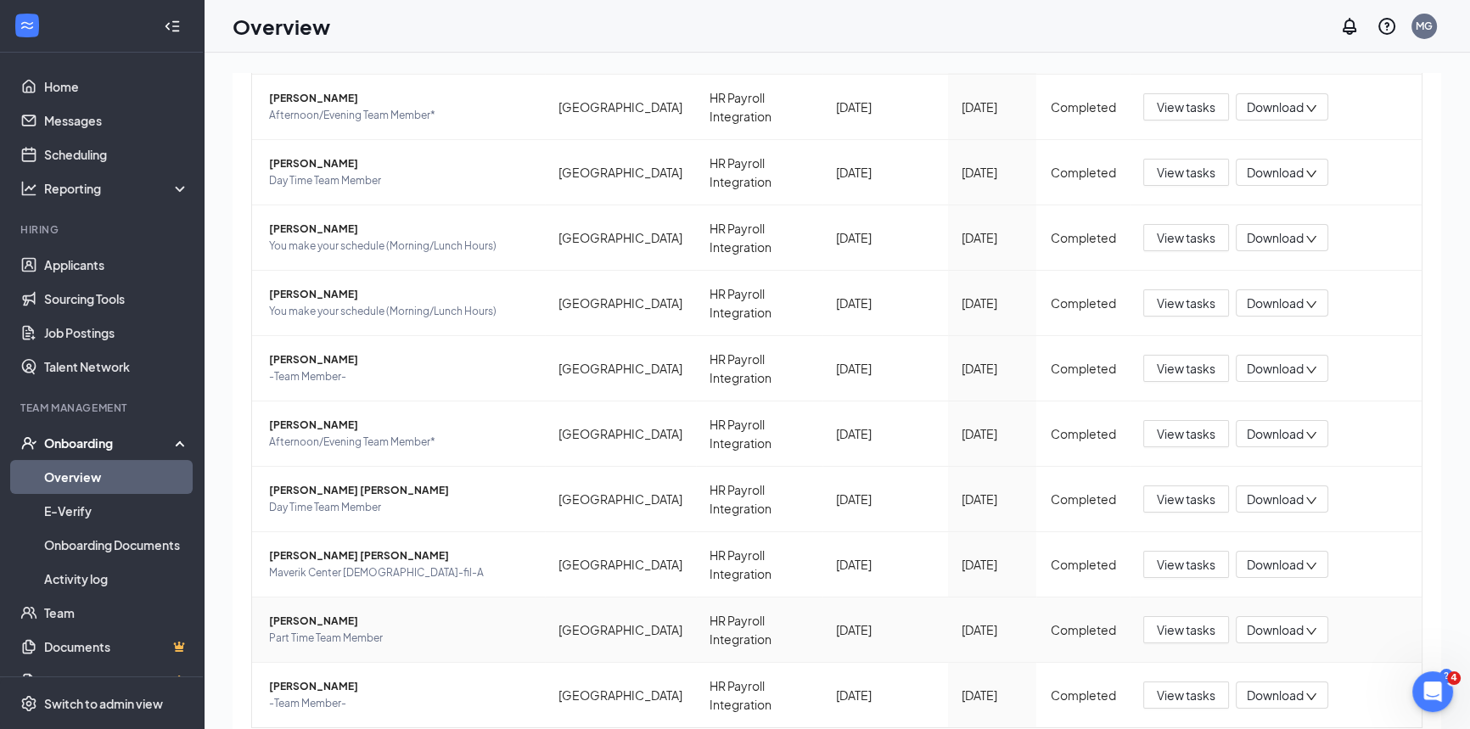
scroll to position [233, 0]
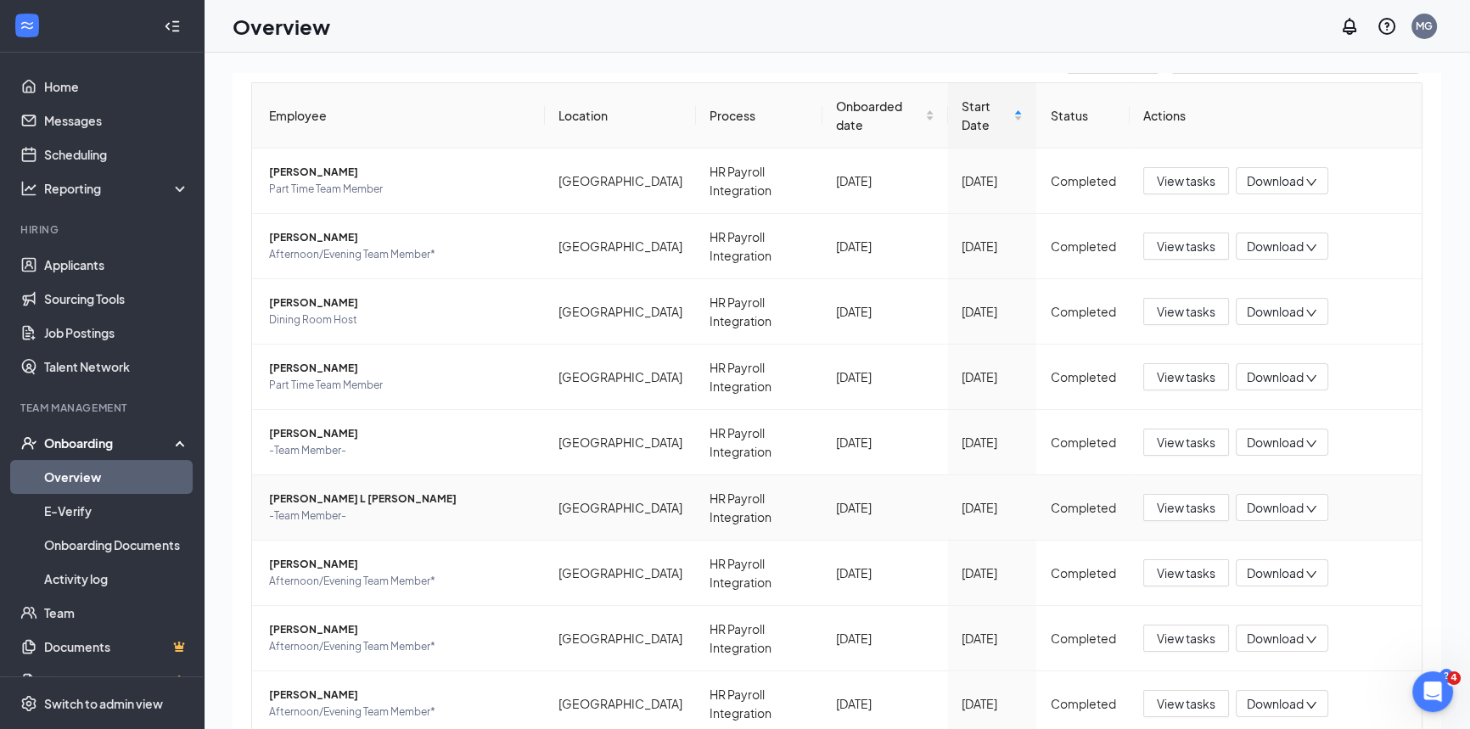
scroll to position [233, 0]
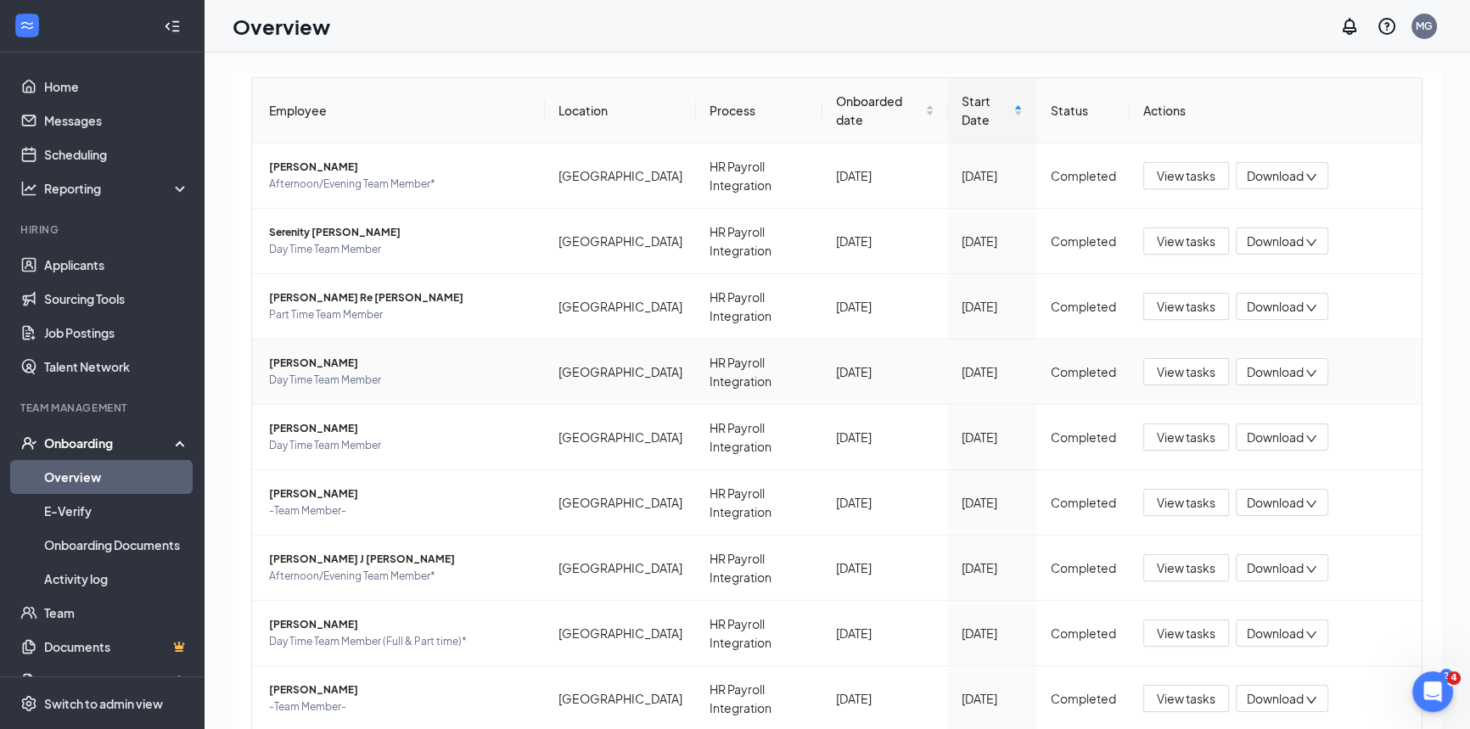
scroll to position [233, 0]
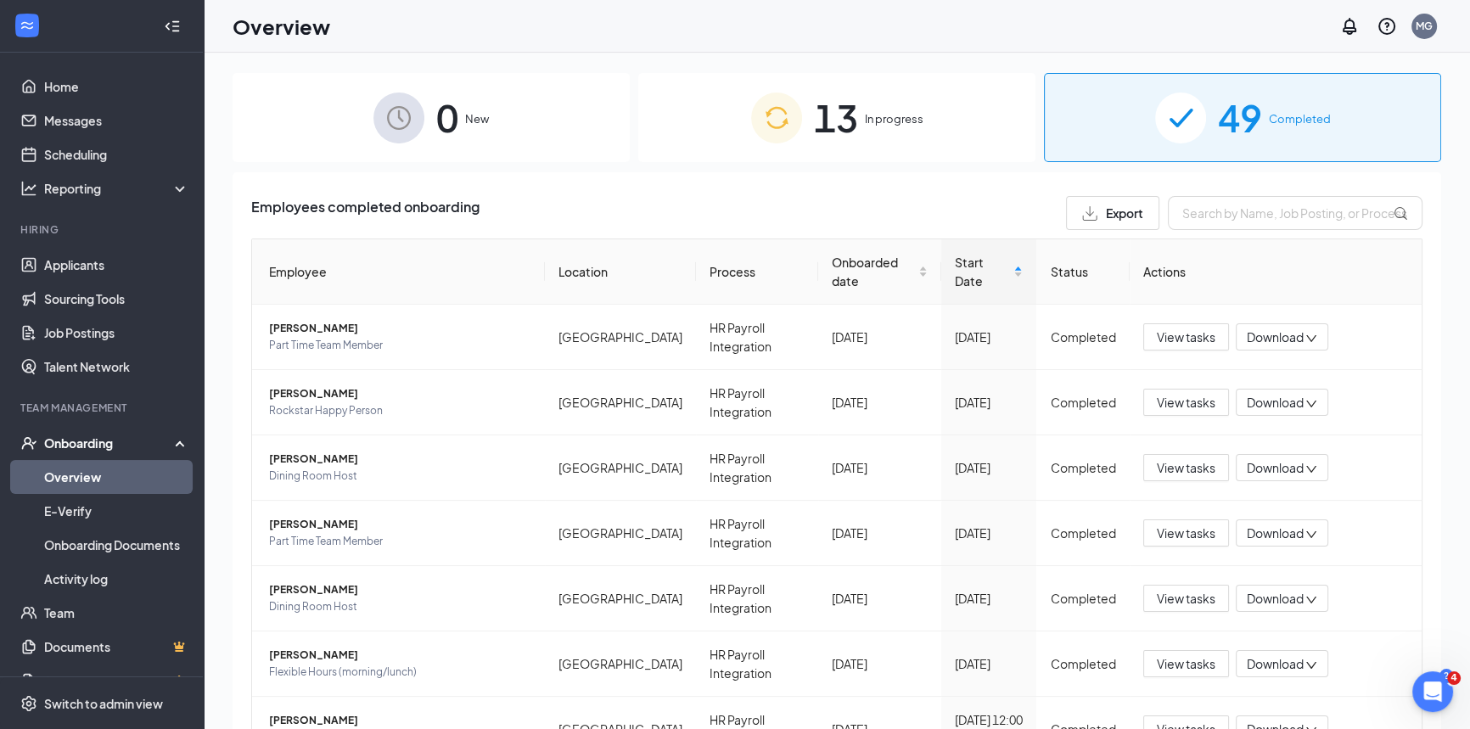
drag, startPoint x: 1180, startPoint y: 232, endPoint x: 1183, endPoint y: 213, distance: 19.0
click at [1180, 230] on div "Employees completed onboarding Export Employee Location Process Onboarded date …" at bounding box center [836, 571] width 1171 height 751
click at [1183, 213] on input "text" at bounding box center [1295, 213] width 255 height 34
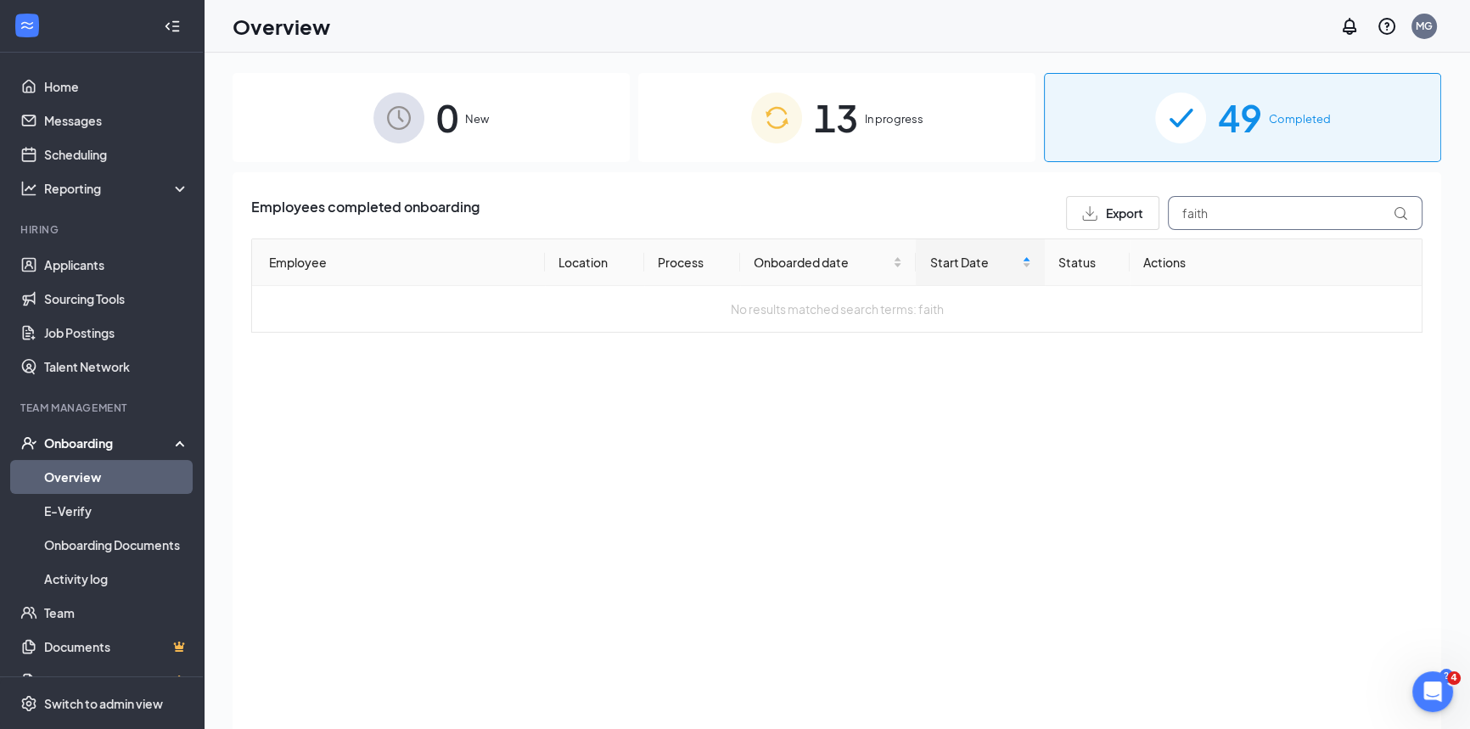
type input "faith"
click at [92, 610] on link "Team" at bounding box center [116, 613] width 145 height 34
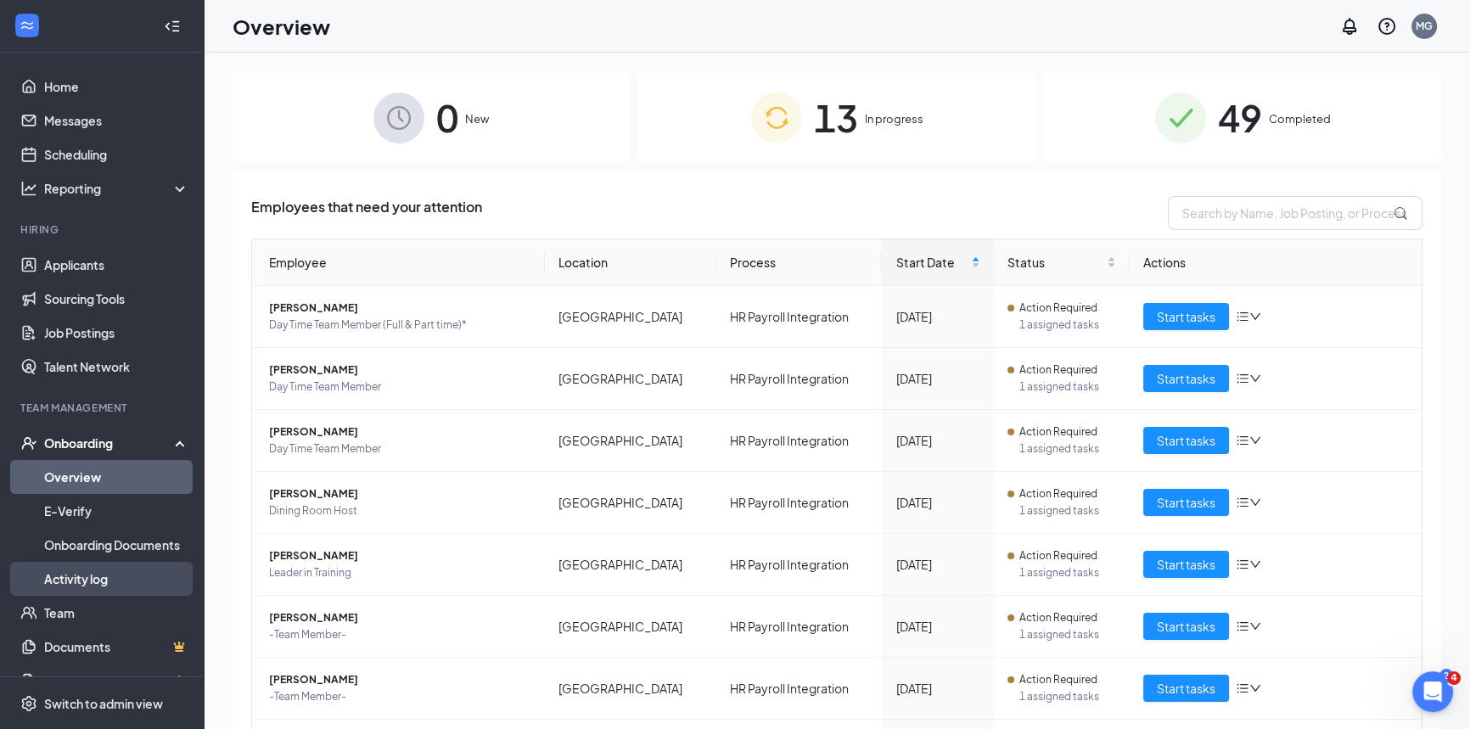
click at [87, 595] on link "Activity log" at bounding box center [116, 579] width 145 height 34
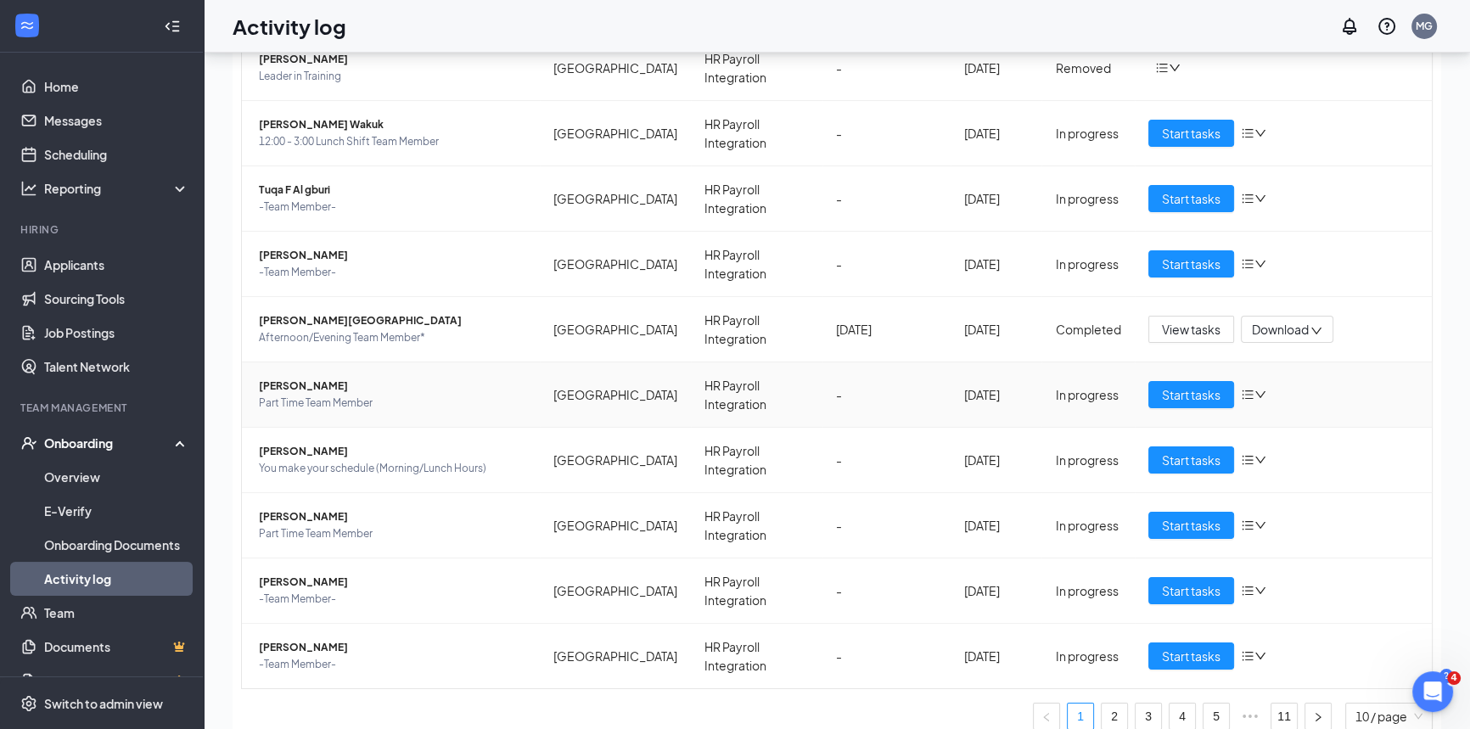
scroll to position [76, 0]
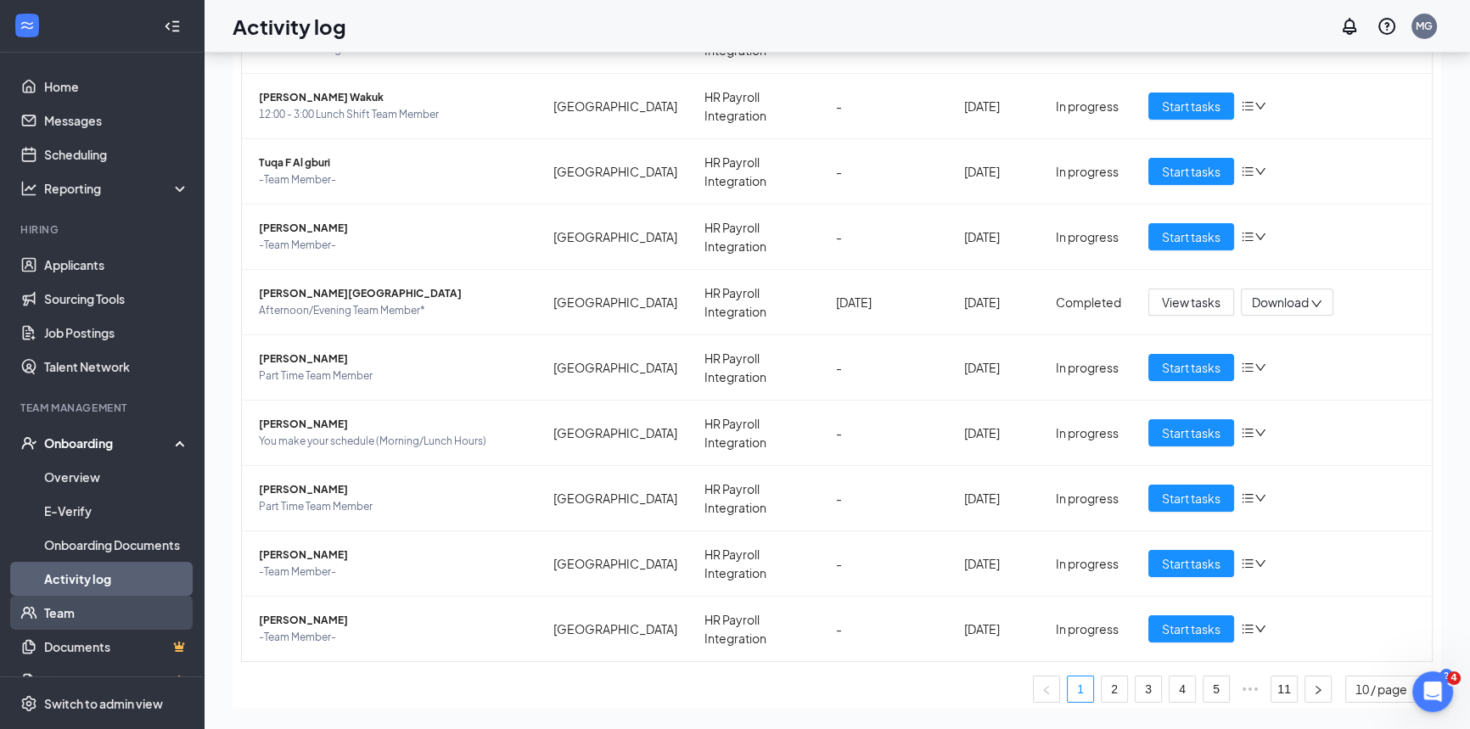
click at [59, 611] on link "Team" at bounding box center [116, 613] width 145 height 34
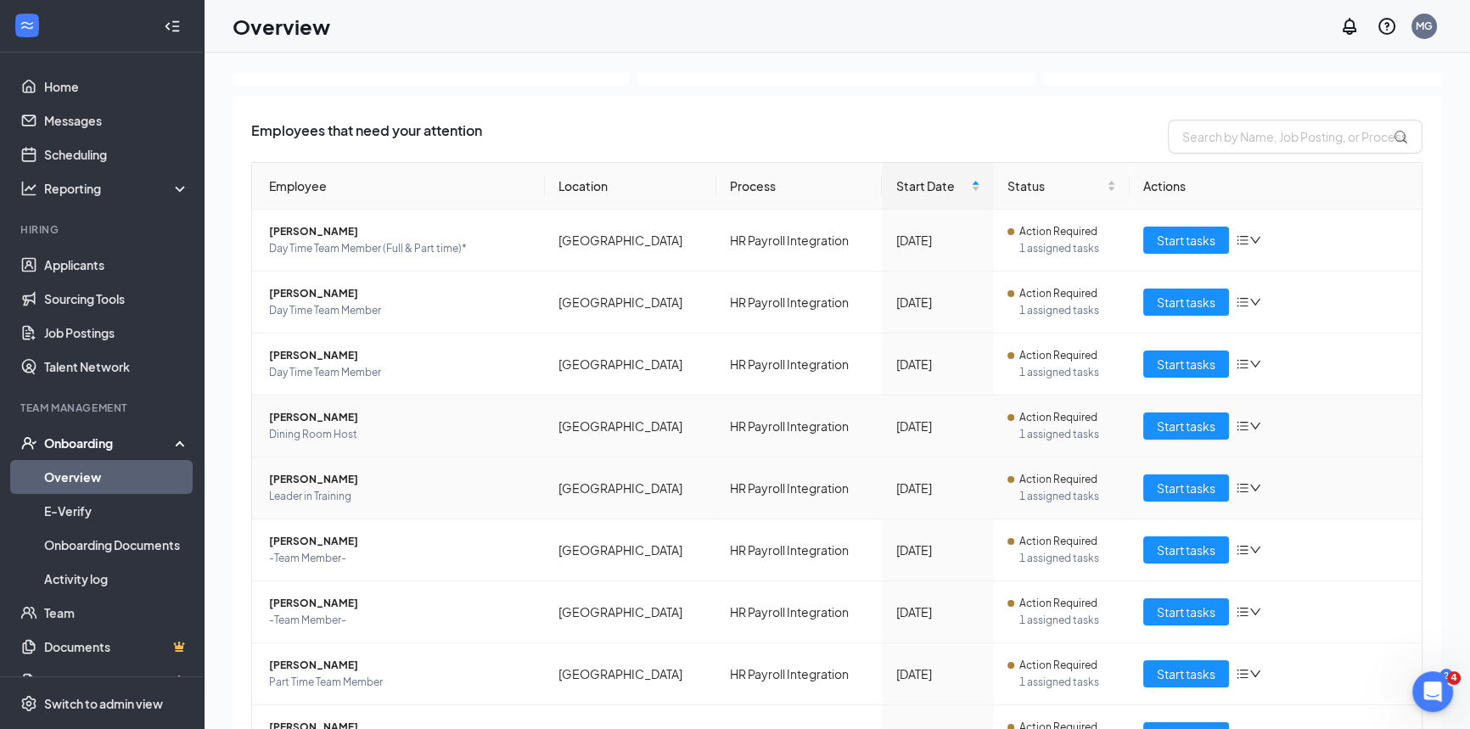
scroll to position [231, 0]
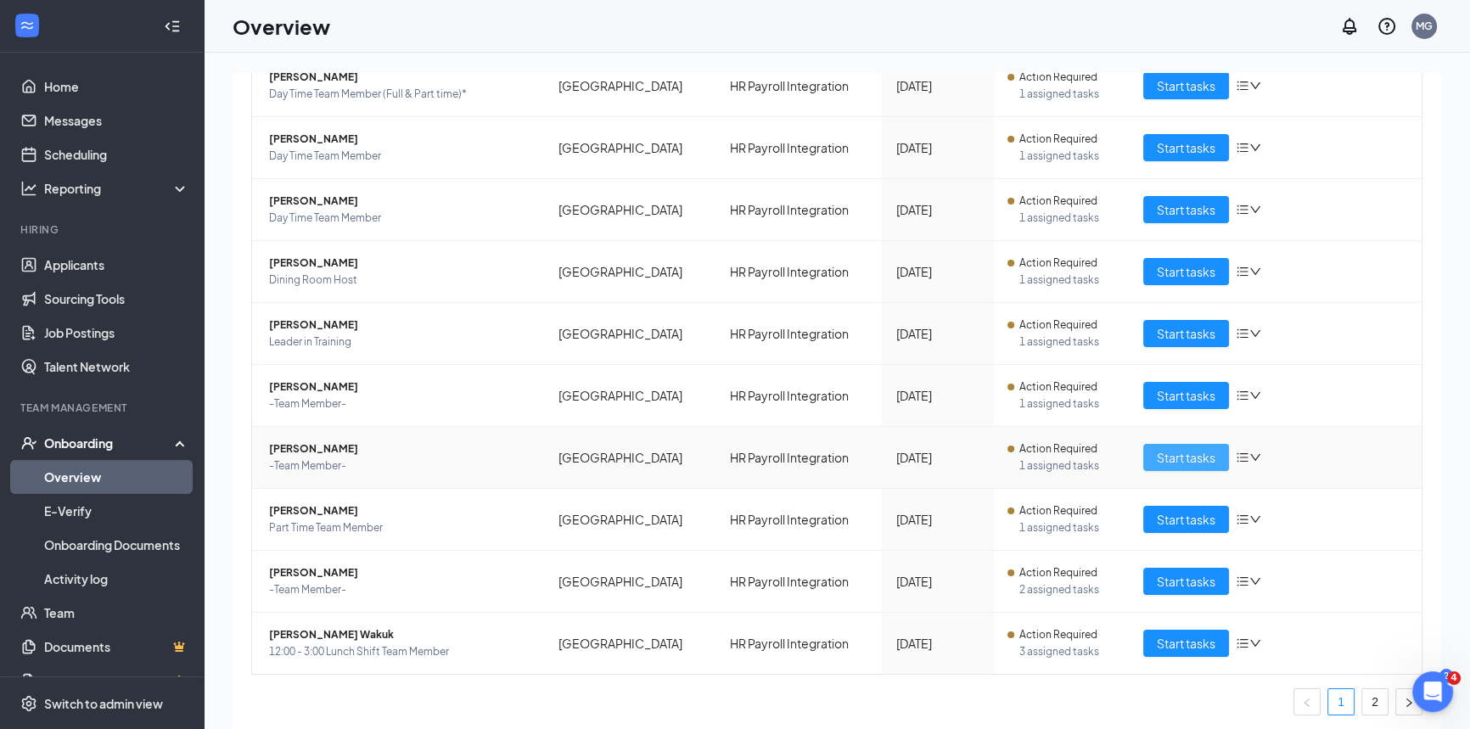
click at [1178, 463] on span "Start tasks" at bounding box center [1186, 457] width 59 height 19
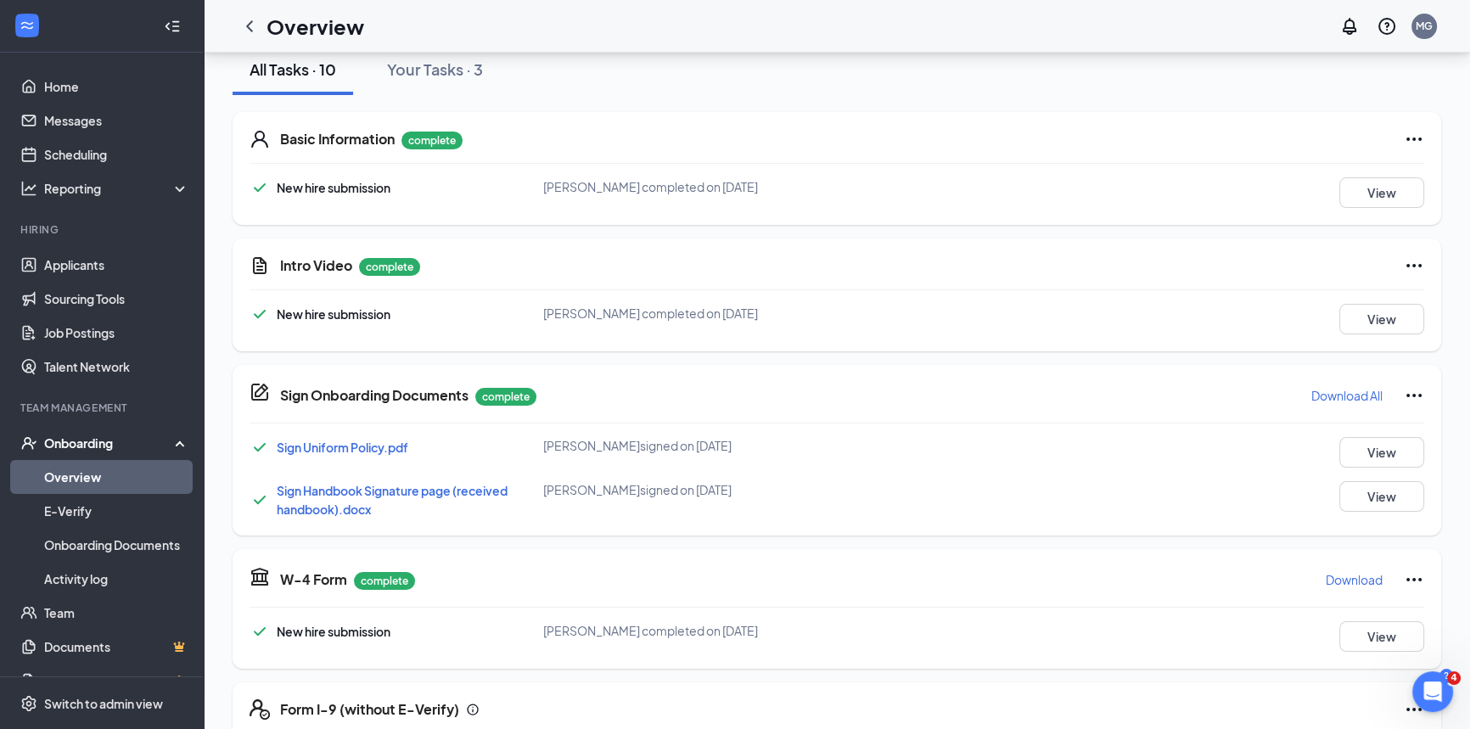
scroll to position [52, 0]
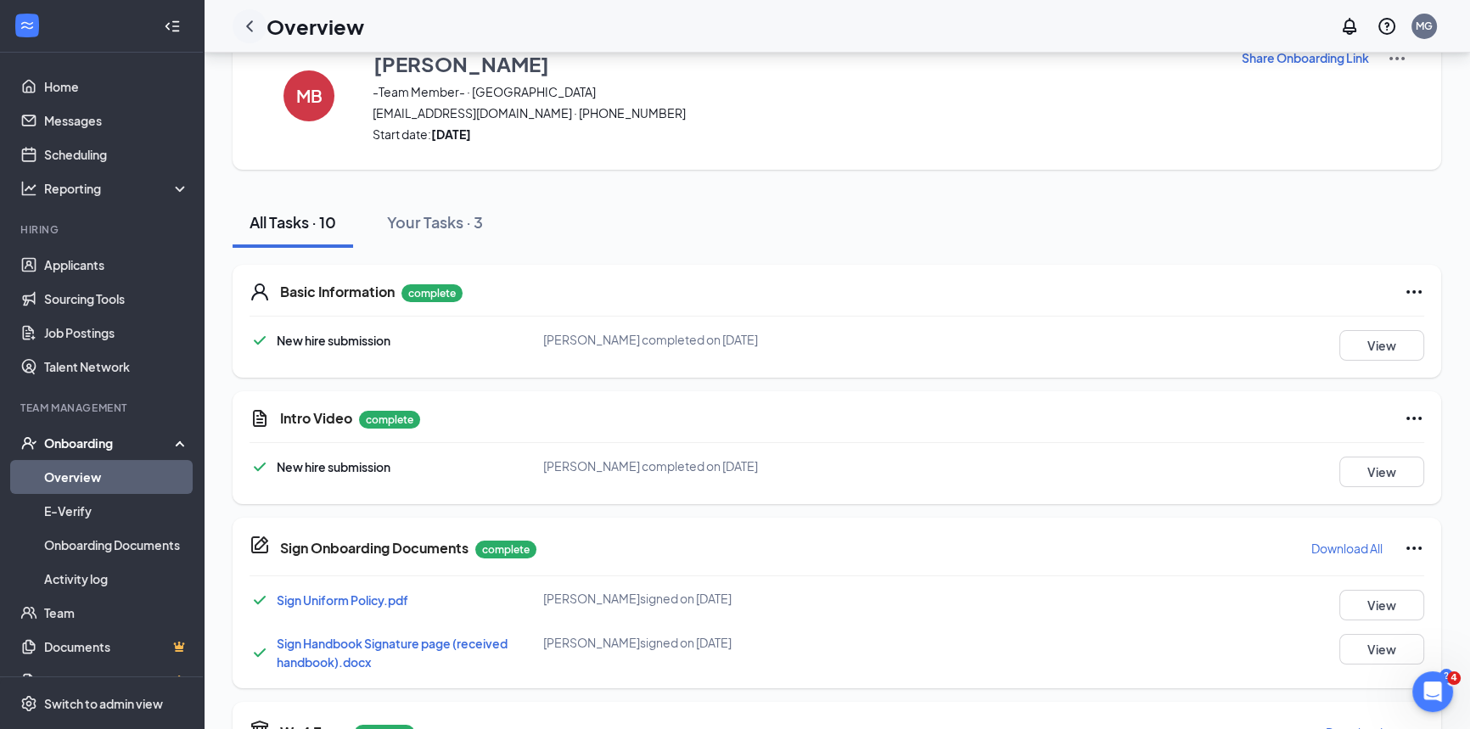
click at [249, 30] on icon "ChevronLeft" at bounding box center [249, 26] width 20 height 20
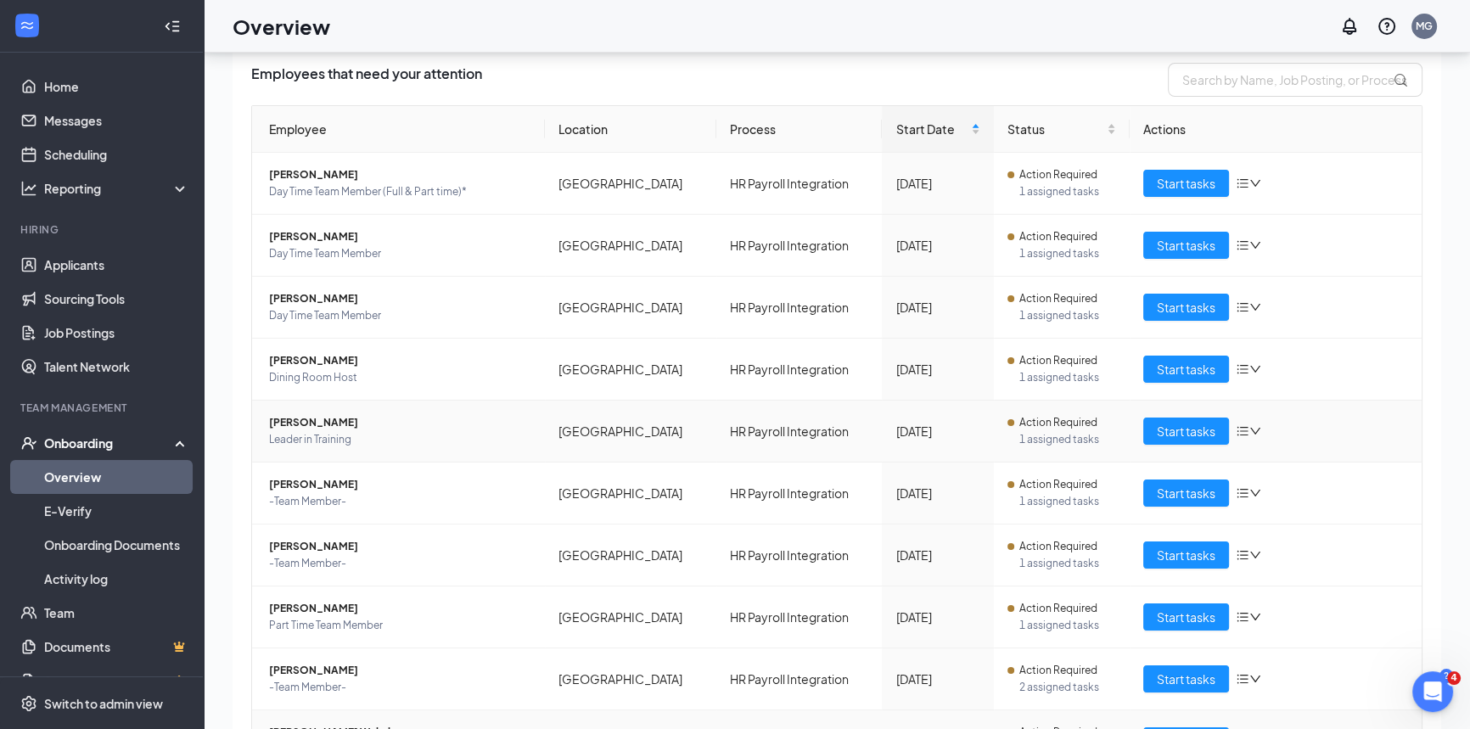
scroll to position [233, 0]
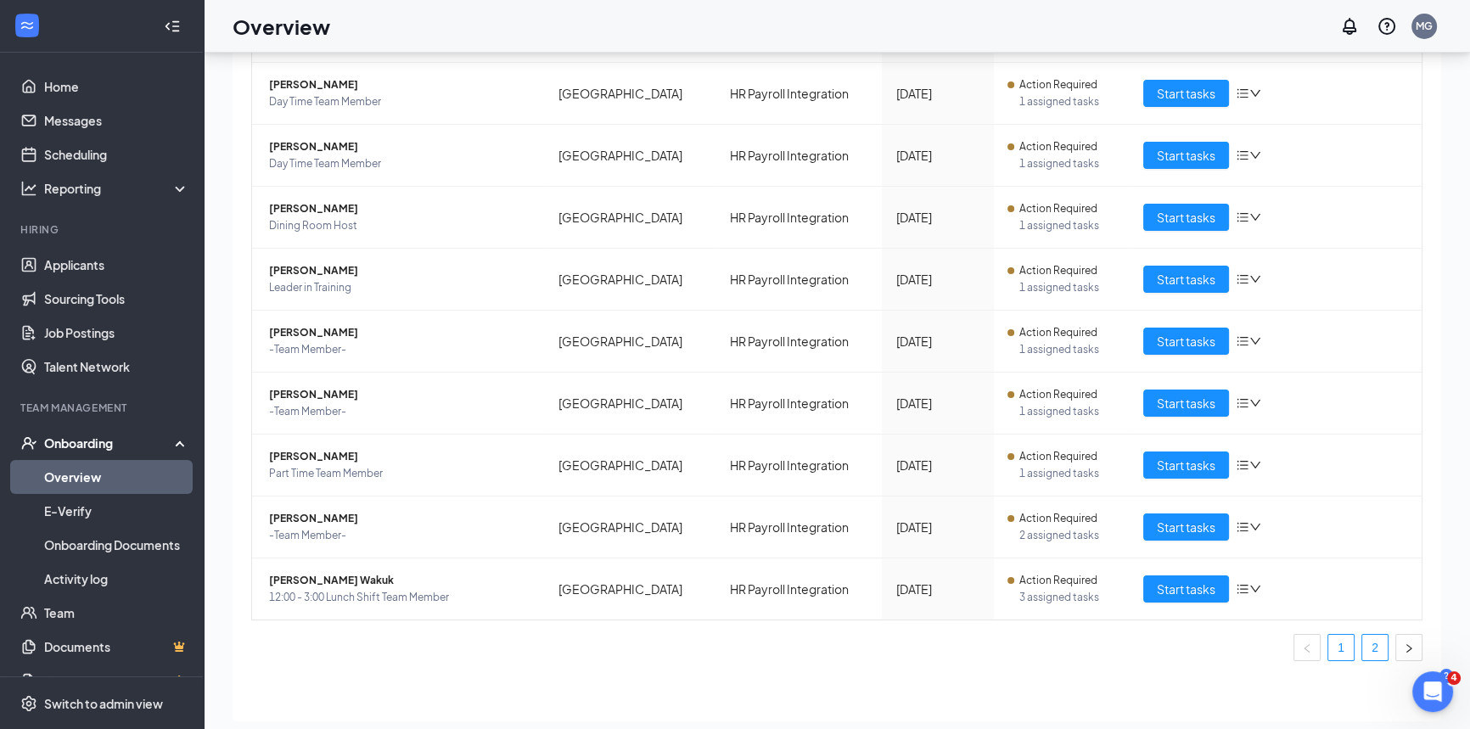
click at [1362, 641] on link "2" at bounding box center [1374, 647] width 25 height 25
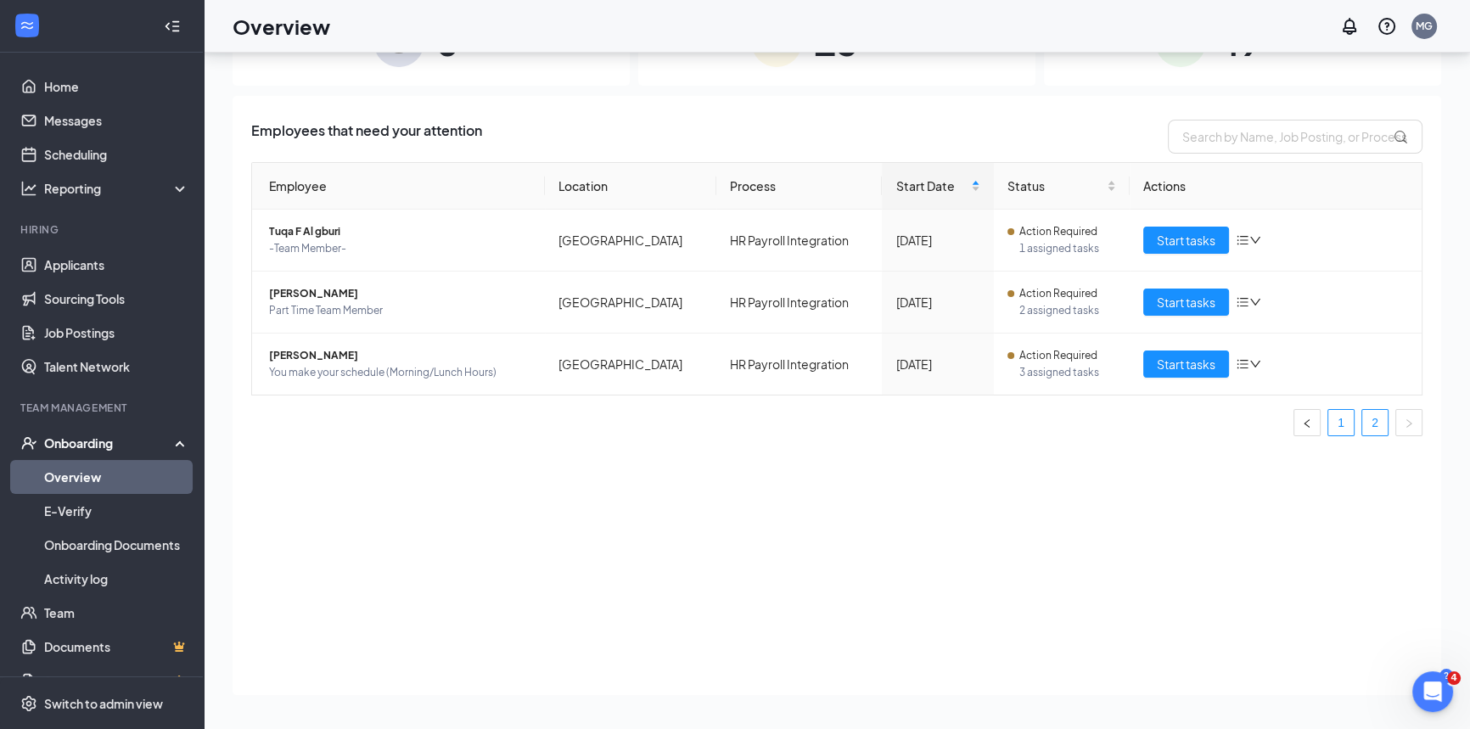
click at [1333, 417] on link "1" at bounding box center [1340, 422] width 25 height 25
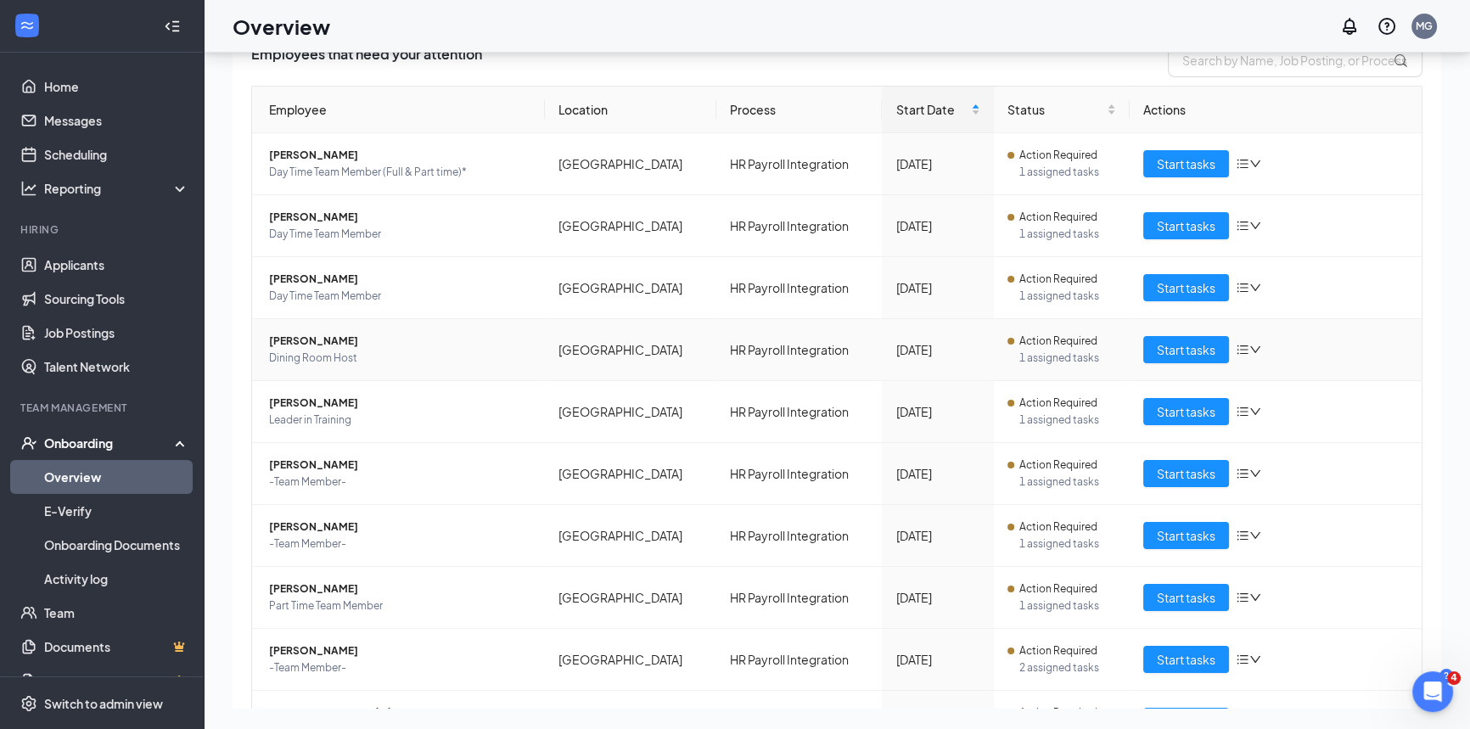
scroll to position [154, 0]
